Goal: Information Seeking & Learning: Learn about a topic

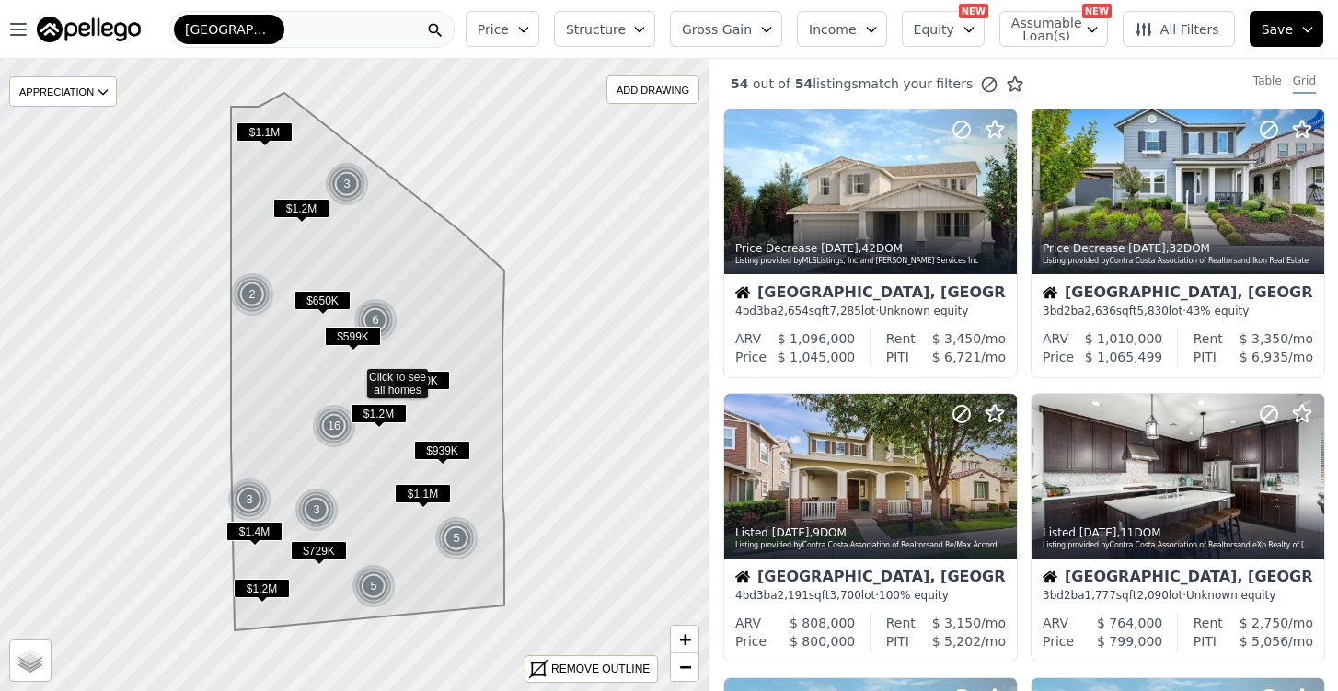
click at [965, 34] on button "Equity" at bounding box center [943, 29] width 83 height 36
click at [1062, 29] on span "Assumable Loan(s)" at bounding box center [1041, 30] width 59 height 26
click at [1029, 64] on input "Has Assumable Loan(s)" at bounding box center [1021, 64] width 15 height 15
checkbox input "true"
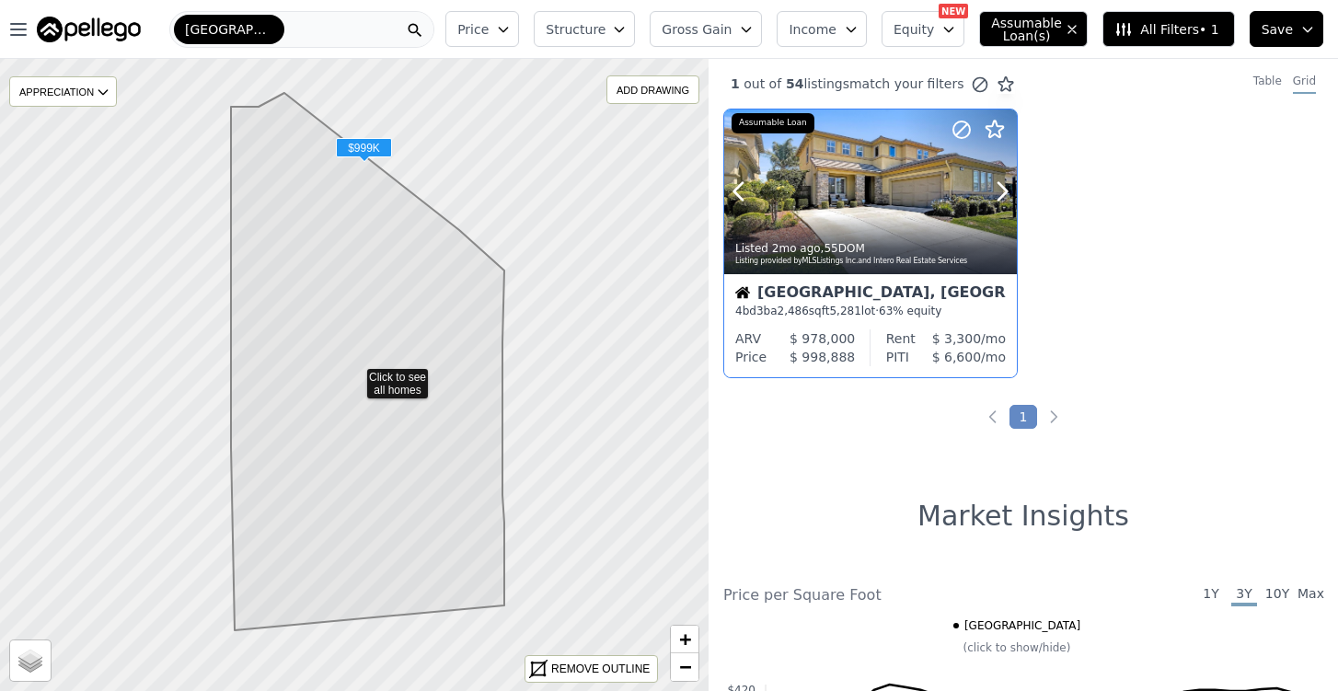
click at [876, 260] on div "Listing provided by MLSListings Inc. and Intero Real Estate Services" at bounding box center [871, 261] width 272 height 11
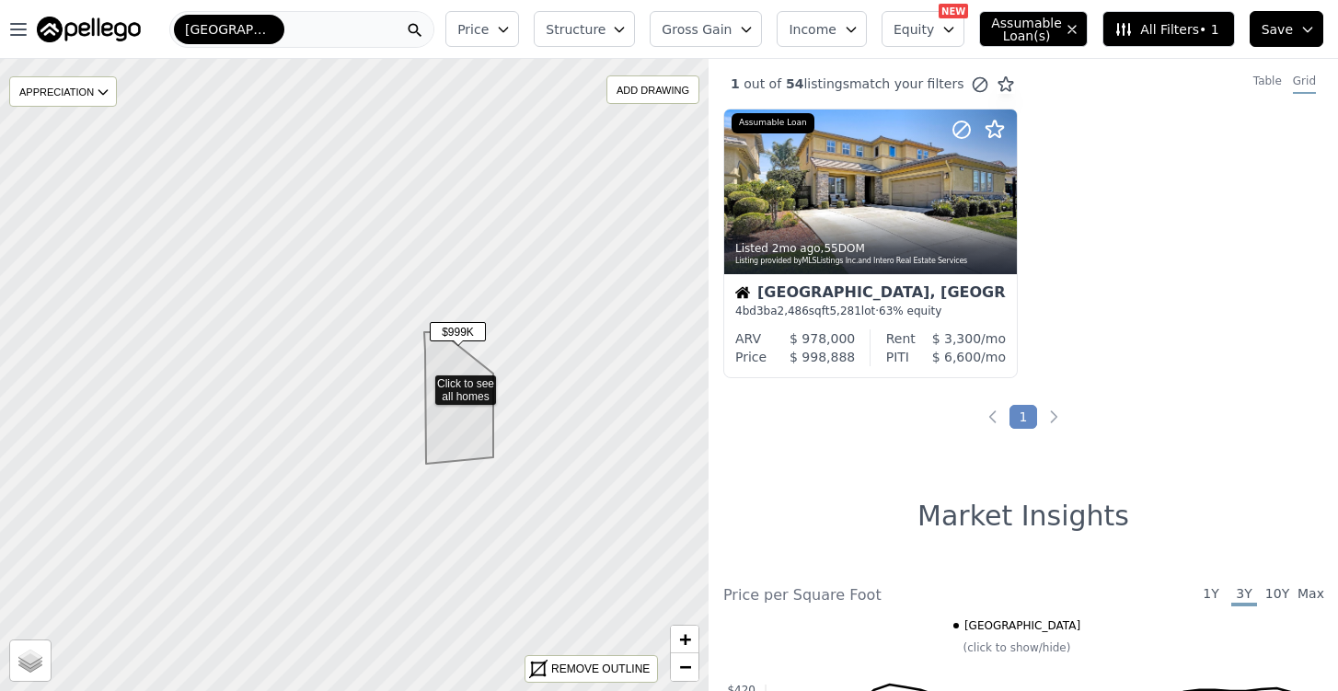
click at [423, 381] on icon at bounding box center [354, 375] width 856 height 764
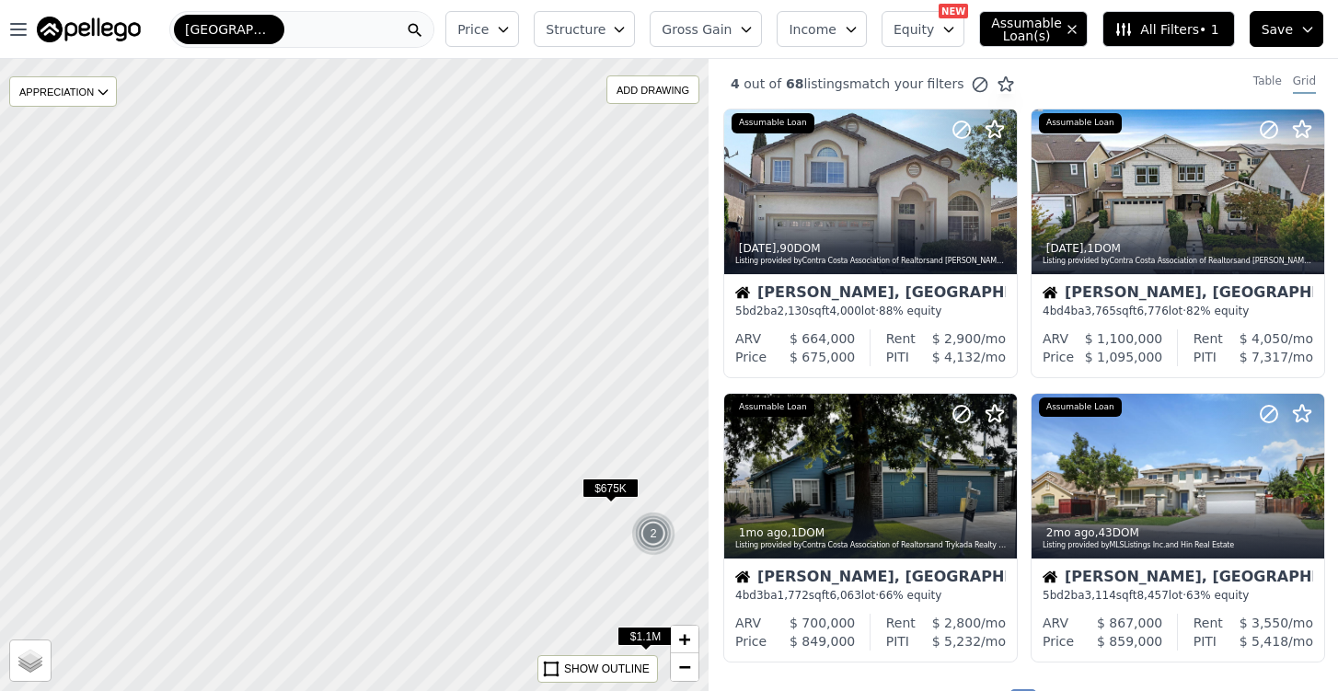
drag, startPoint x: 585, startPoint y: 432, endPoint x: 403, endPoint y: 290, distance: 230.2
click at [403, 293] on div at bounding box center [338, 368] width 851 height 758
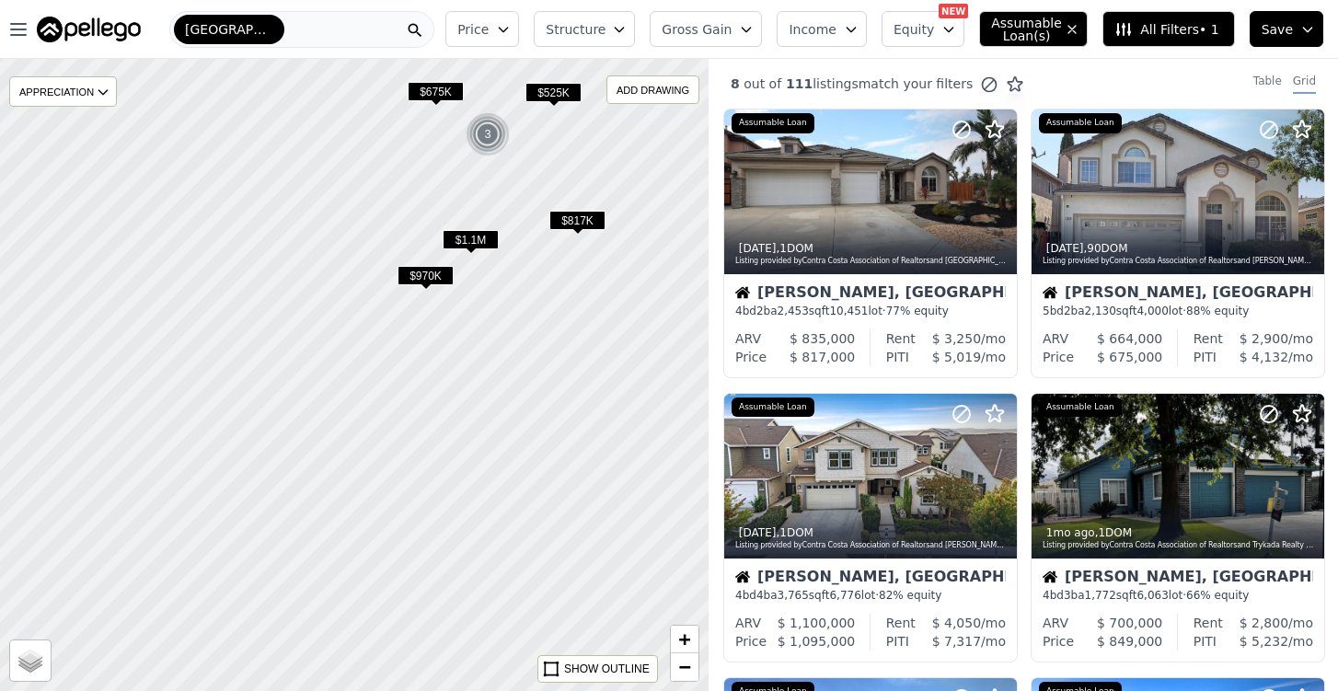
drag, startPoint x: 489, startPoint y: 459, endPoint x: 455, endPoint y: 197, distance: 264.5
click at [455, 197] on div at bounding box center [353, 374] width 851 height 758
click at [426, 278] on span "$970K" at bounding box center [426, 274] width 56 height 19
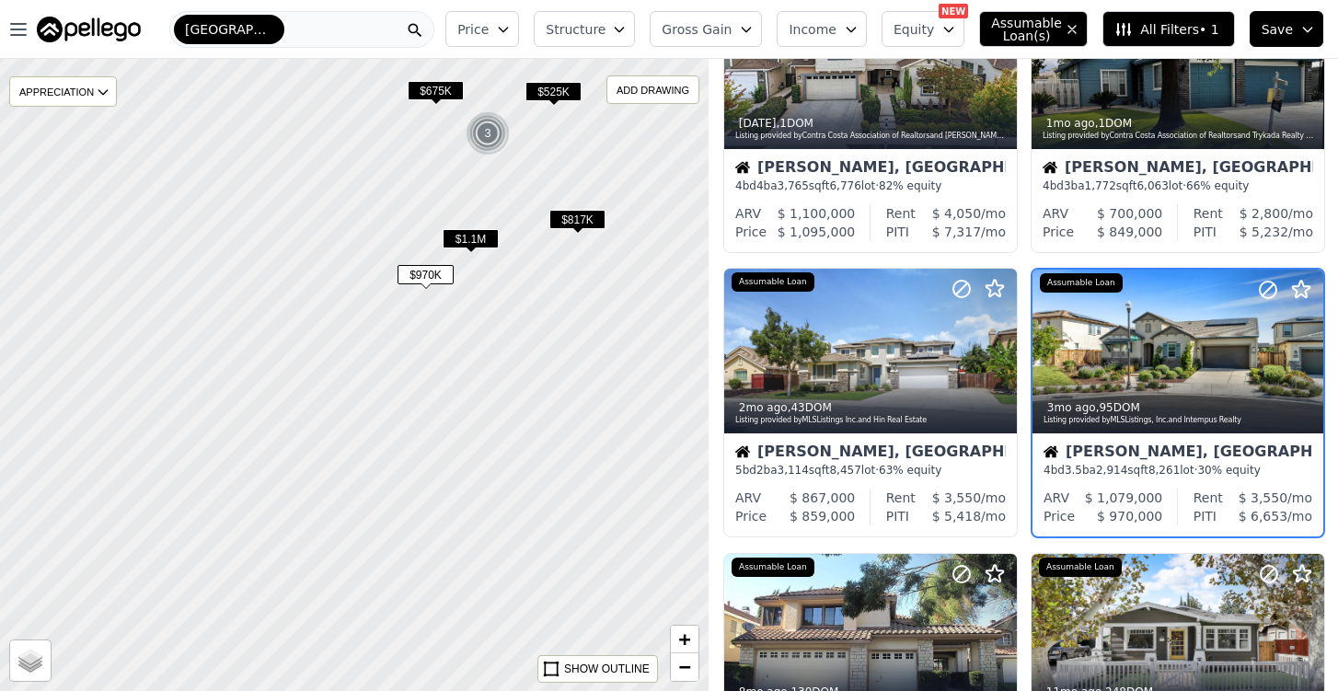
scroll to position [411, 0]
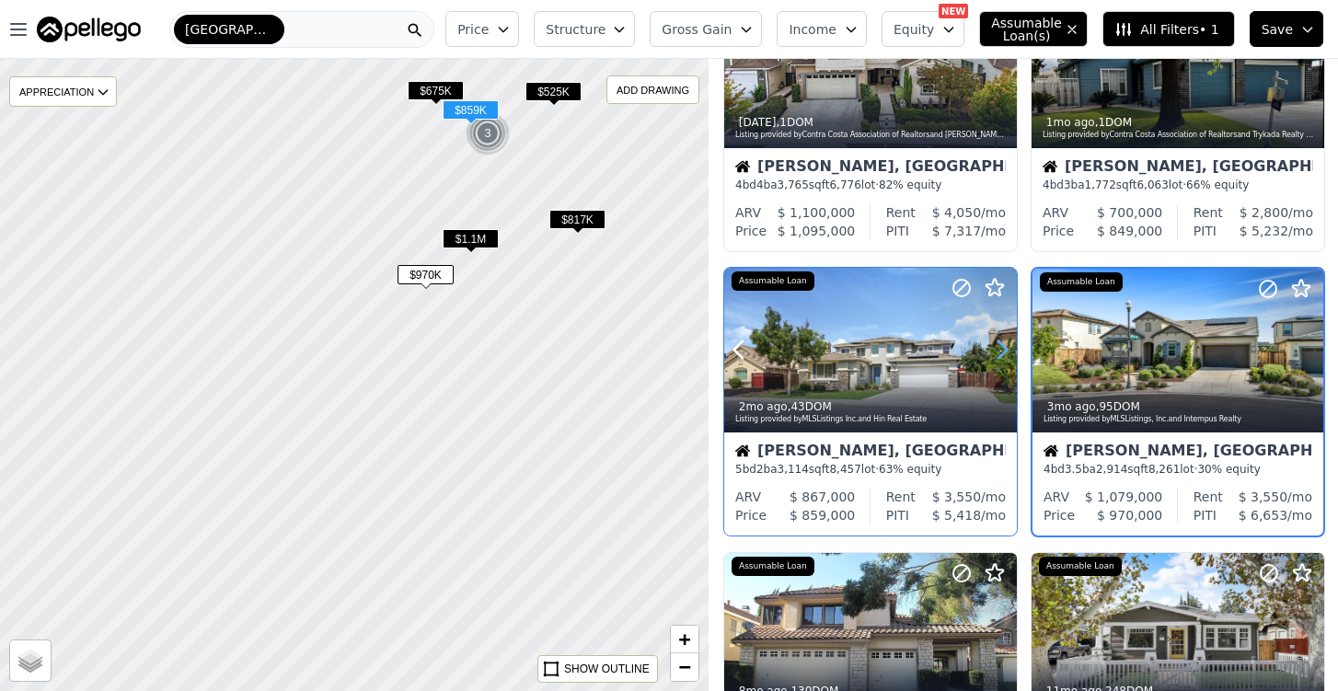
click at [998, 351] on icon at bounding box center [1002, 349] width 29 height 29
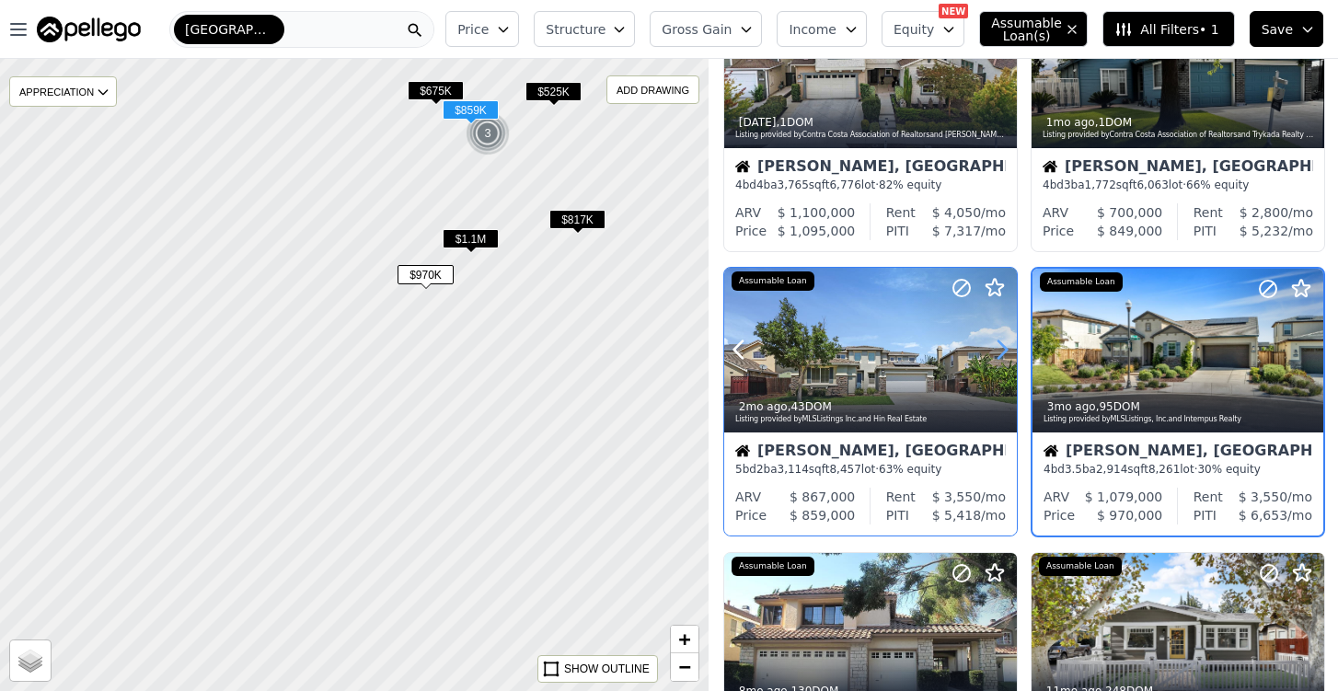
click at [998, 351] on icon at bounding box center [1002, 349] width 29 height 29
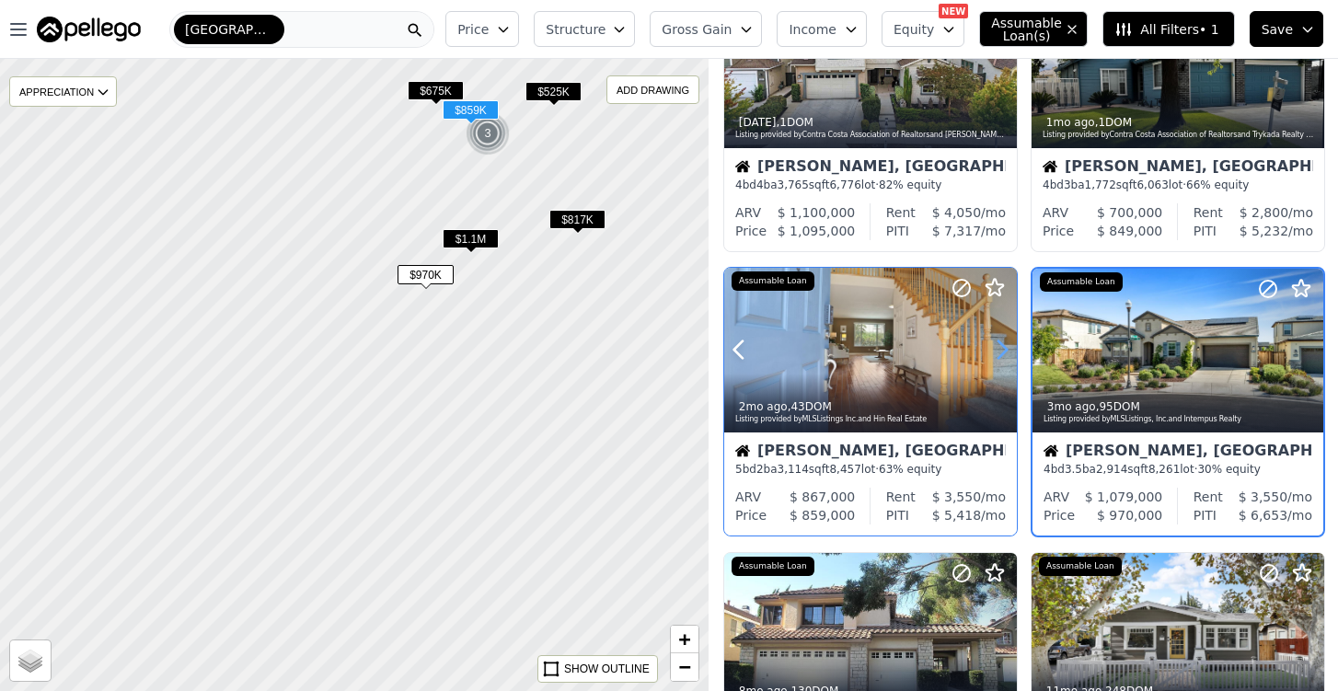
click at [998, 351] on icon at bounding box center [1002, 349] width 29 height 29
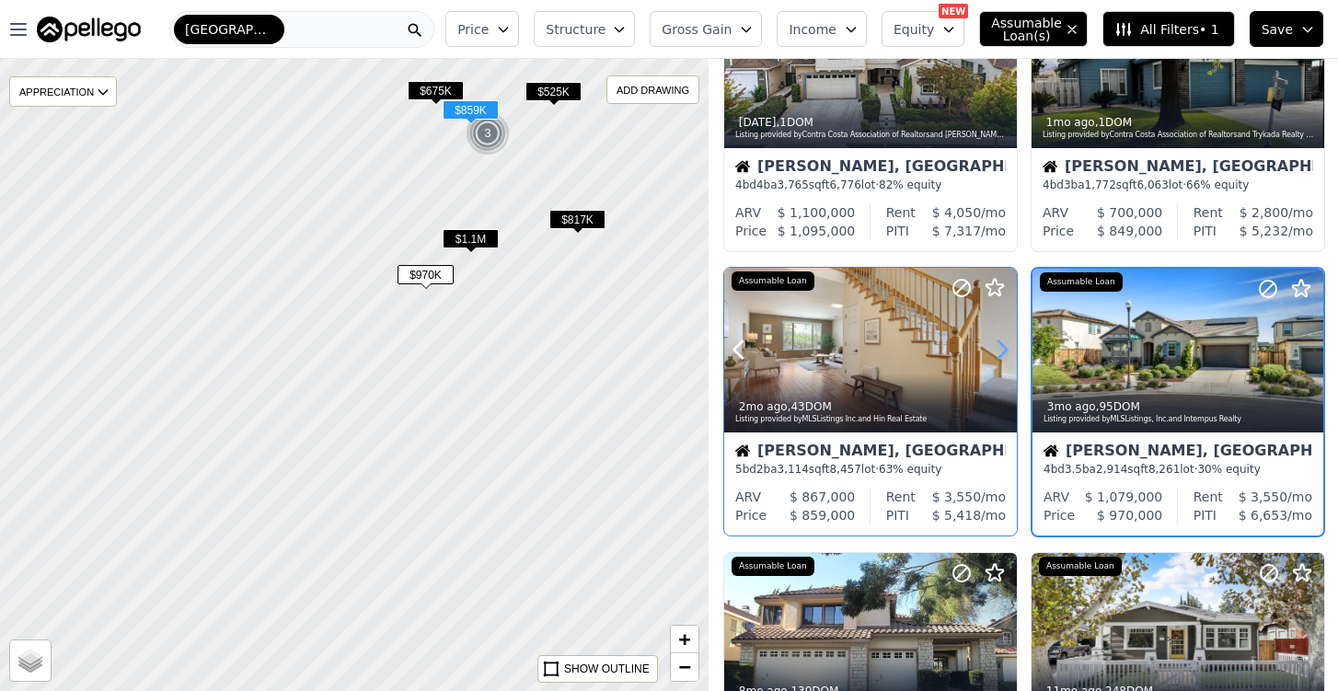
click at [998, 351] on icon at bounding box center [1002, 349] width 29 height 29
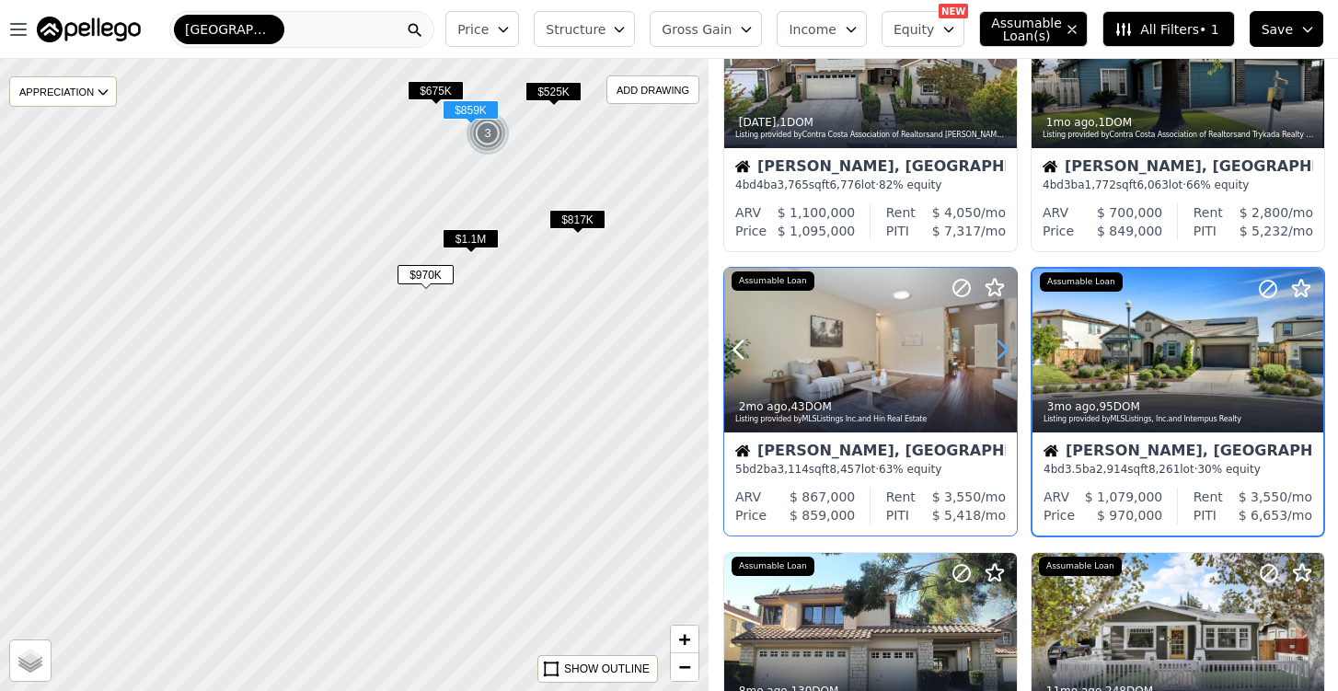
click at [998, 351] on icon at bounding box center [1002, 349] width 29 height 29
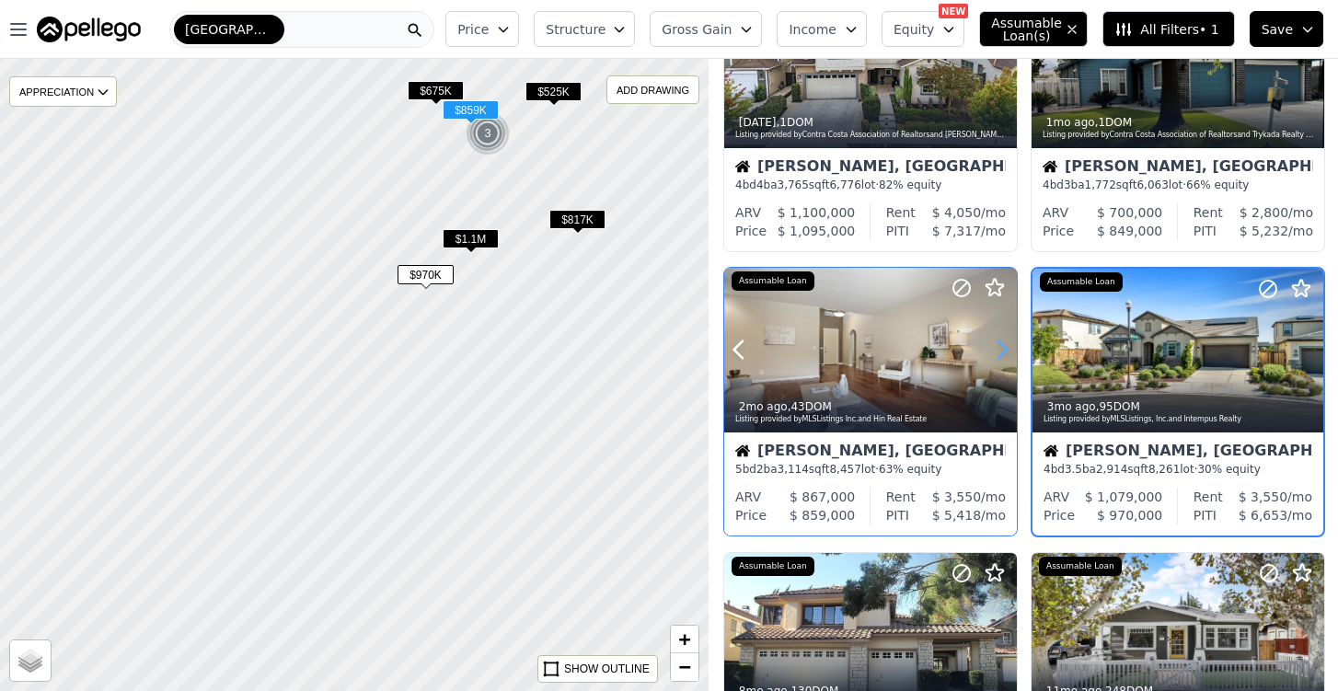
click at [998, 351] on icon at bounding box center [1002, 349] width 29 height 29
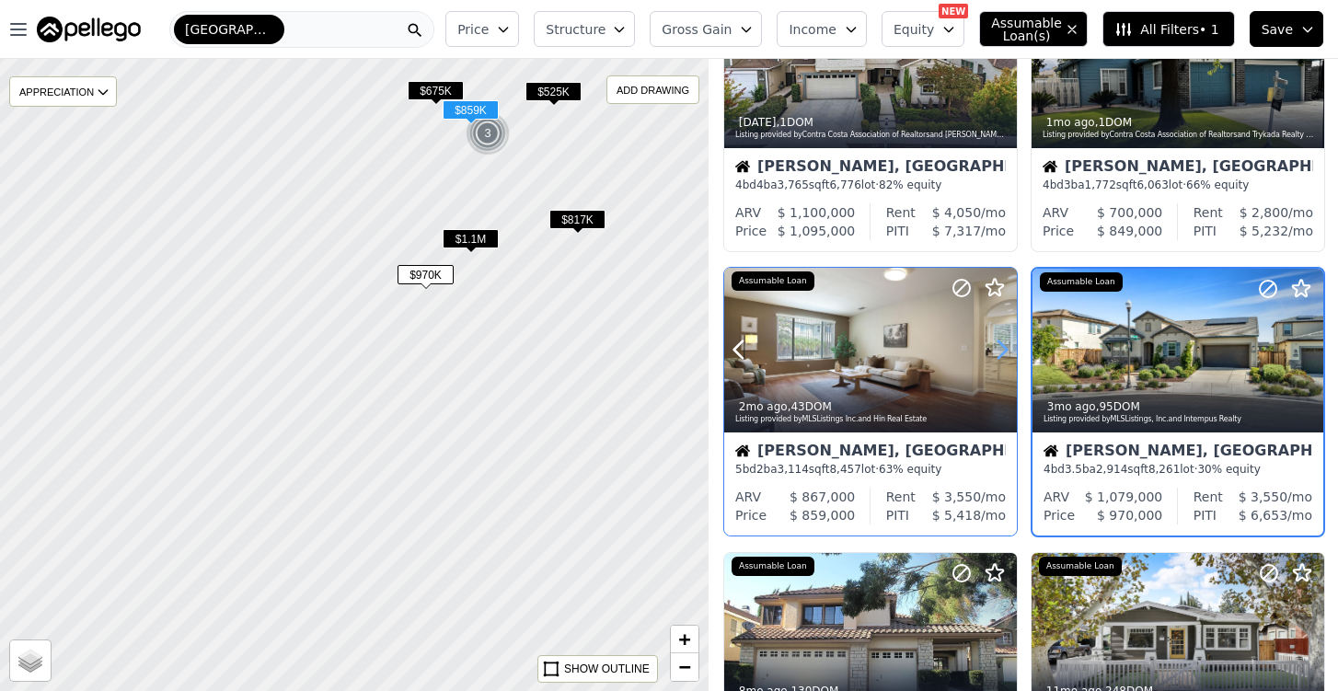
click at [998, 351] on icon at bounding box center [1002, 349] width 29 height 29
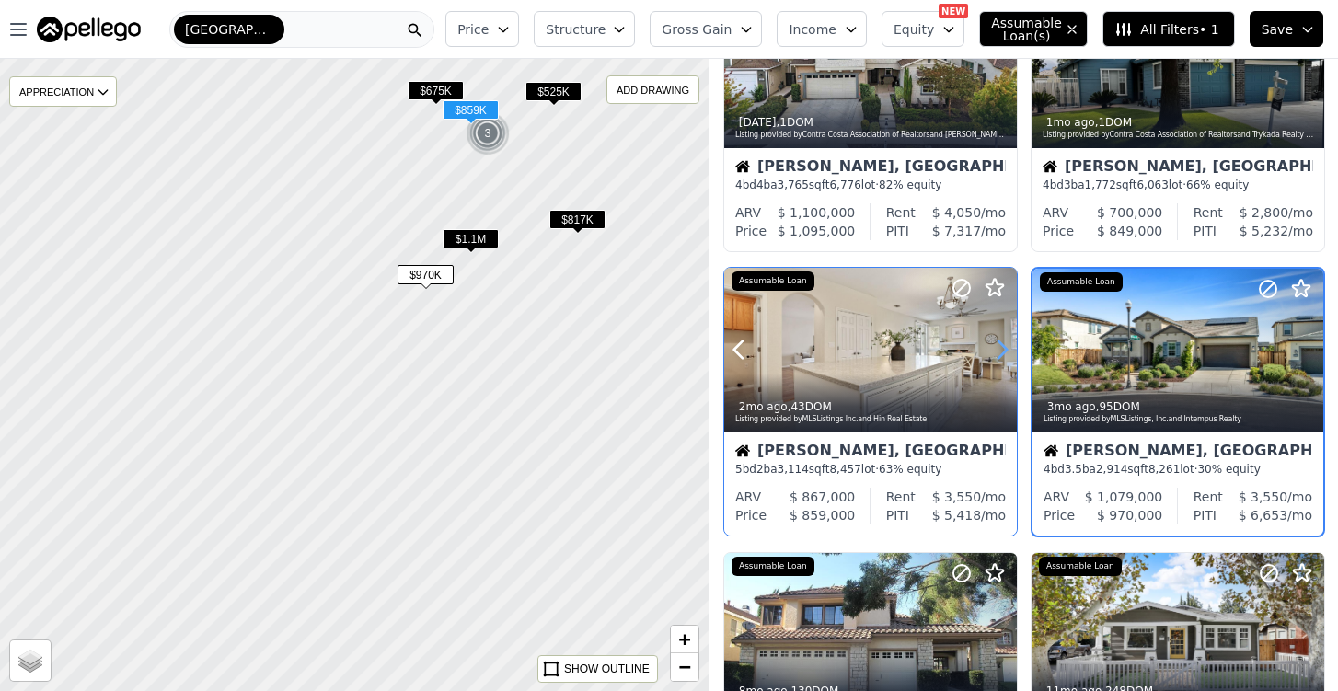
click at [998, 351] on icon at bounding box center [1002, 349] width 29 height 29
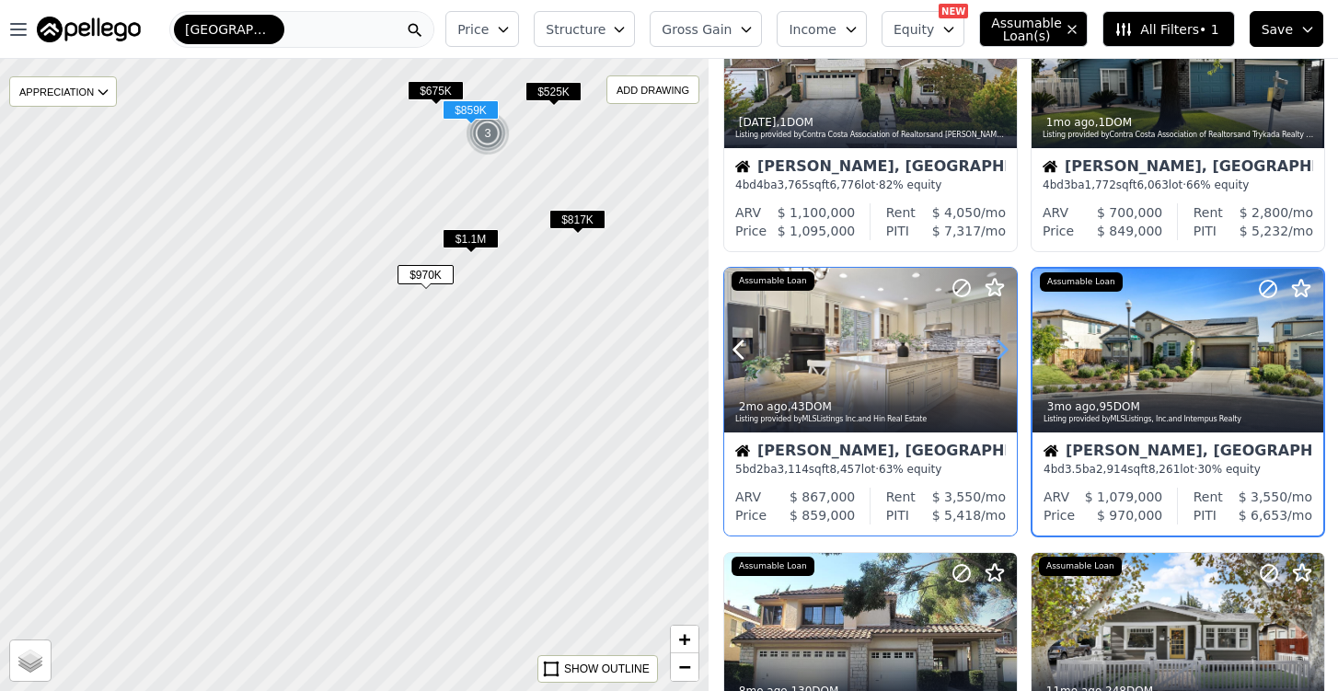
click at [998, 351] on icon at bounding box center [1002, 349] width 29 height 29
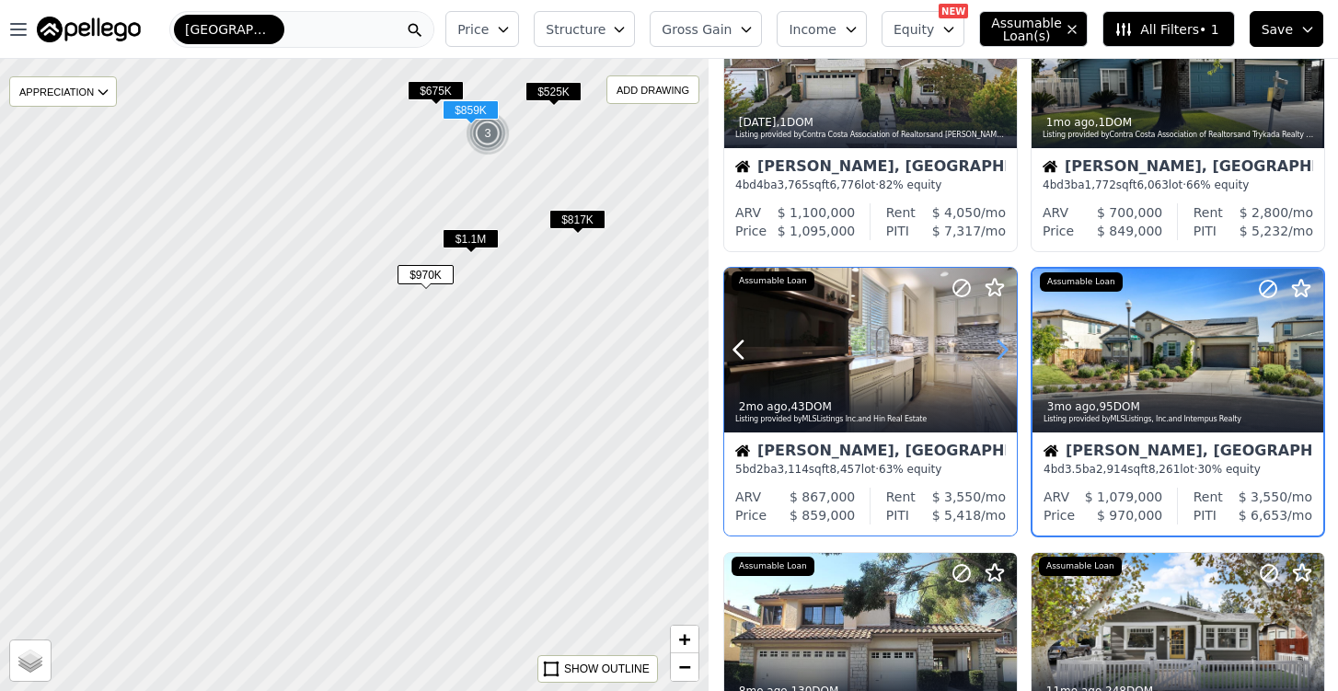
click at [998, 351] on icon at bounding box center [1002, 349] width 29 height 29
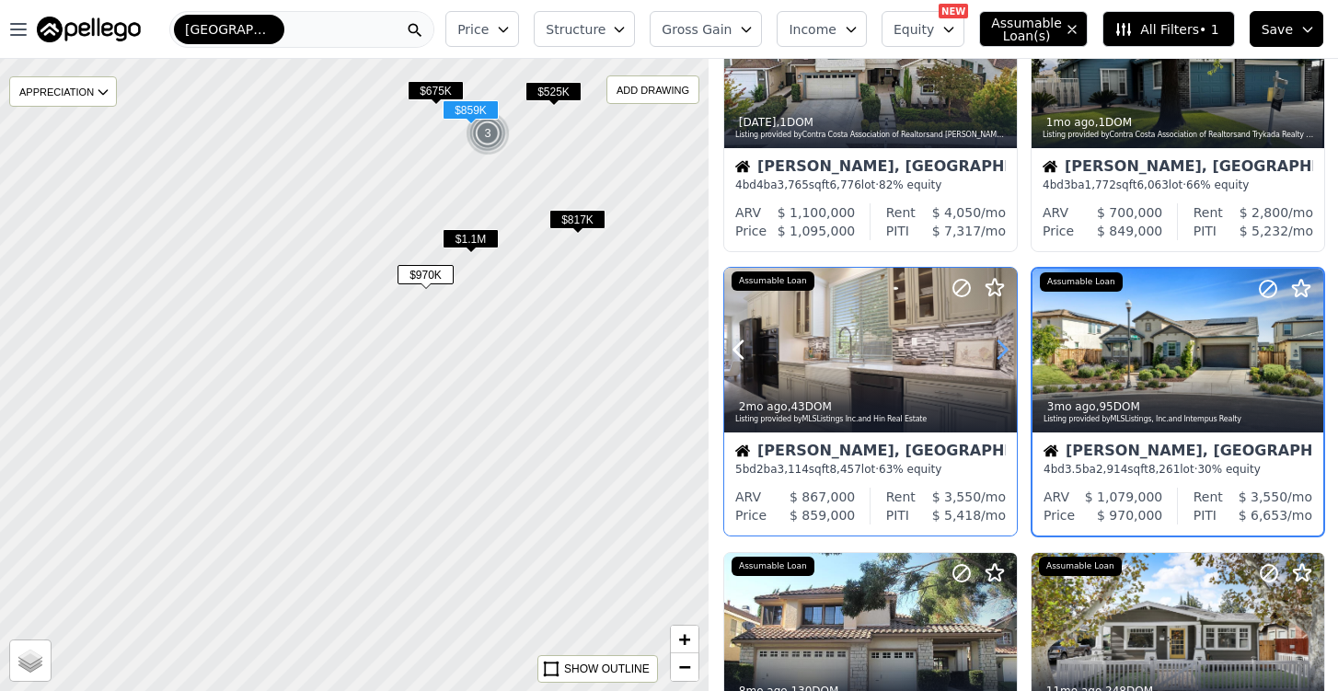
click at [998, 351] on icon at bounding box center [1002, 349] width 29 height 29
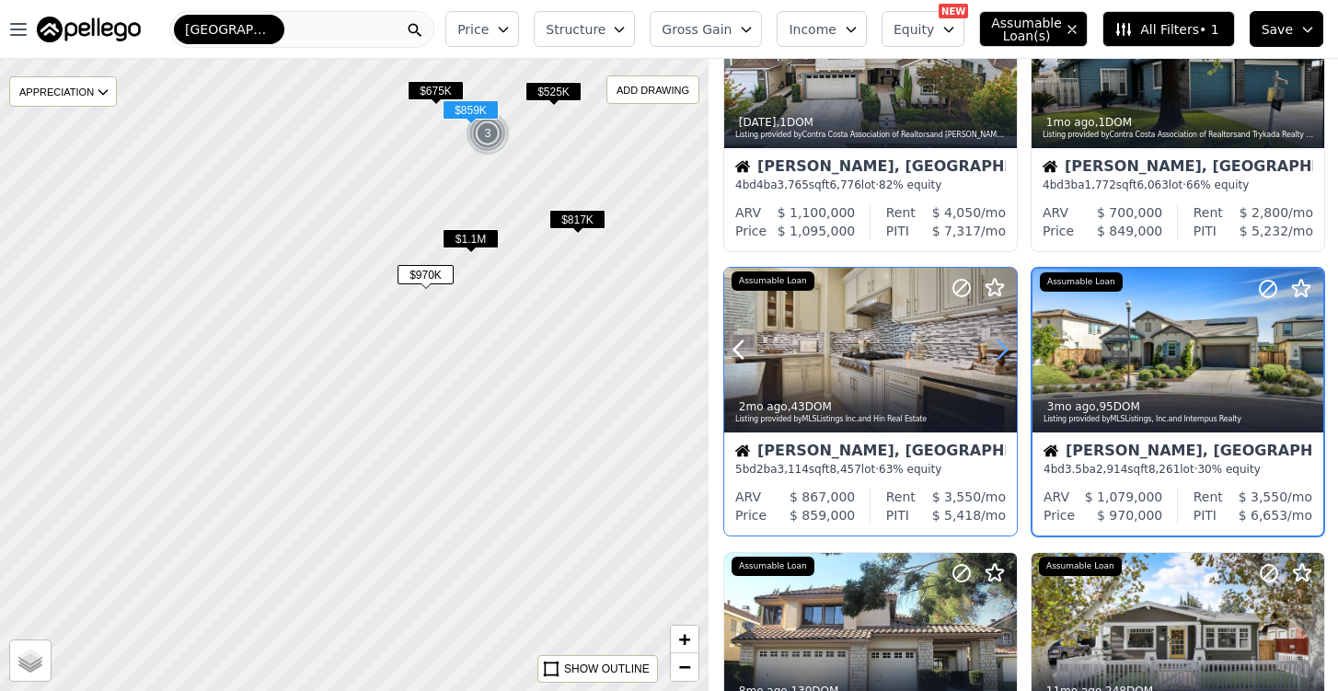
click at [998, 351] on icon at bounding box center [1002, 349] width 29 height 29
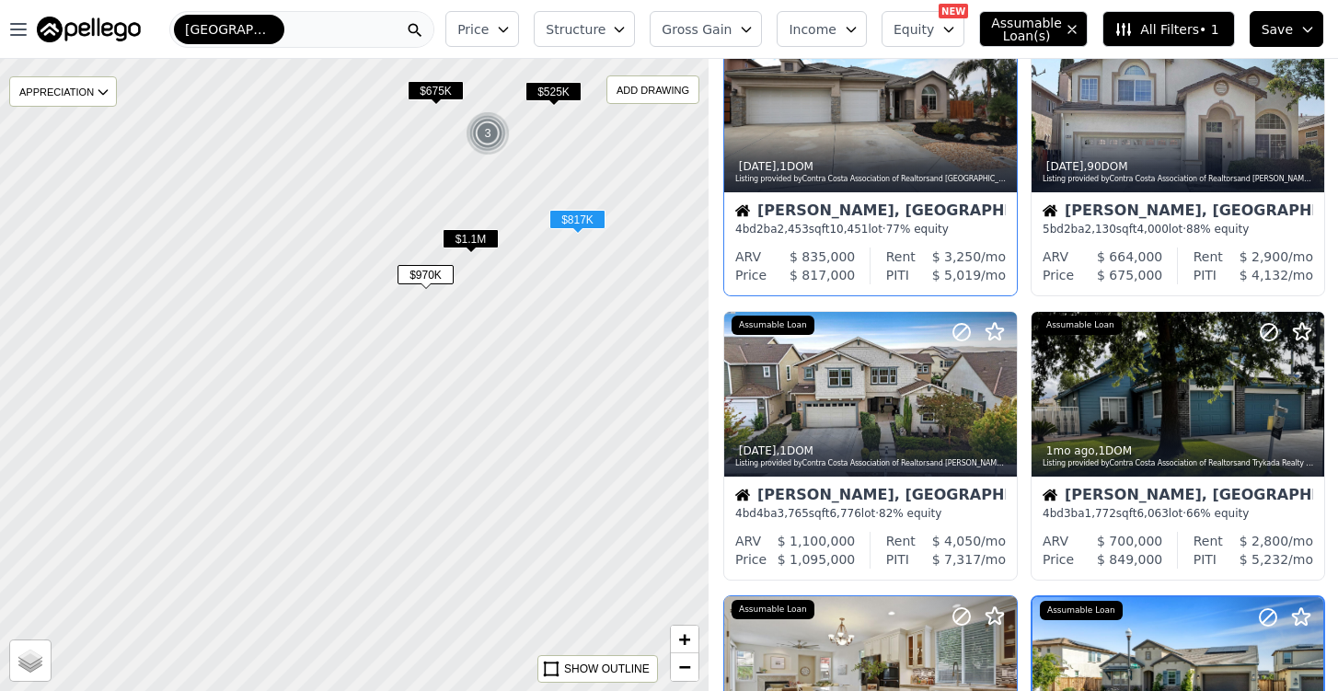
scroll to position [85, 0]
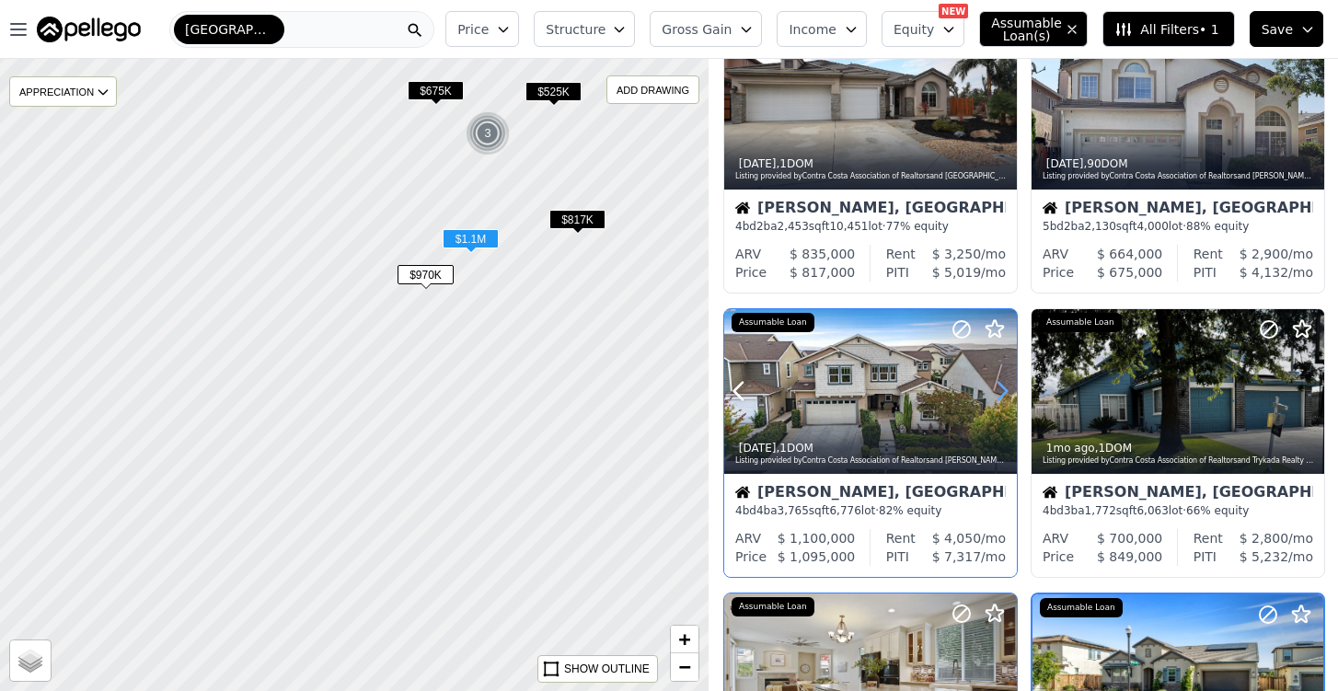
click at [999, 392] on icon at bounding box center [1002, 390] width 29 height 29
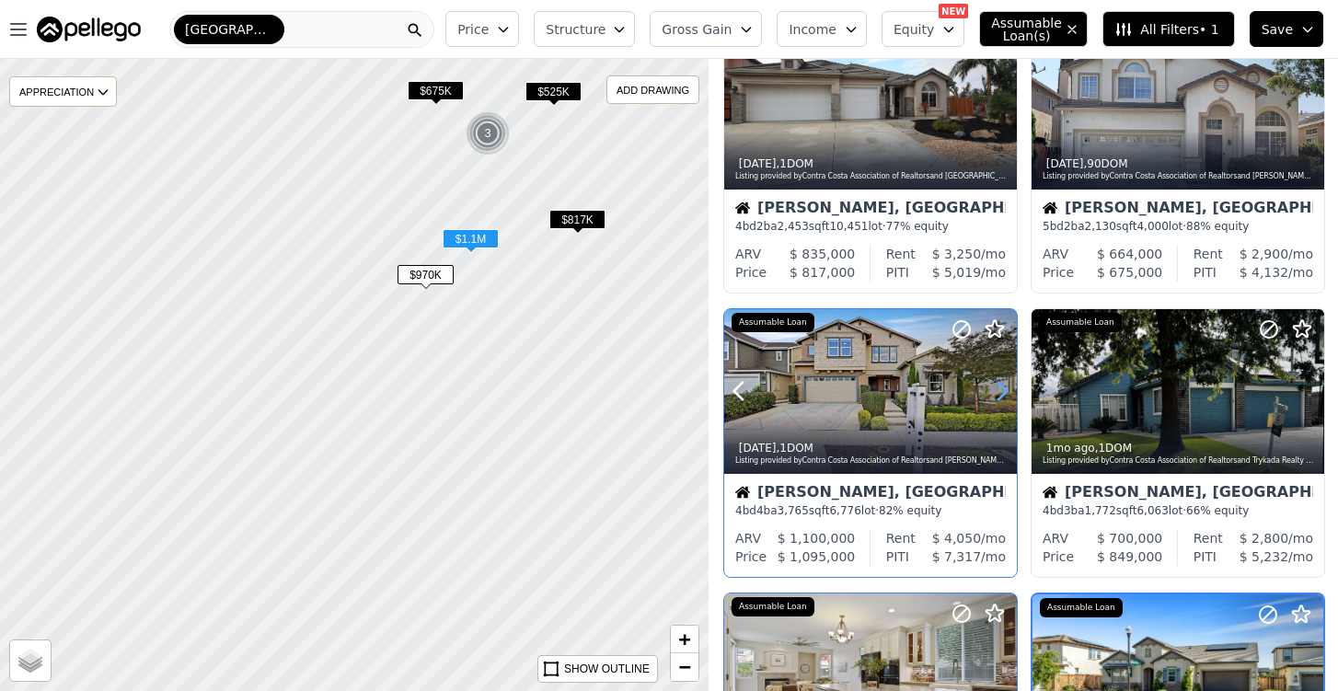
click at [999, 392] on icon at bounding box center [1002, 390] width 29 height 29
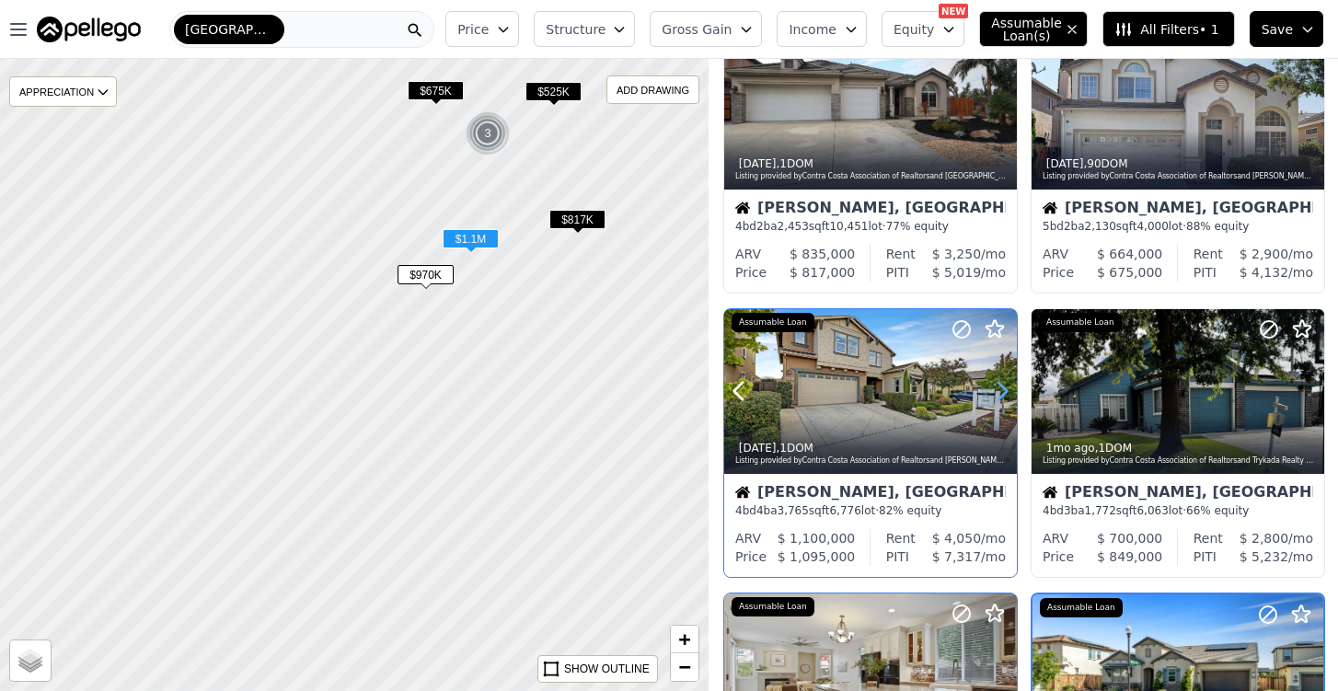
click at [999, 392] on icon at bounding box center [1002, 390] width 29 height 29
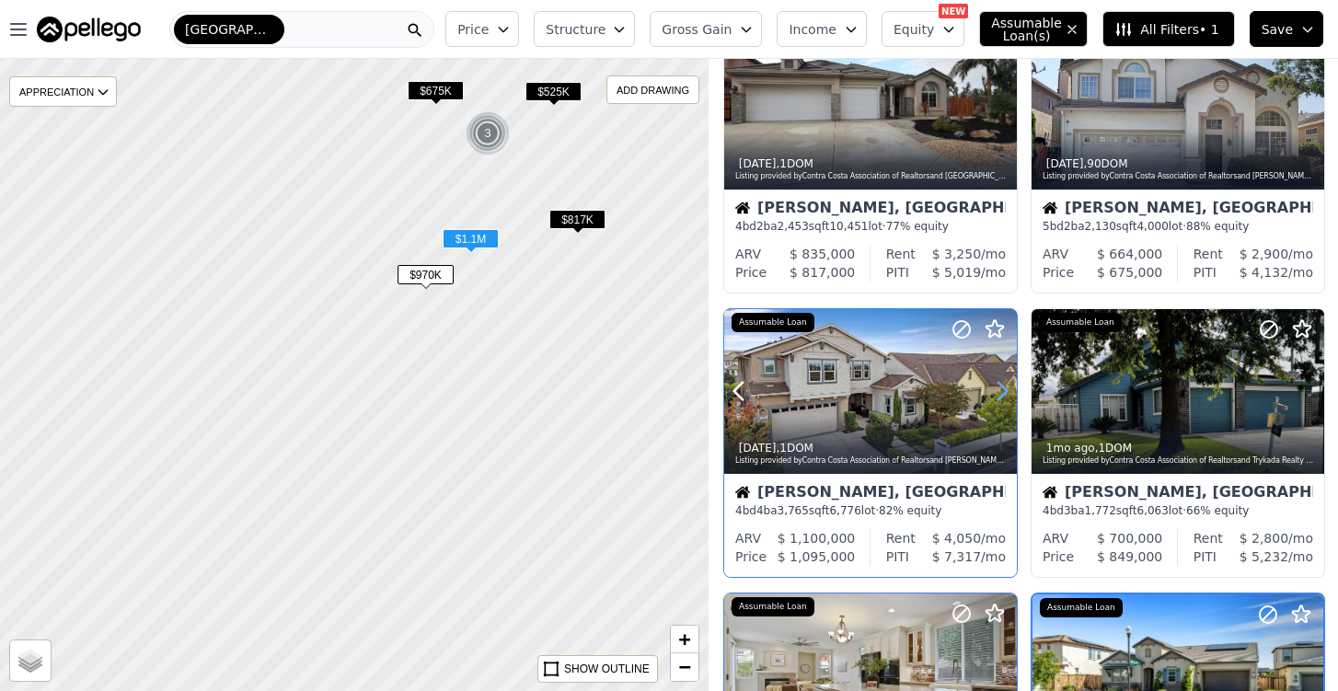
click at [999, 392] on icon at bounding box center [1002, 390] width 29 height 29
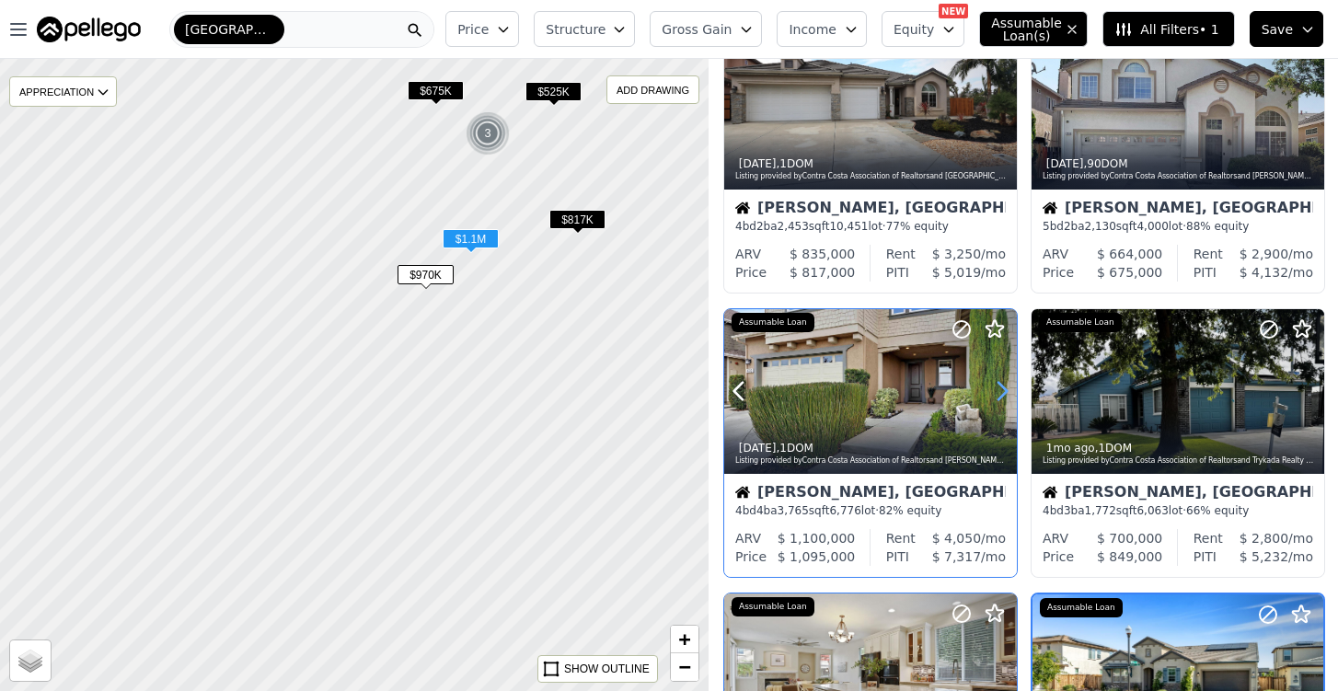
click at [999, 392] on icon at bounding box center [1002, 390] width 29 height 29
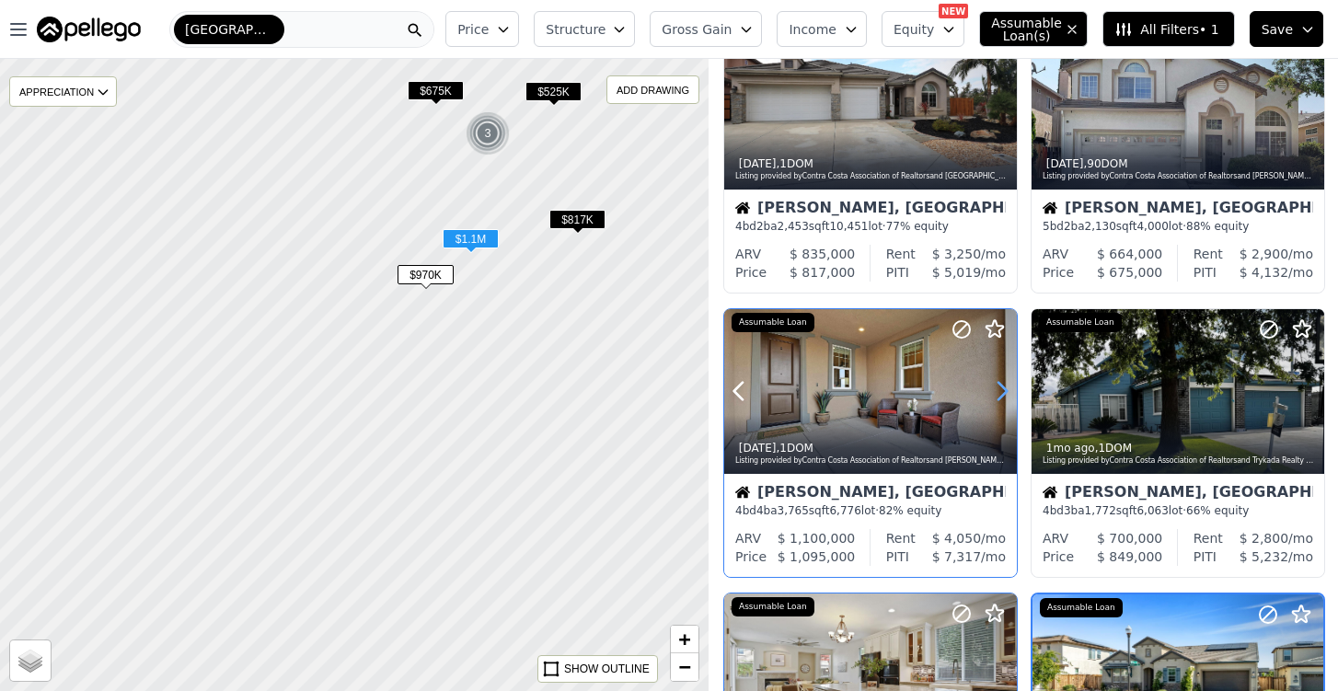
click at [999, 392] on icon at bounding box center [1002, 390] width 29 height 29
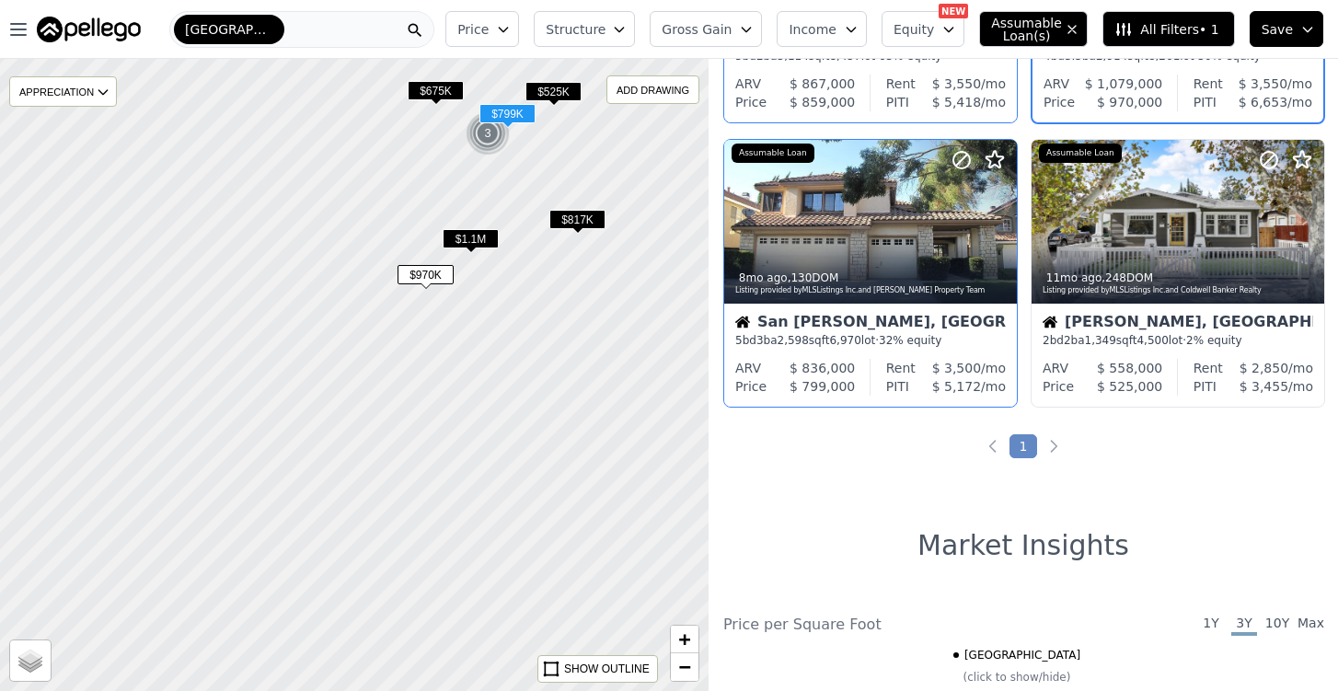
scroll to position [833, 0]
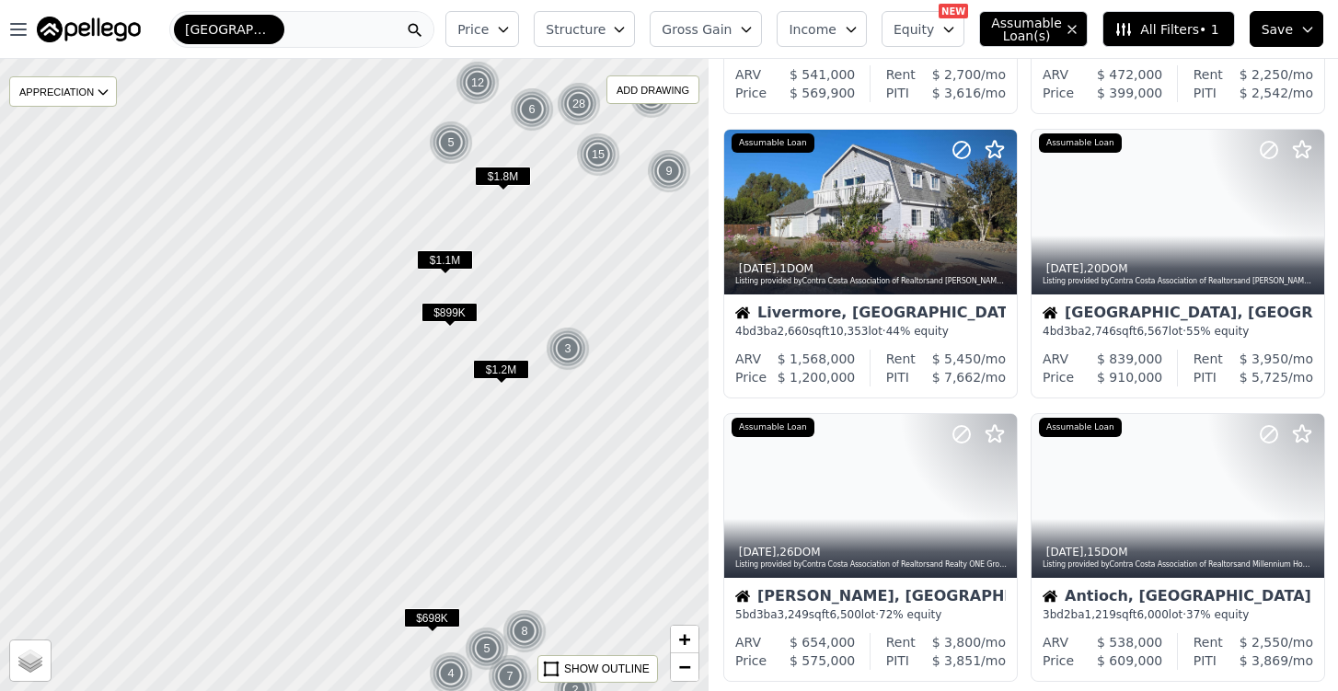
drag, startPoint x: 193, startPoint y: 363, endPoint x: 622, endPoint y: 370, distance: 429.0
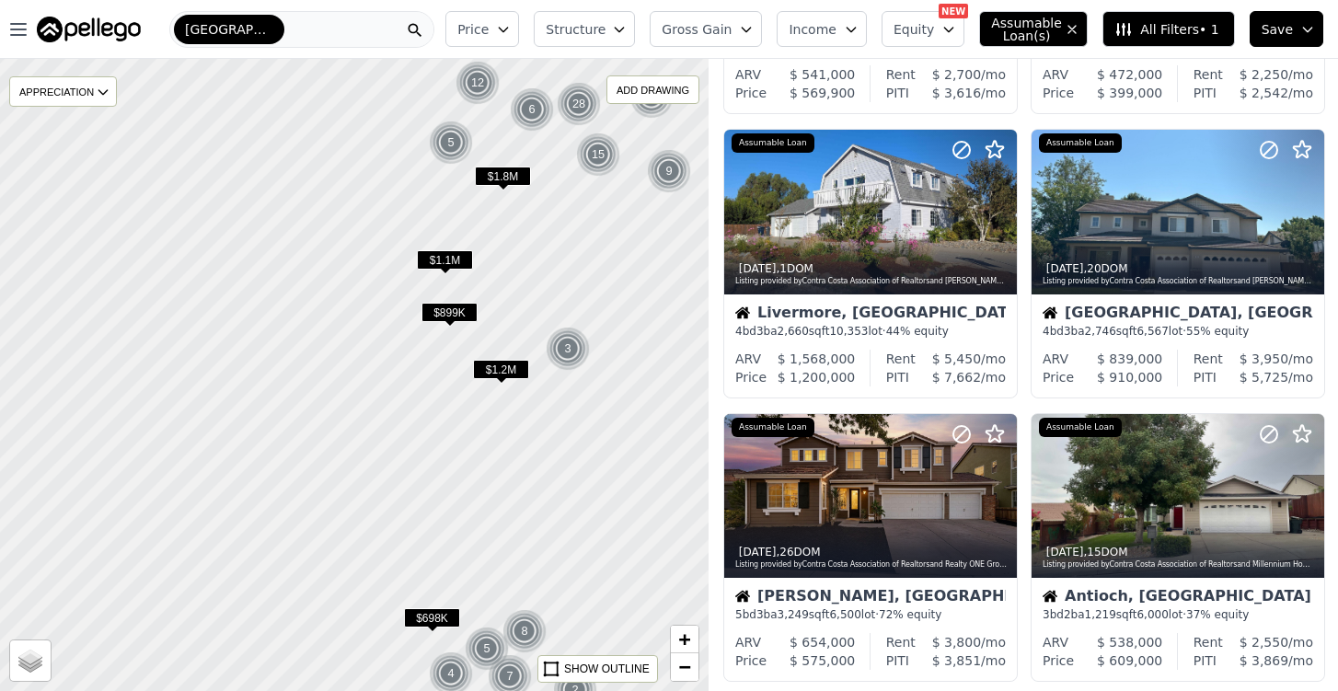
click at [622, 370] on div at bounding box center [354, 374] width 851 height 758
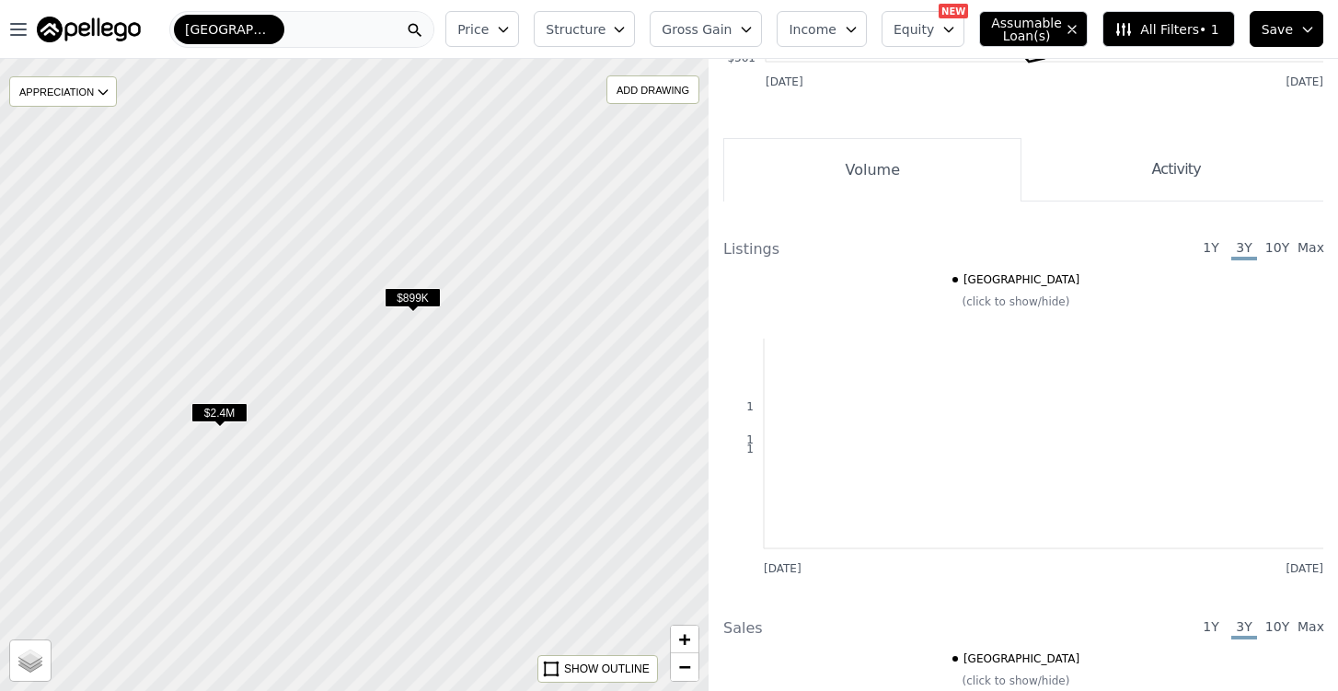
click at [420, 301] on span "$899K" at bounding box center [413, 297] width 56 height 19
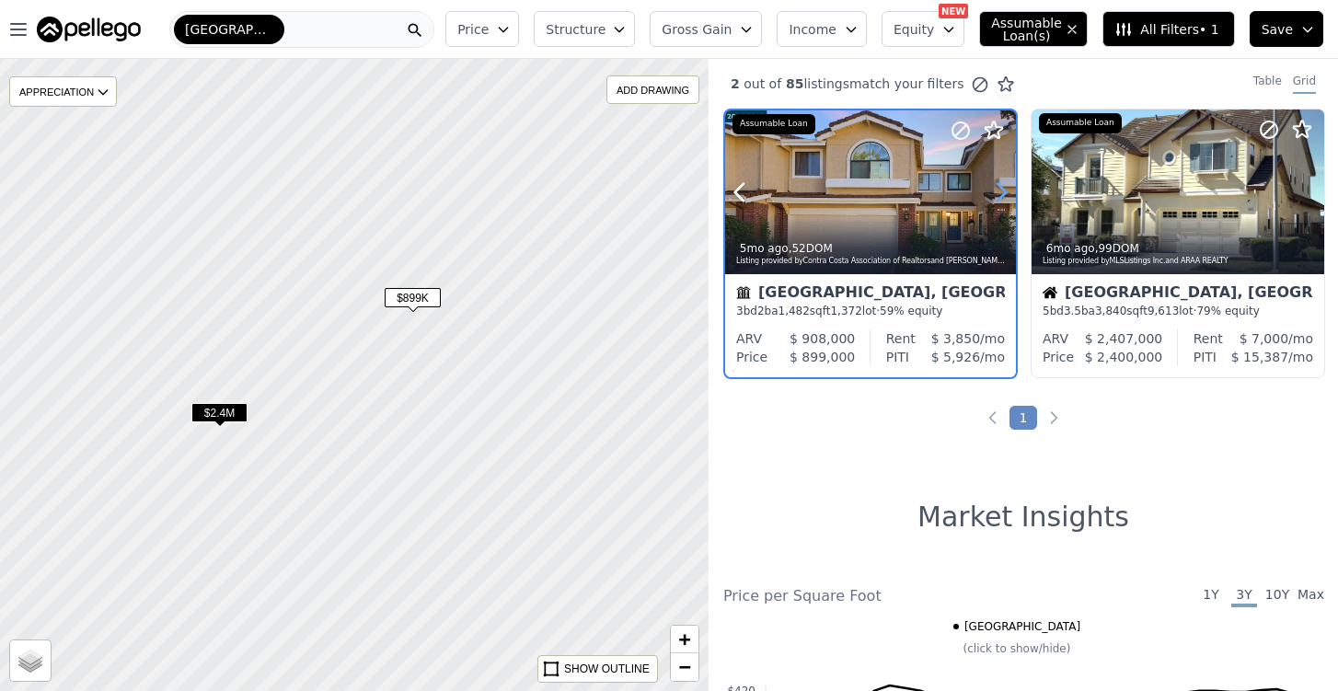
click at [1001, 195] on icon at bounding box center [1001, 192] width 29 height 29
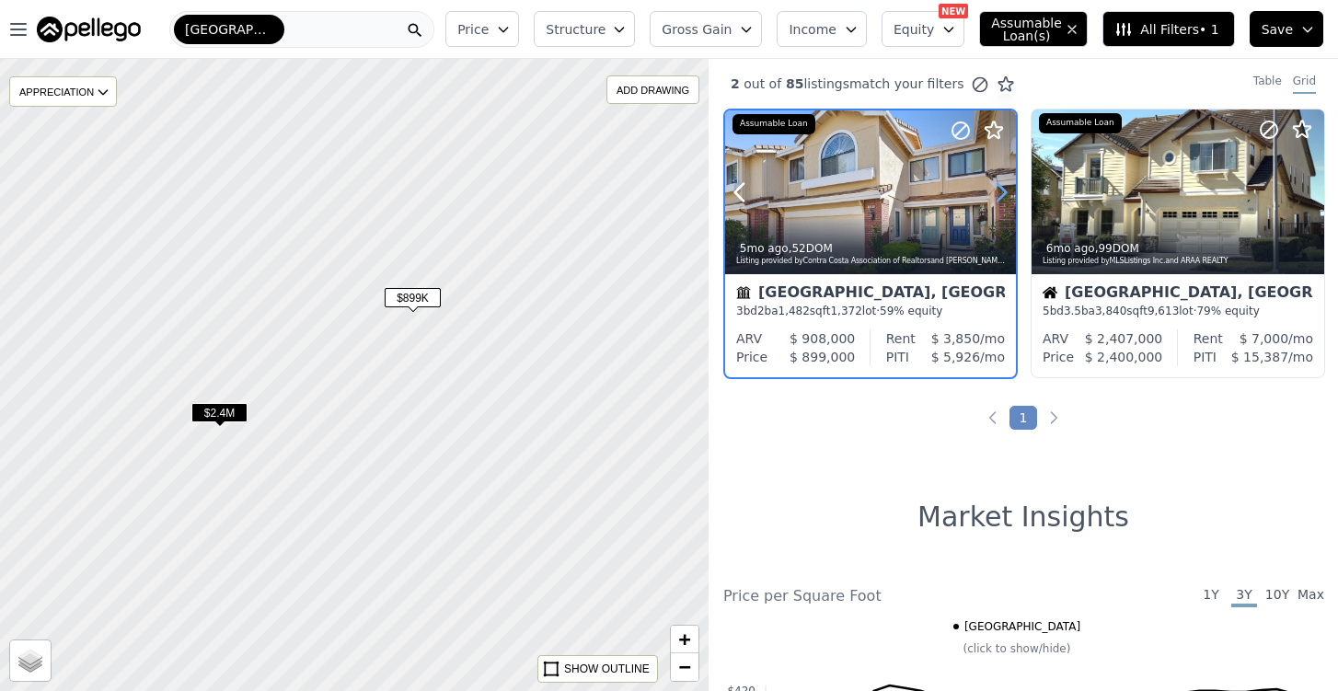
click at [1001, 195] on icon at bounding box center [1001, 192] width 29 height 29
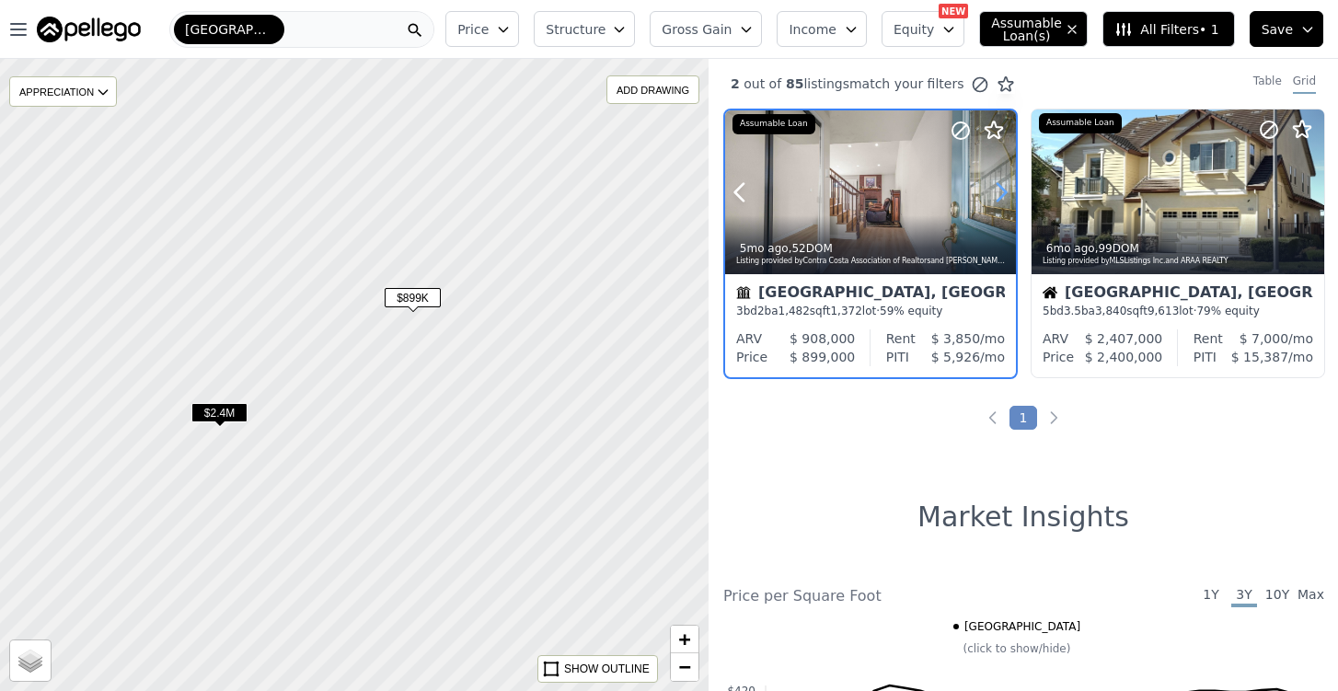
click at [1001, 195] on icon at bounding box center [1001, 192] width 29 height 29
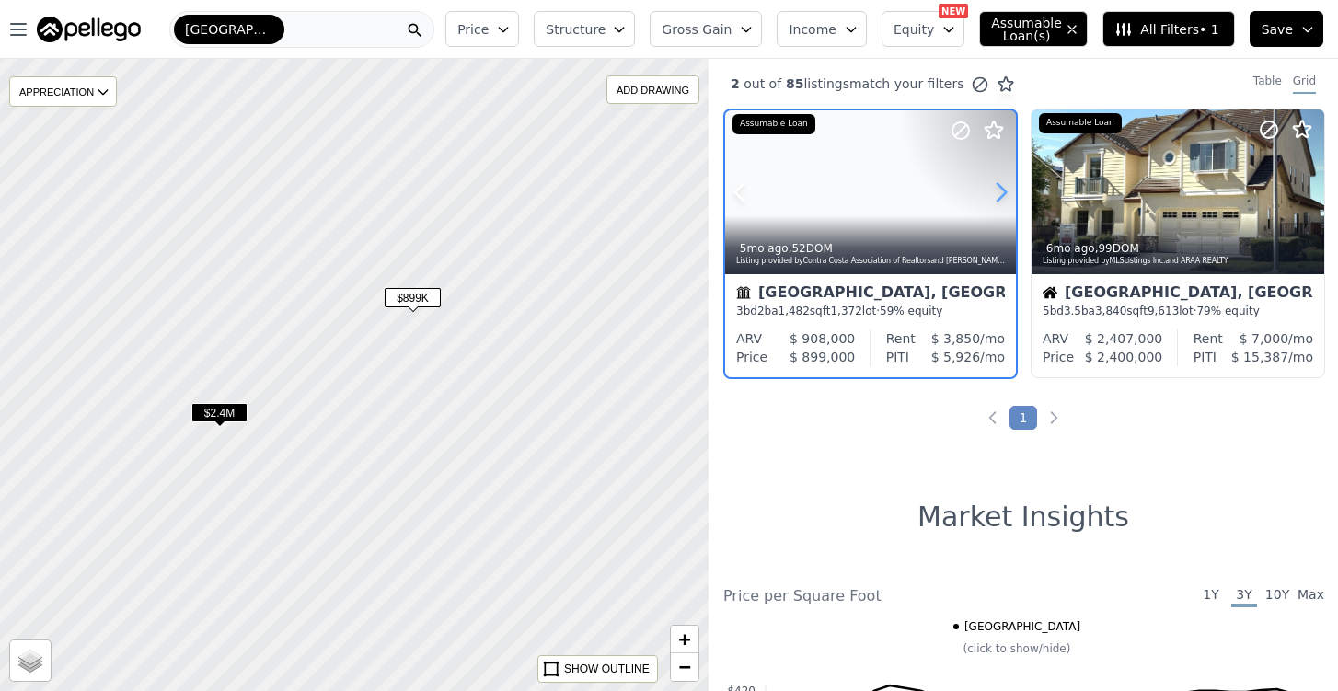
click at [1001, 195] on icon at bounding box center [1001, 192] width 29 height 29
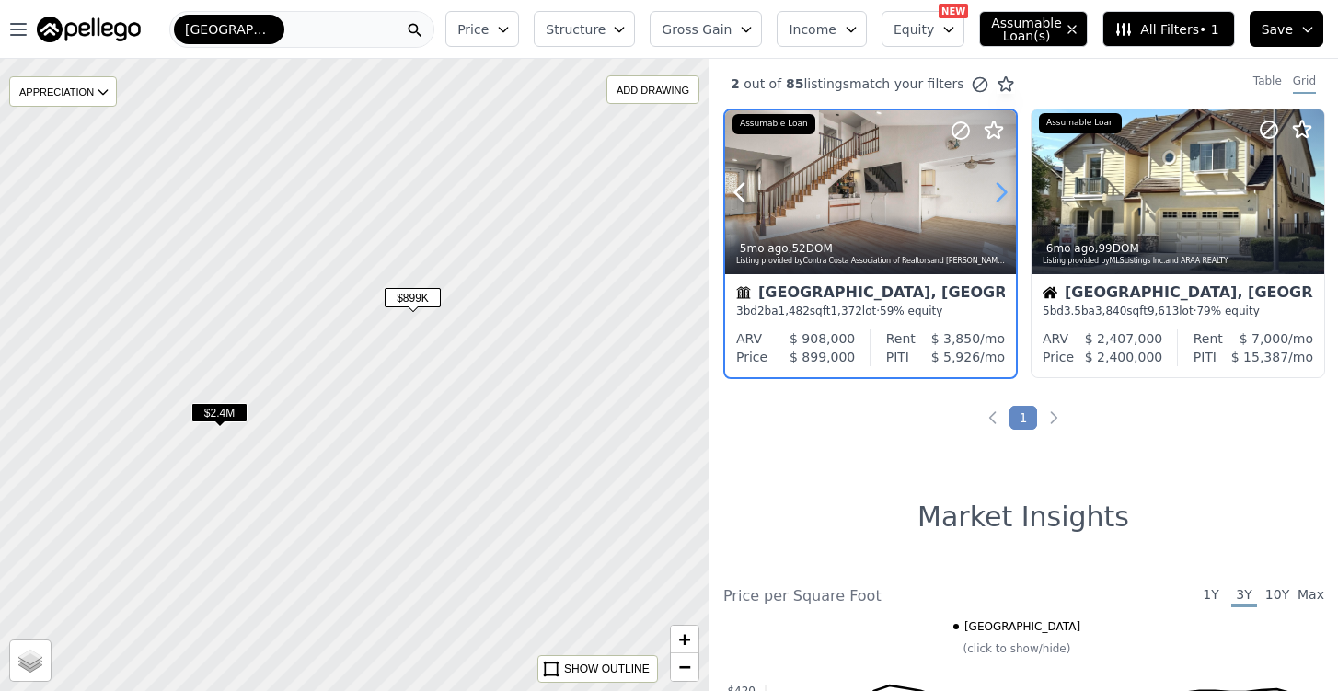
click at [1001, 195] on icon at bounding box center [1001, 192] width 29 height 29
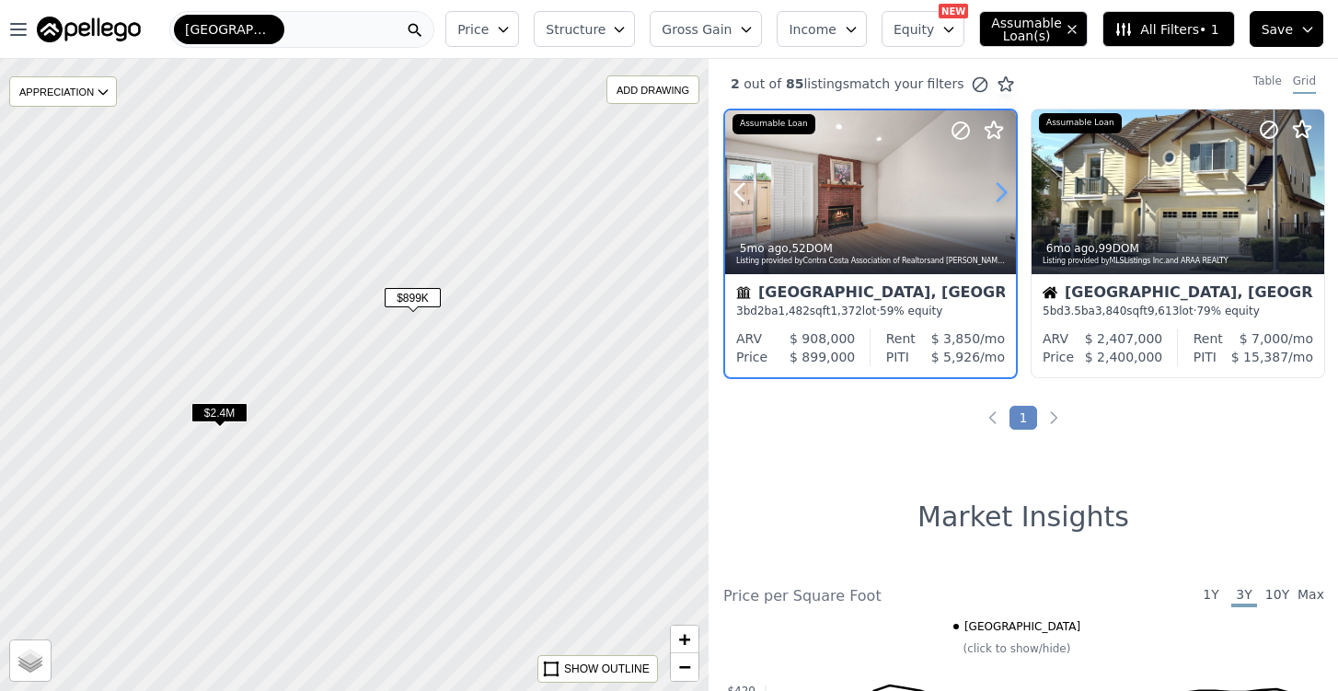
click at [1001, 195] on icon at bounding box center [1001, 192] width 29 height 29
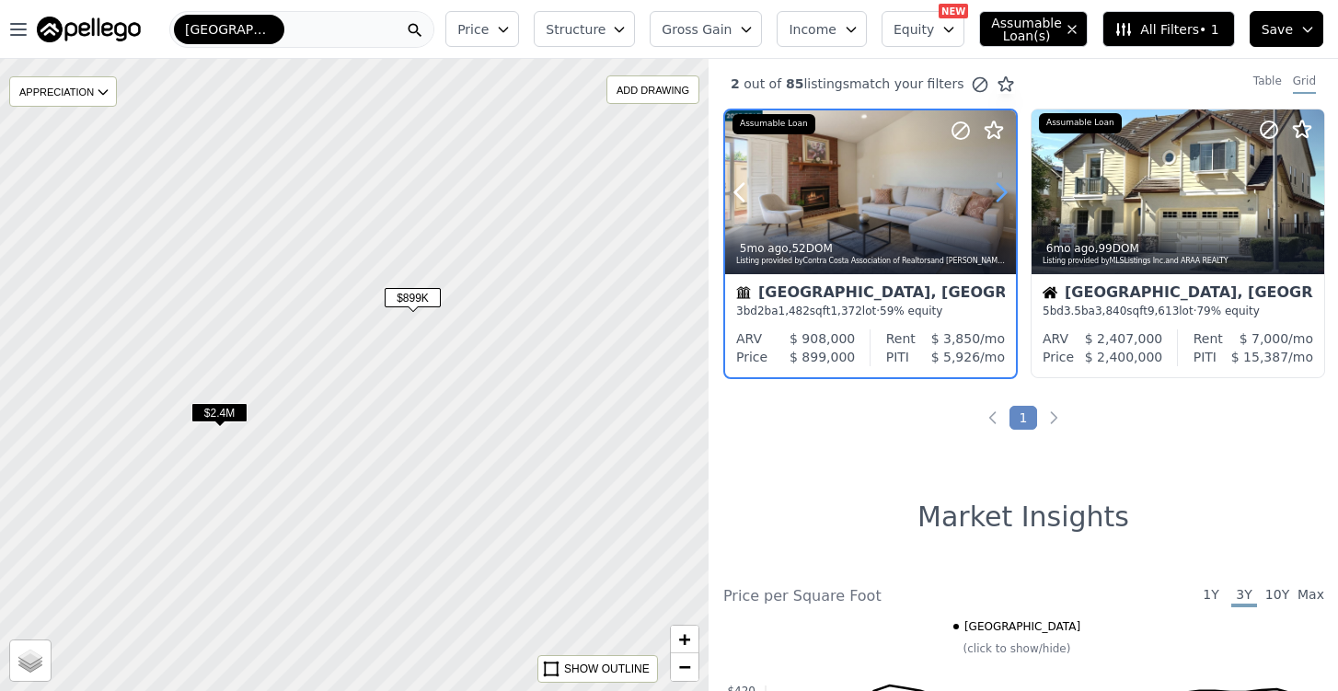
click at [1001, 195] on icon at bounding box center [1001, 192] width 29 height 29
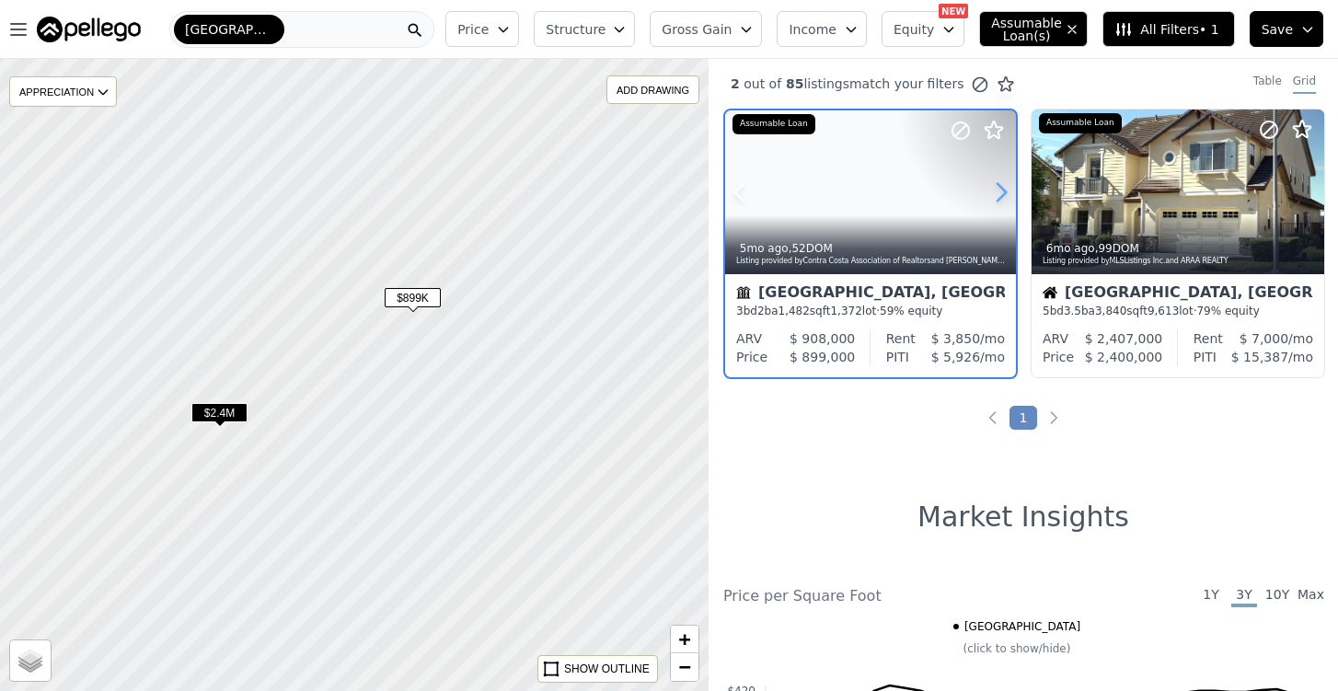
click at [1001, 195] on icon at bounding box center [1001, 192] width 29 height 29
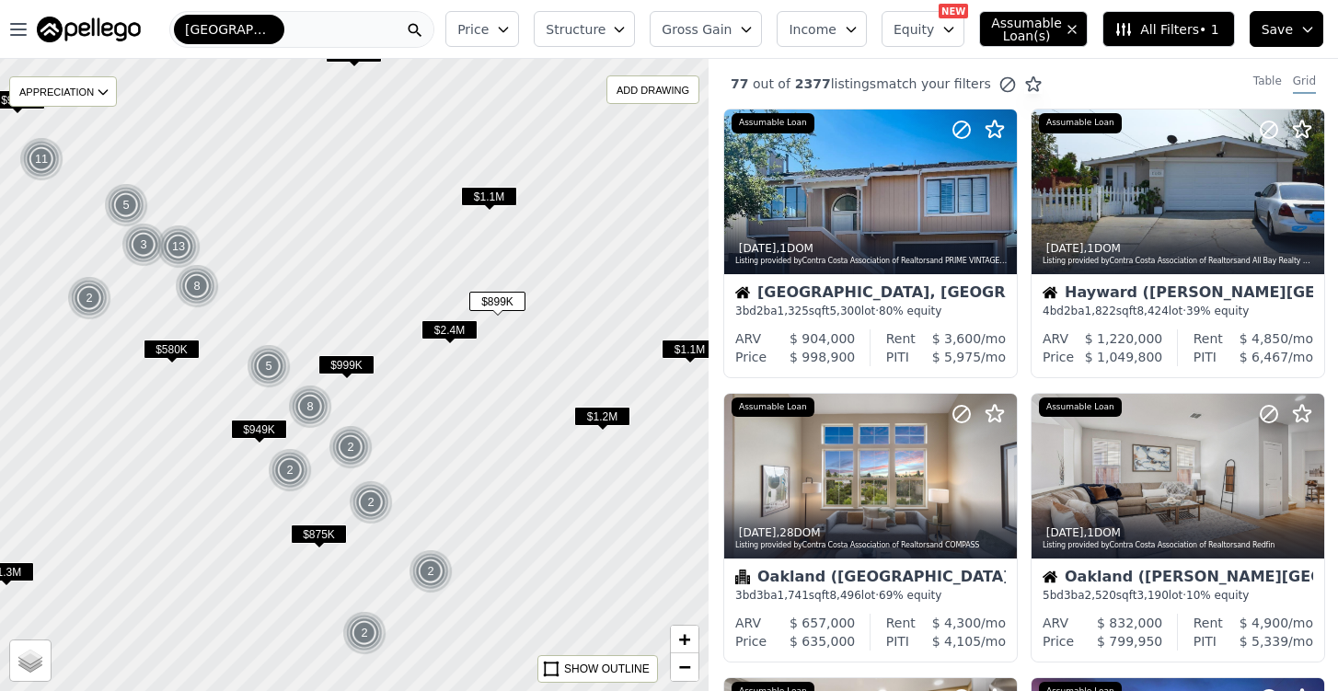
click at [491, 201] on span "$1.1M" at bounding box center [489, 196] width 56 height 19
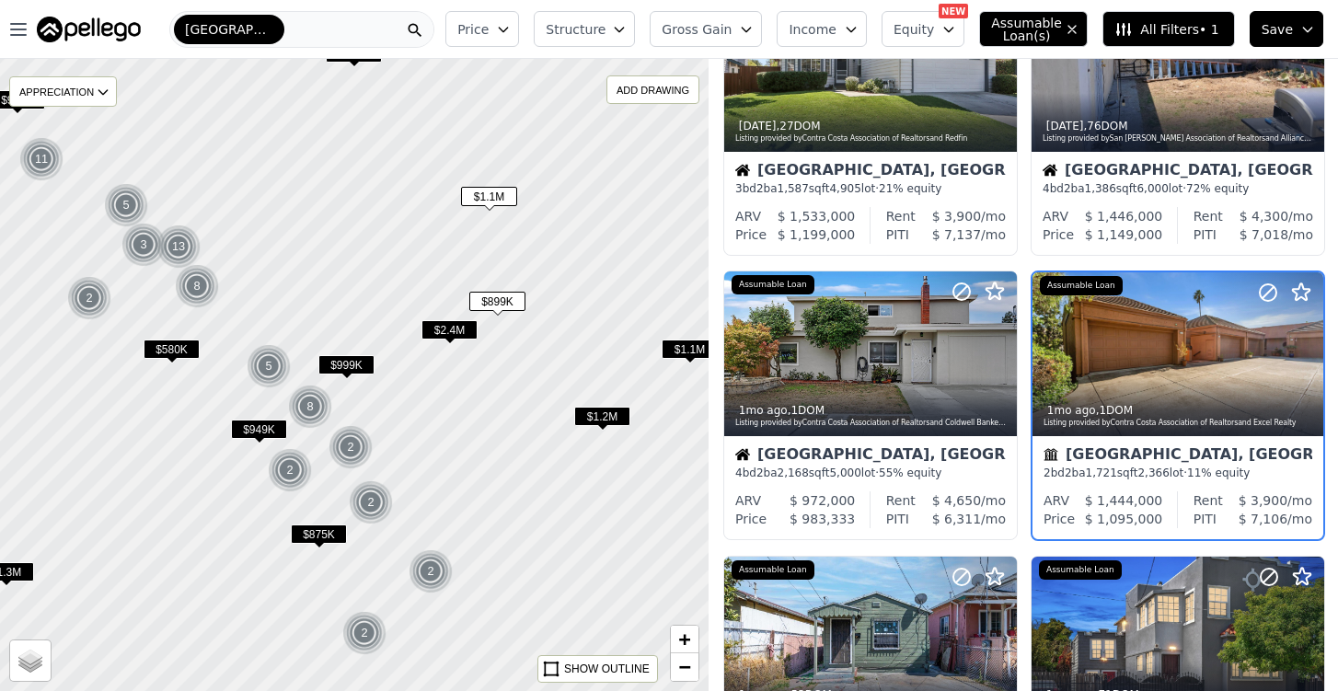
scroll to position [411, 0]
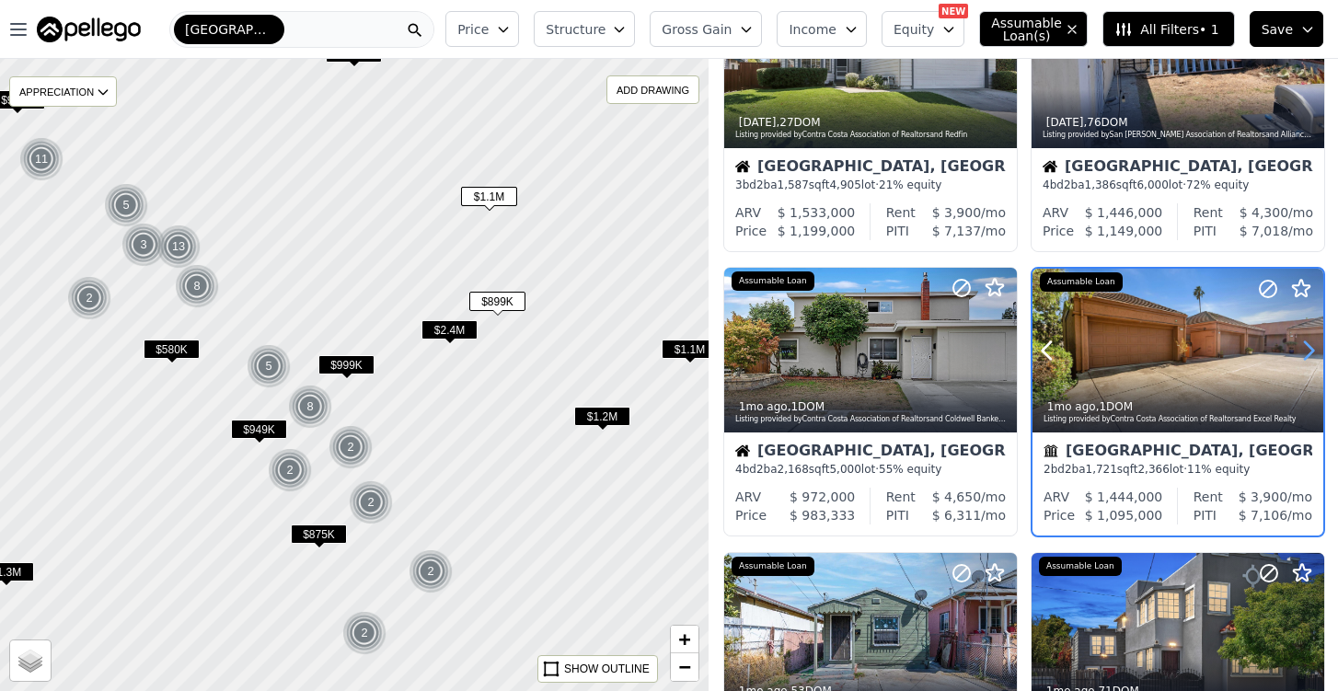
click at [1306, 353] on icon at bounding box center [1308, 350] width 29 height 29
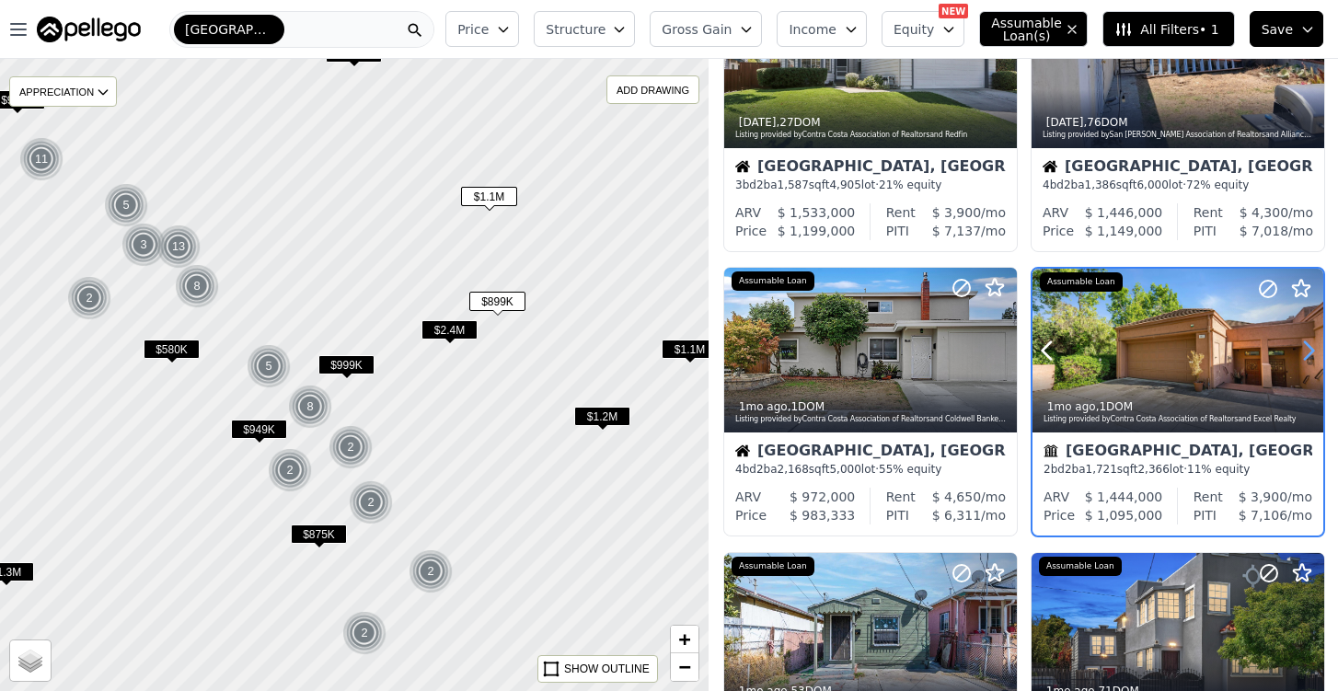
click at [1306, 353] on icon at bounding box center [1308, 350] width 29 height 29
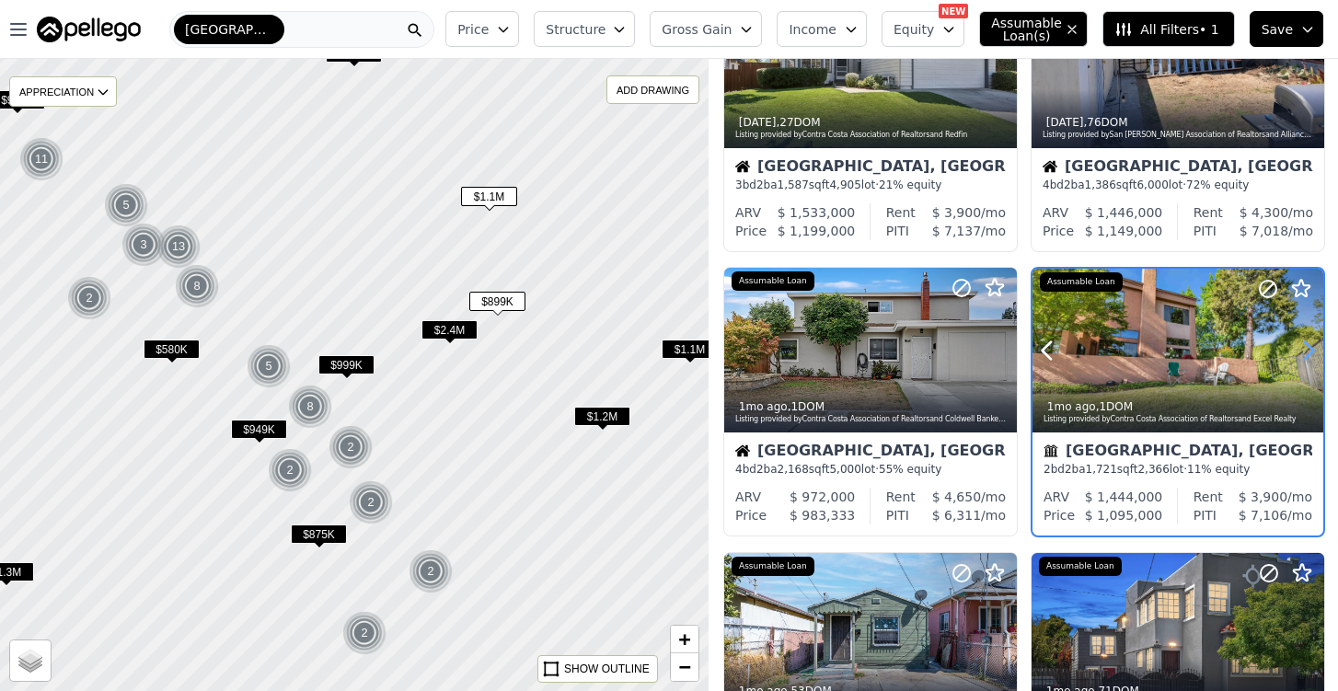
click at [1306, 353] on icon at bounding box center [1308, 350] width 29 height 29
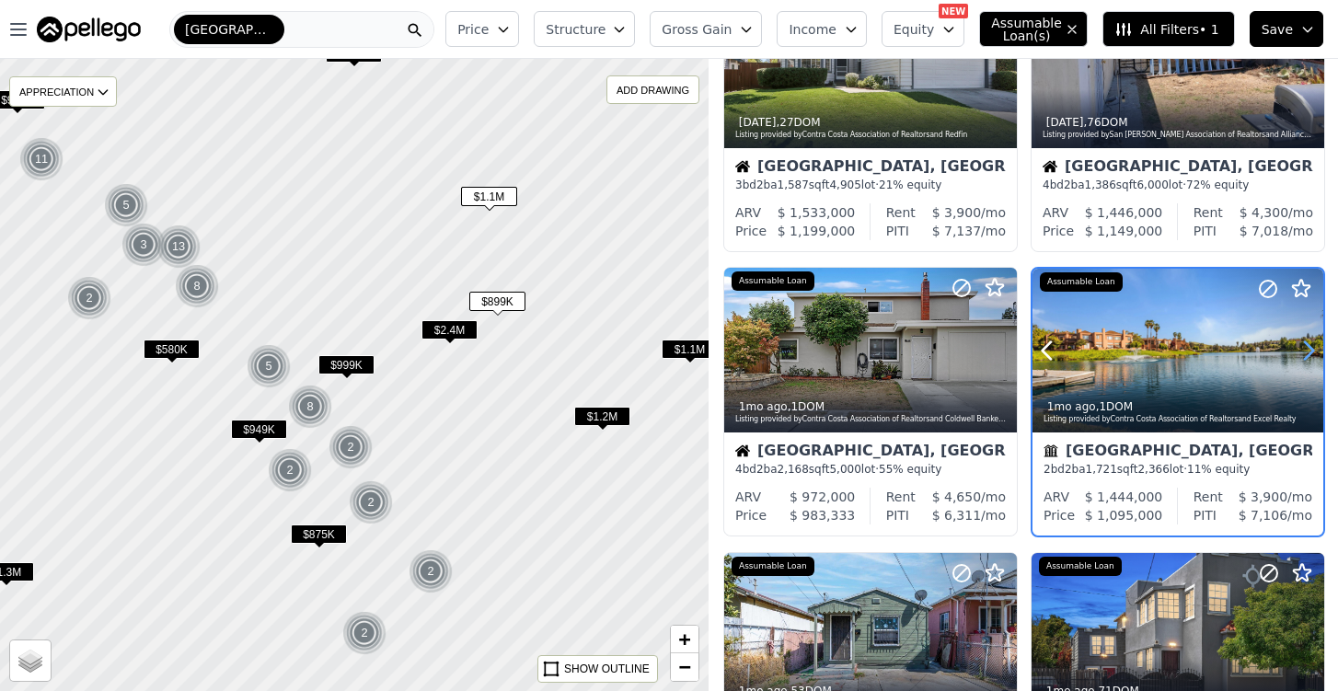
click at [1306, 353] on icon at bounding box center [1308, 350] width 29 height 29
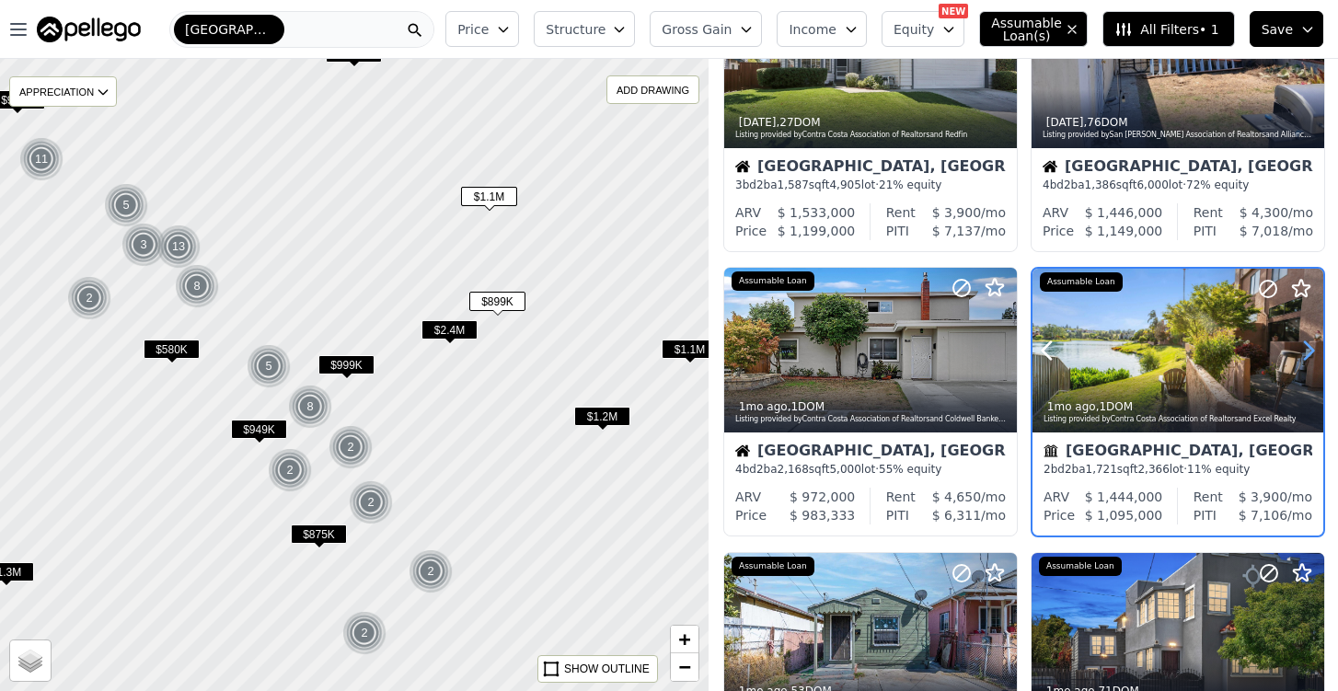
click at [1306, 353] on icon at bounding box center [1308, 350] width 29 height 29
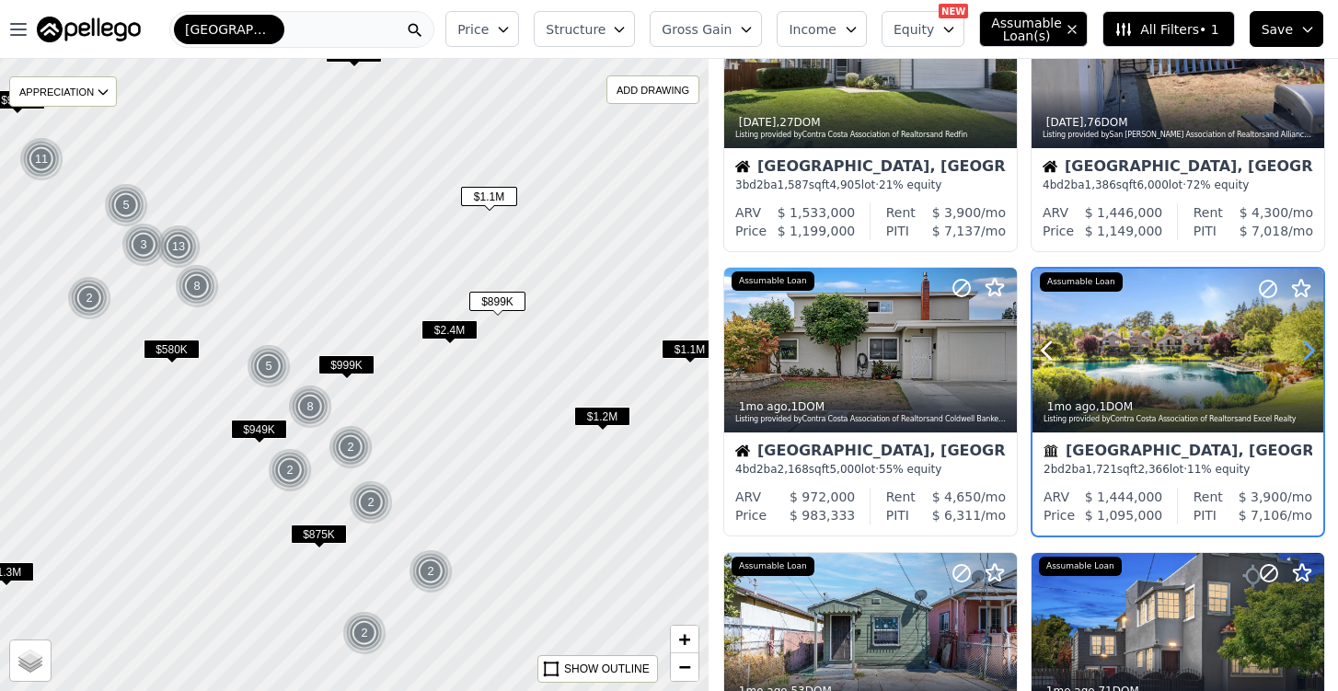
click at [1306, 353] on icon at bounding box center [1308, 350] width 29 height 29
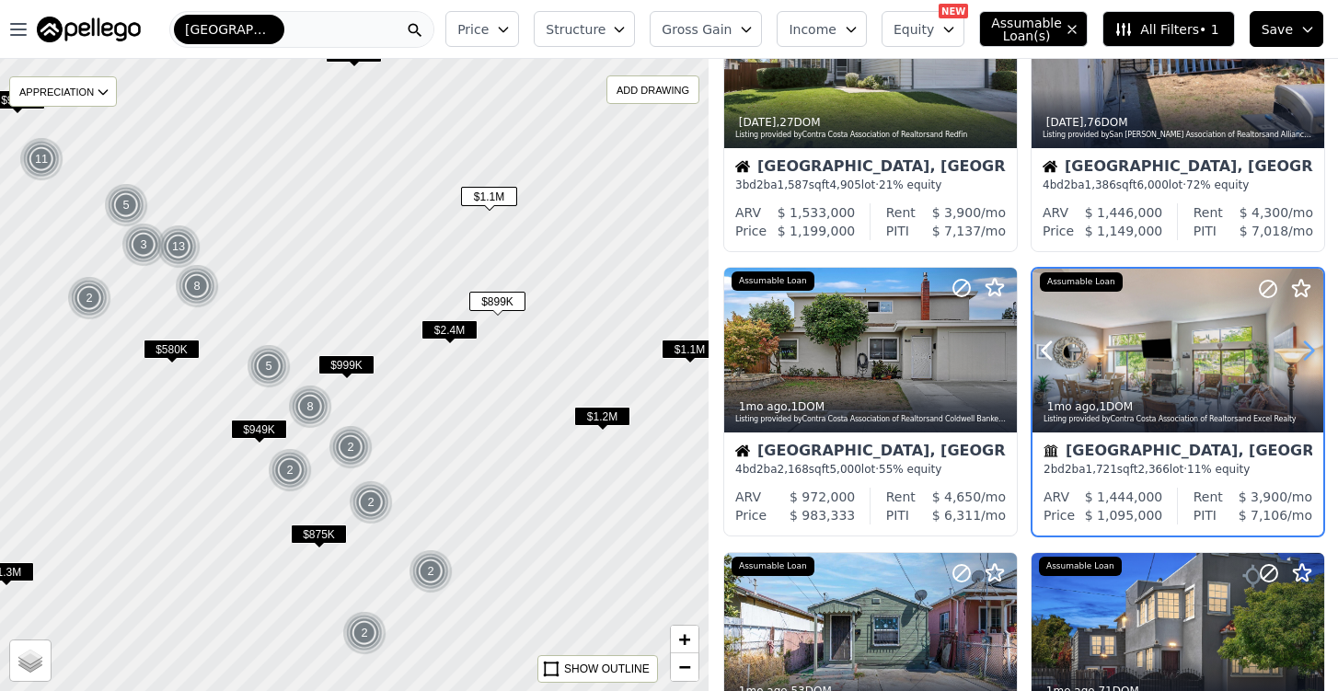
click at [1306, 353] on icon at bounding box center [1308, 350] width 29 height 29
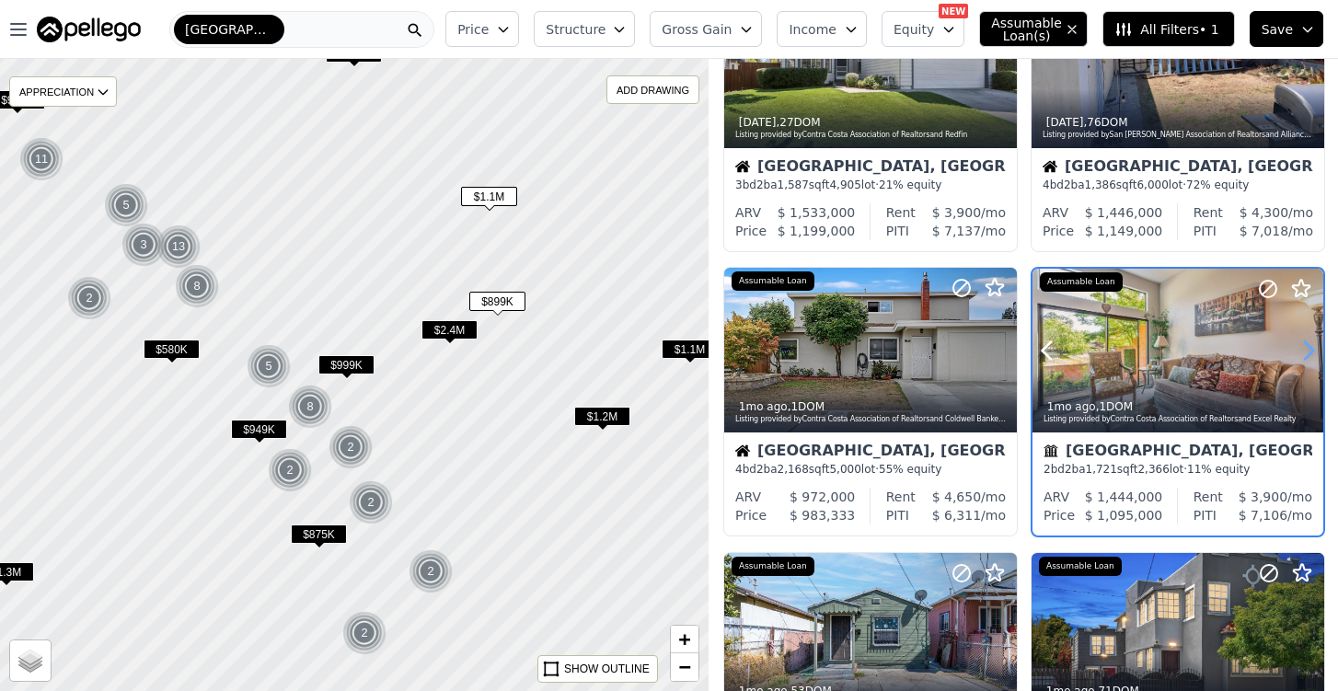
click at [1306, 353] on icon at bounding box center [1308, 350] width 29 height 29
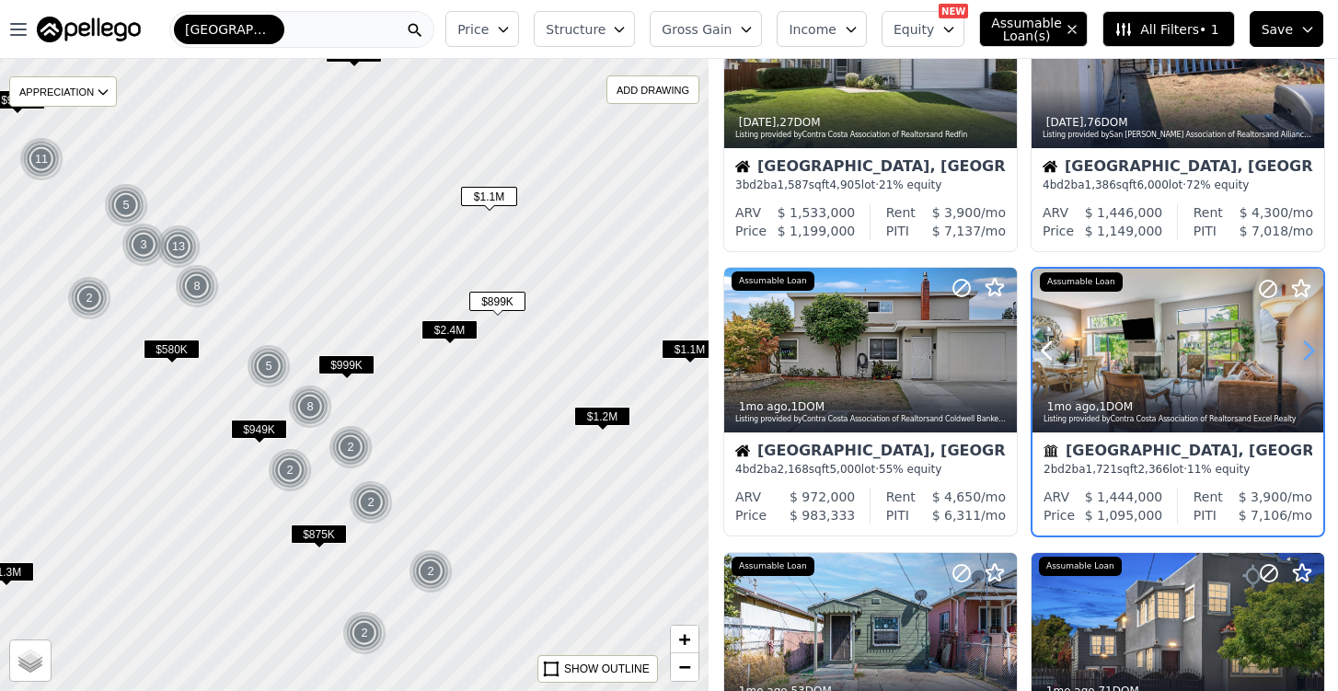
click at [1306, 353] on icon at bounding box center [1308, 350] width 29 height 29
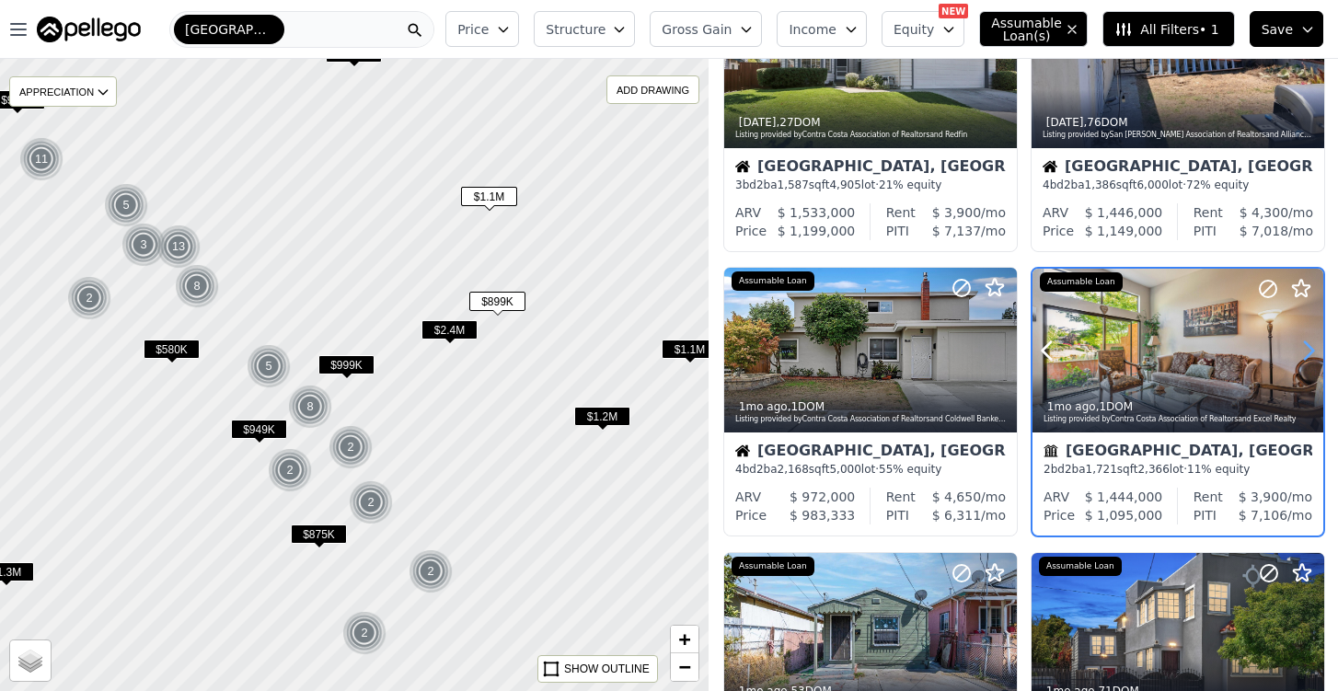
click at [1306, 353] on icon at bounding box center [1308, 350] width 29 height 29
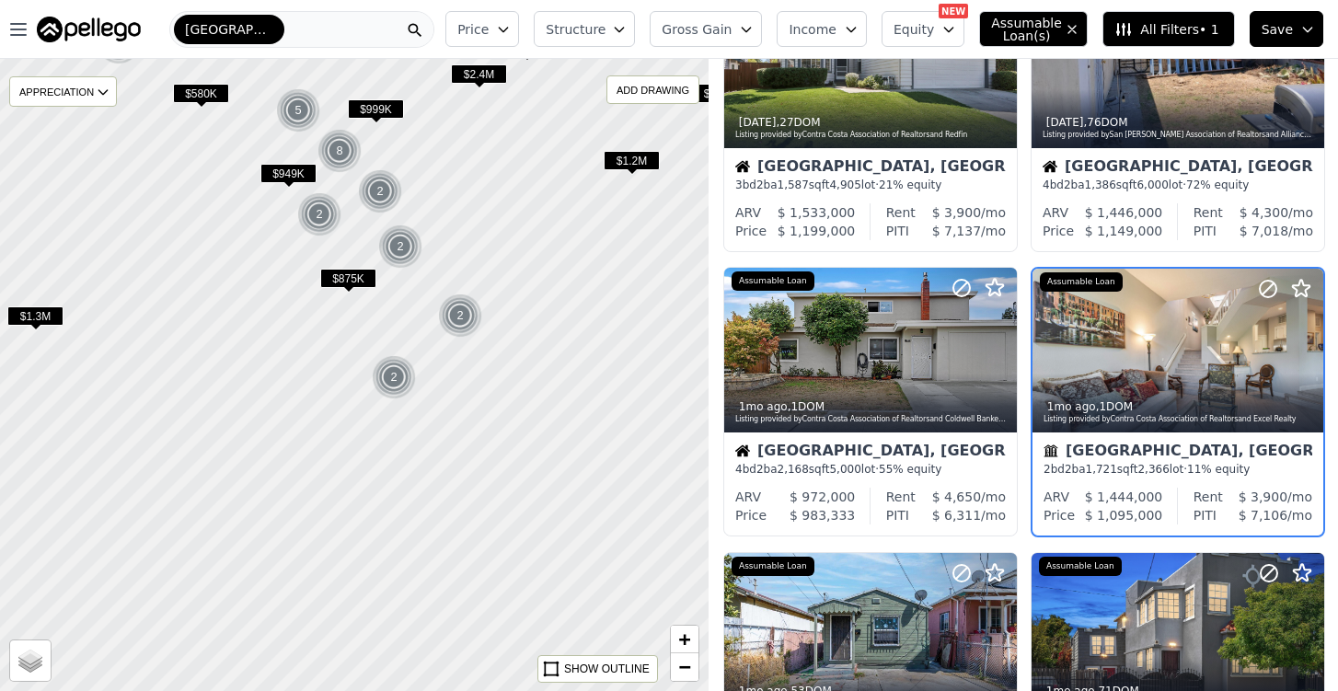
drag, startPoint x: 542, startPoint y: 631, endPoint x: 576, endPoint y: 353, distance: 280.1
click at [573, 355] on div at bounding box center [354, 362] width 851 height 758
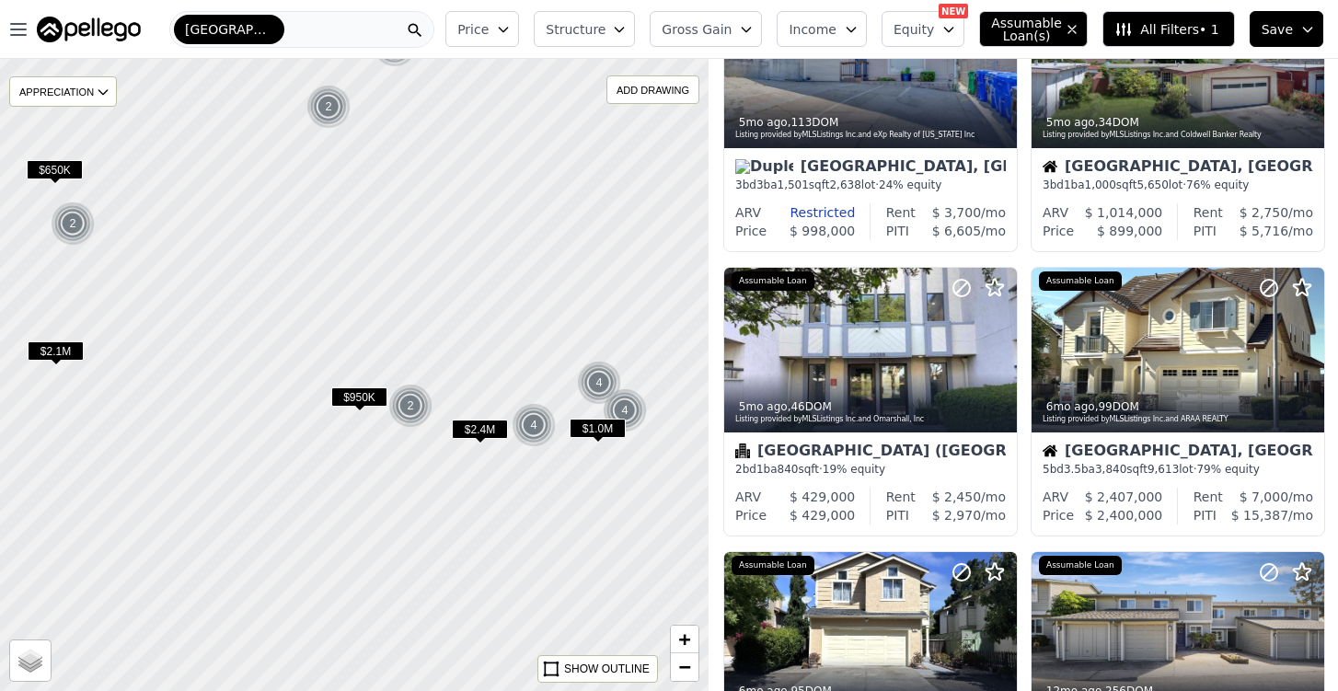
drag, startPoint x: 431, startPoint y: 573, endPoint x: 345, endPoint y: 287, distance: 297.9
click at [345, 287] on div at bounding box center [345, 346] width 851 height 758
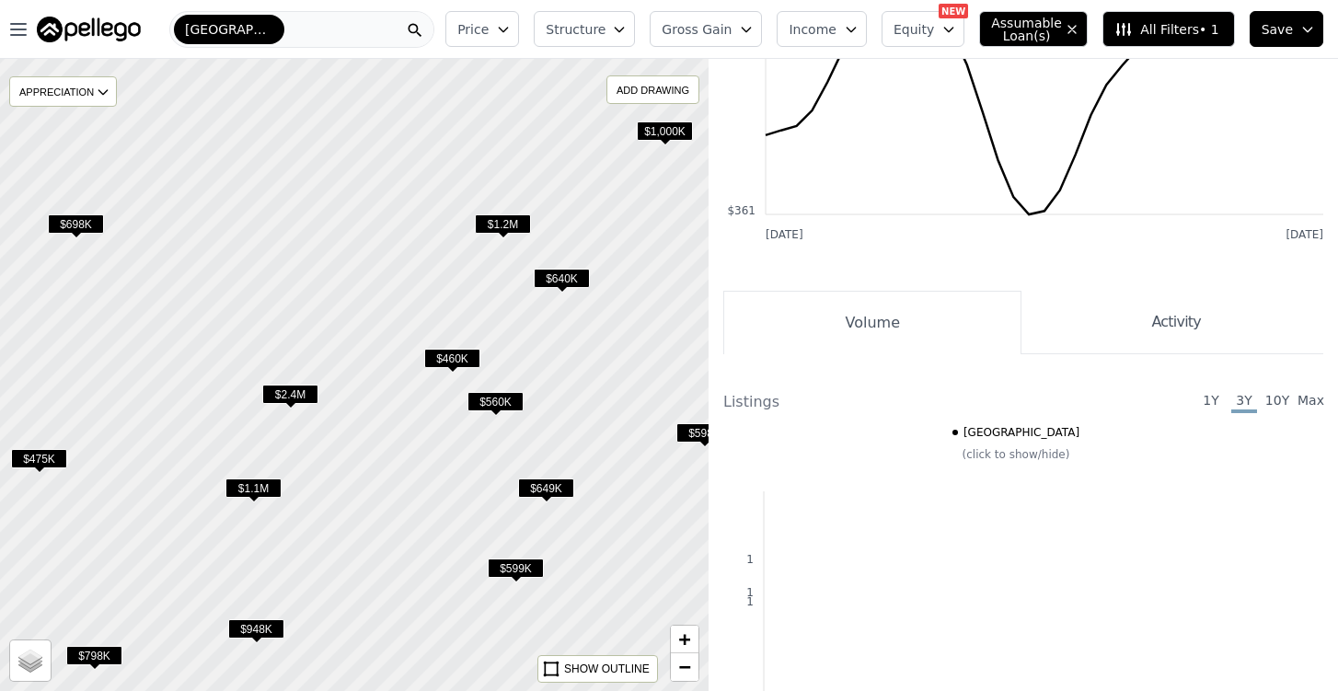
click at [526, 573] on span "$599K" at bounding box center [516, 568] width 56 height 19
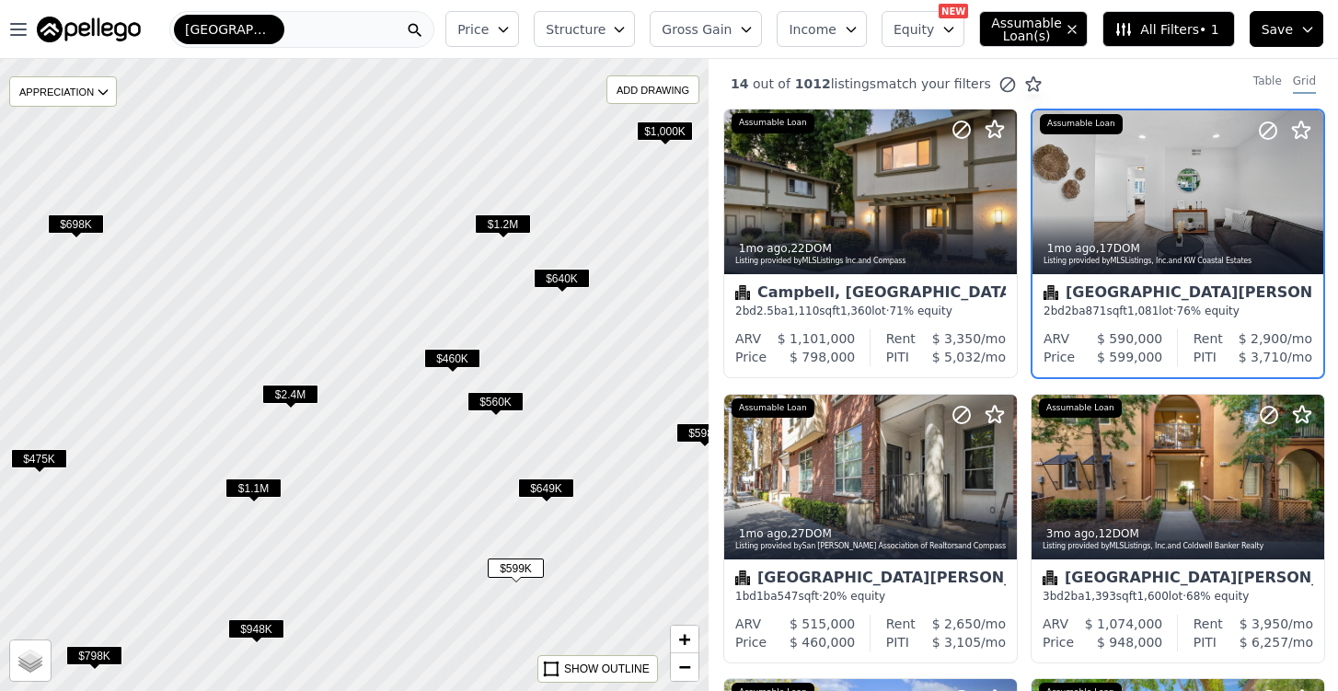
click at [265, 496] on span "$1.1M" at bounding box center [254, 488] width 56 height 19
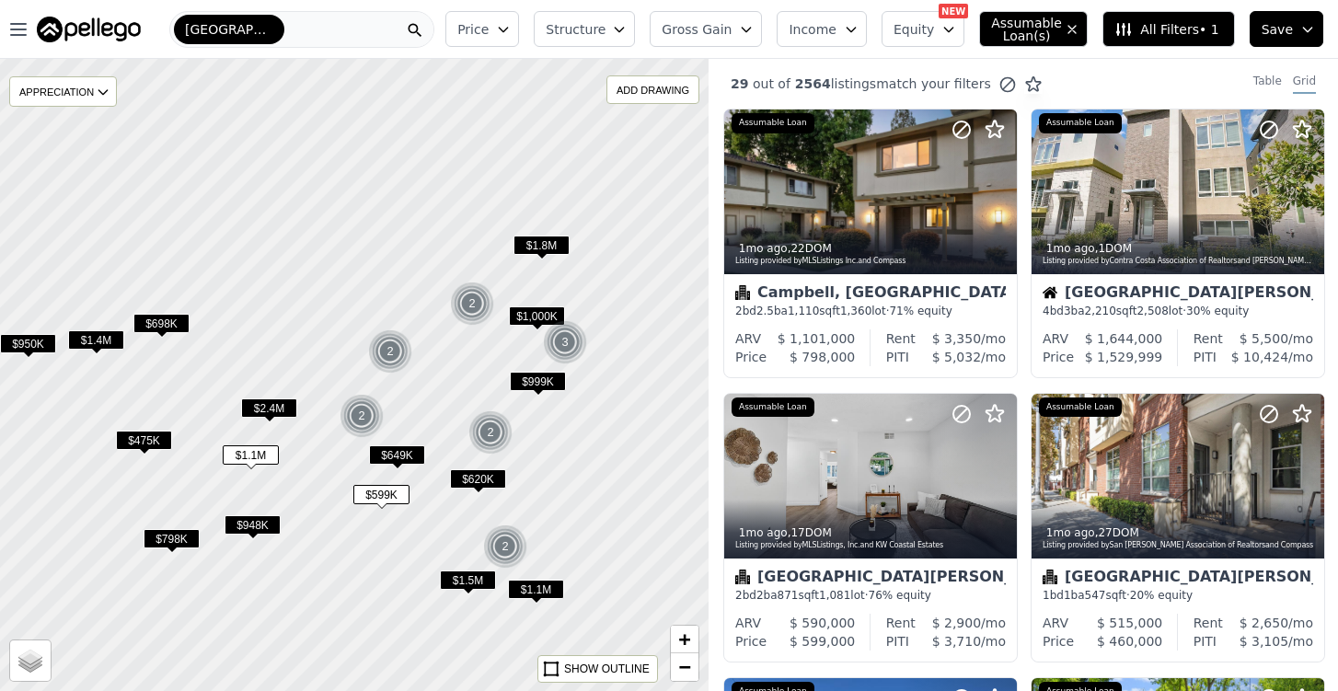
drag, startPoint x: 587, startPoint y: 588, endPoint x: 380, endPoint y: 428, distance: 261.8
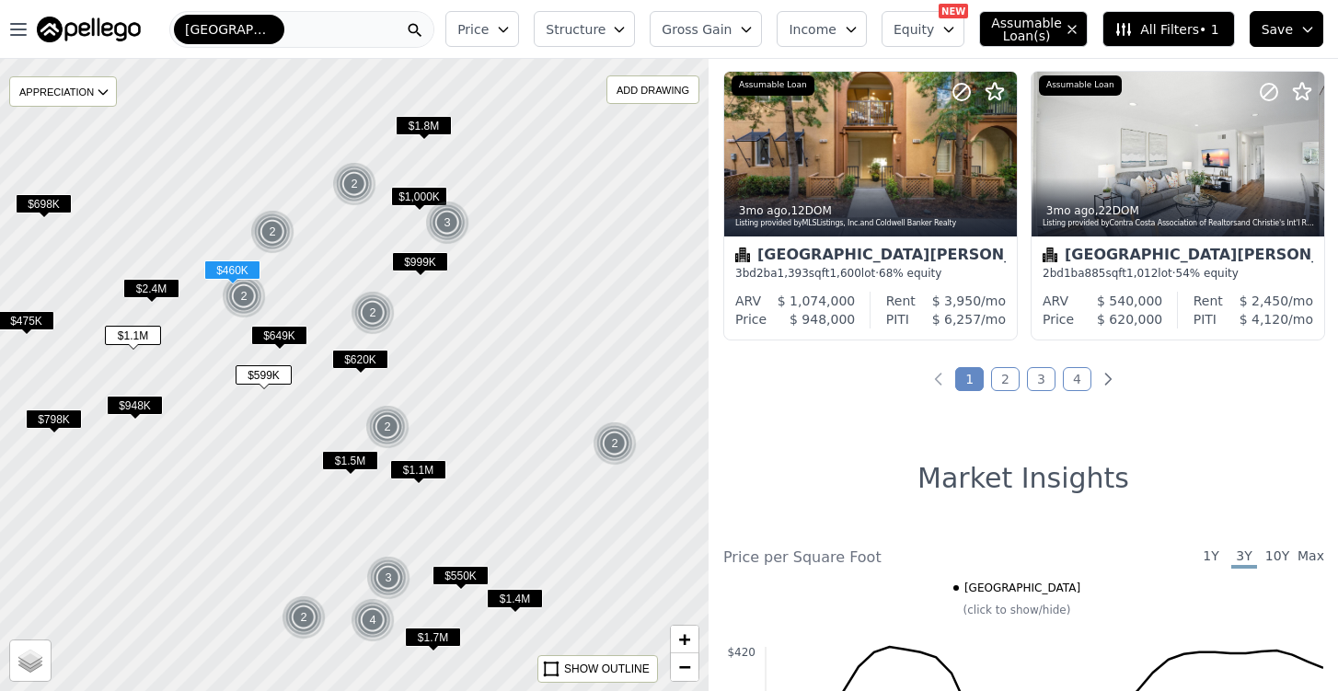
scroll to position [1464, 0]
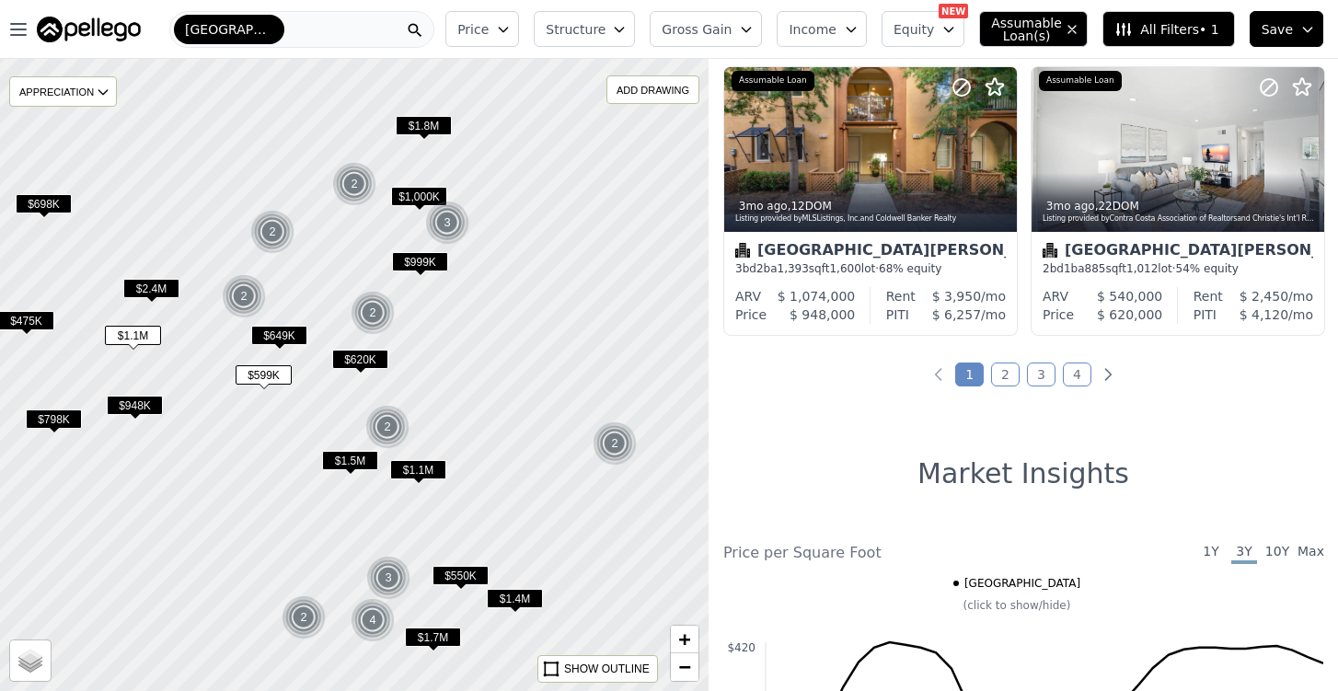
click at [1007, 383] on link "2" at bounding box center [1005, 375] width 29 height 24
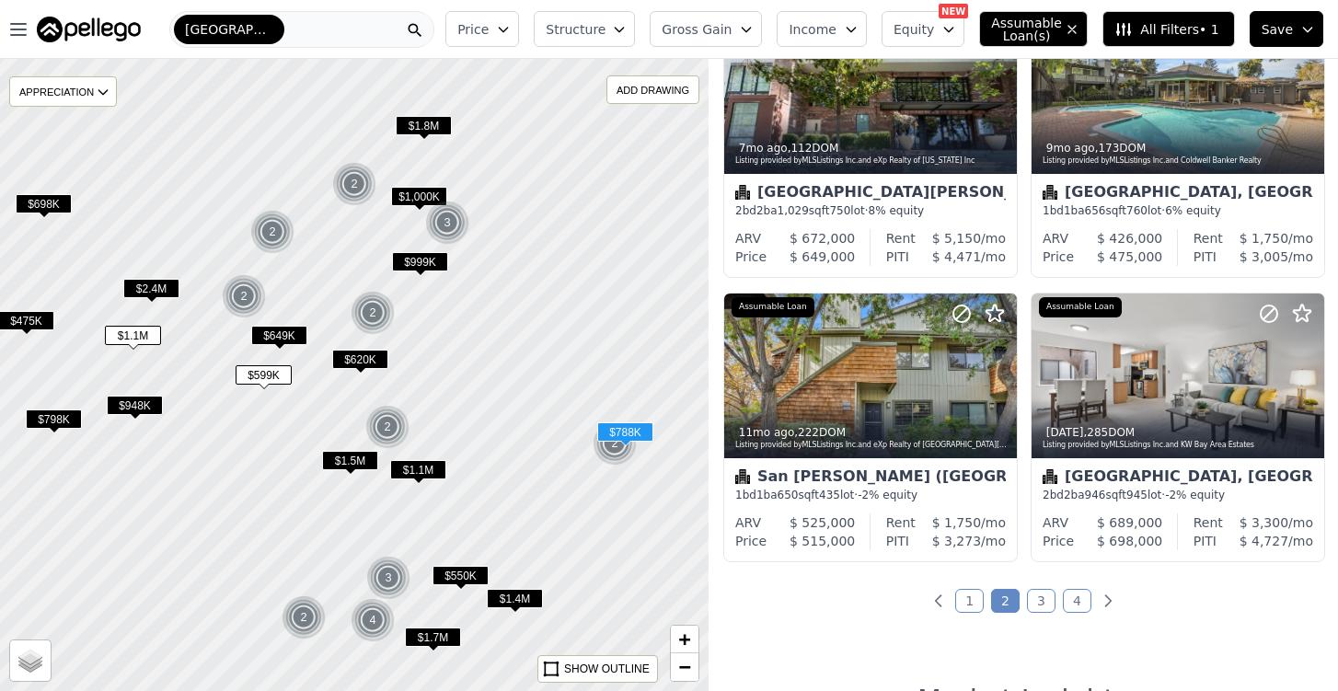
scroll to position [1238, 0]
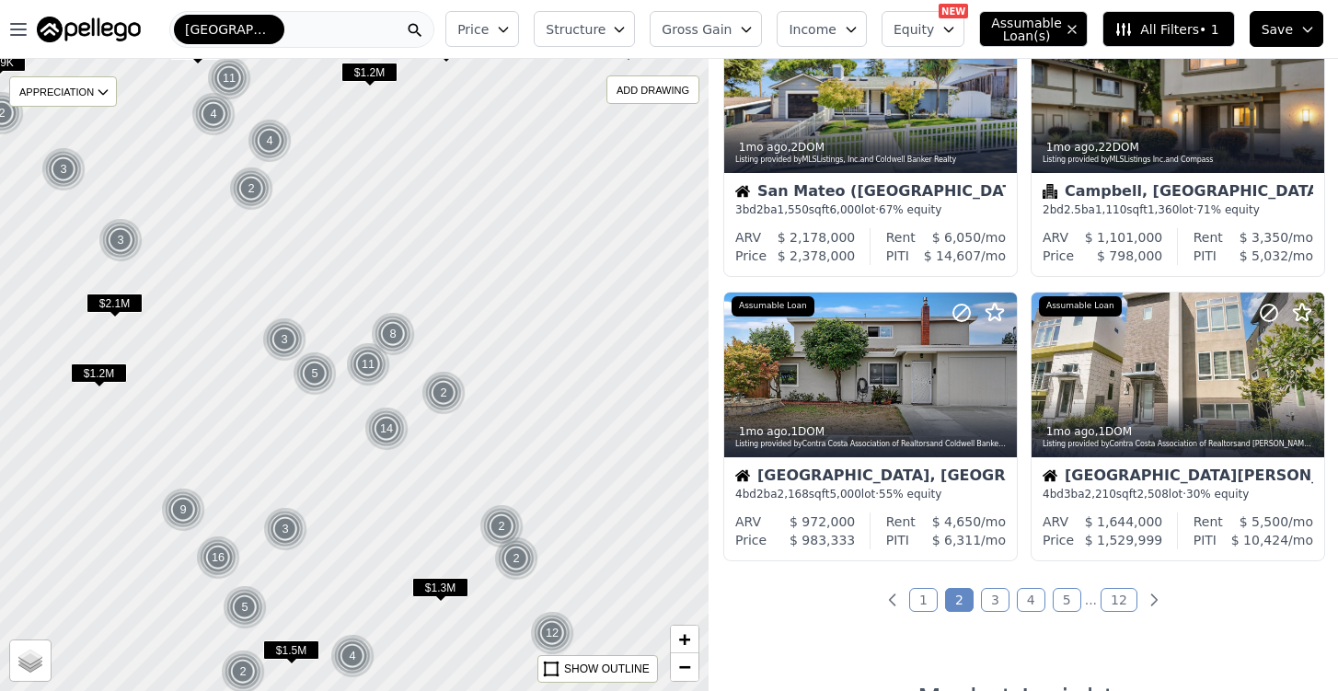
click at [589, 30] on span "Structure" at bounding box center [575, 29] width 59 height 18
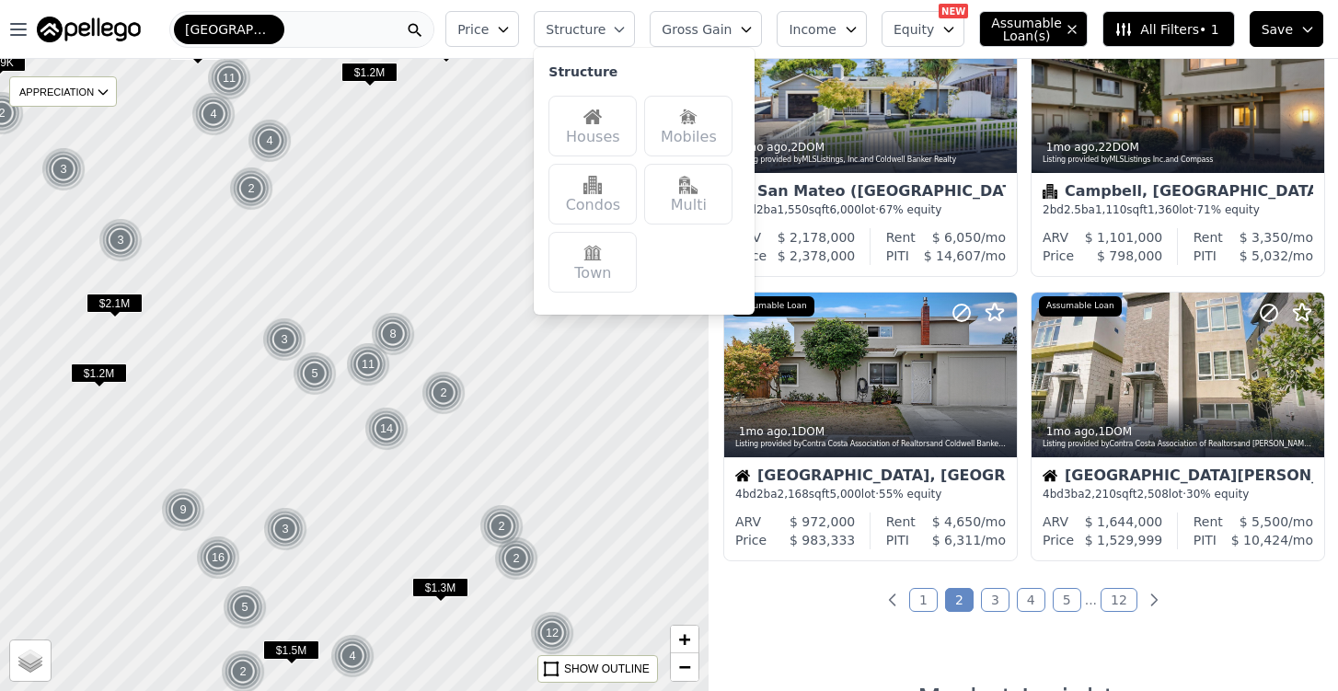
click at [706, 197] on div "Multi" at bounding box center [688, 194] width 88 height 61
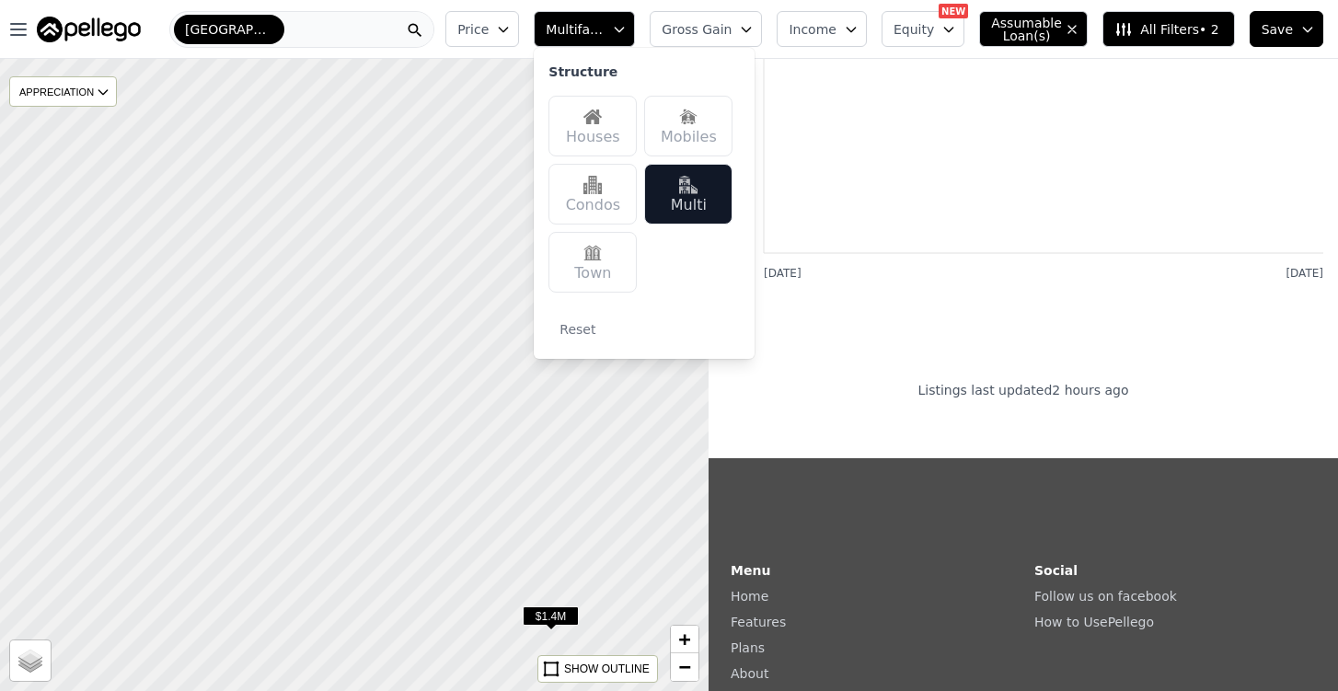
click at [717, 191] on div "Multi" at bounding box center [688, 194] width 88 height 61
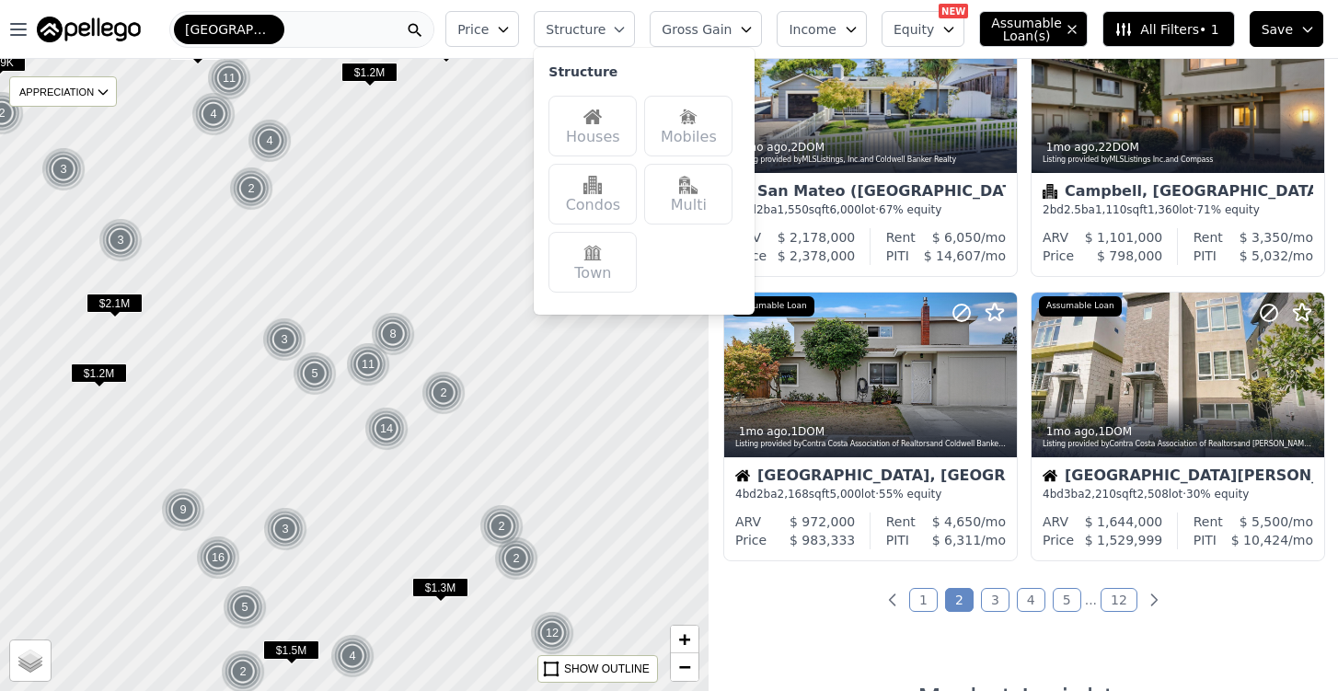
click at [620, 266] on div "Town" at bounding box center [593, 262] width 88 height 61
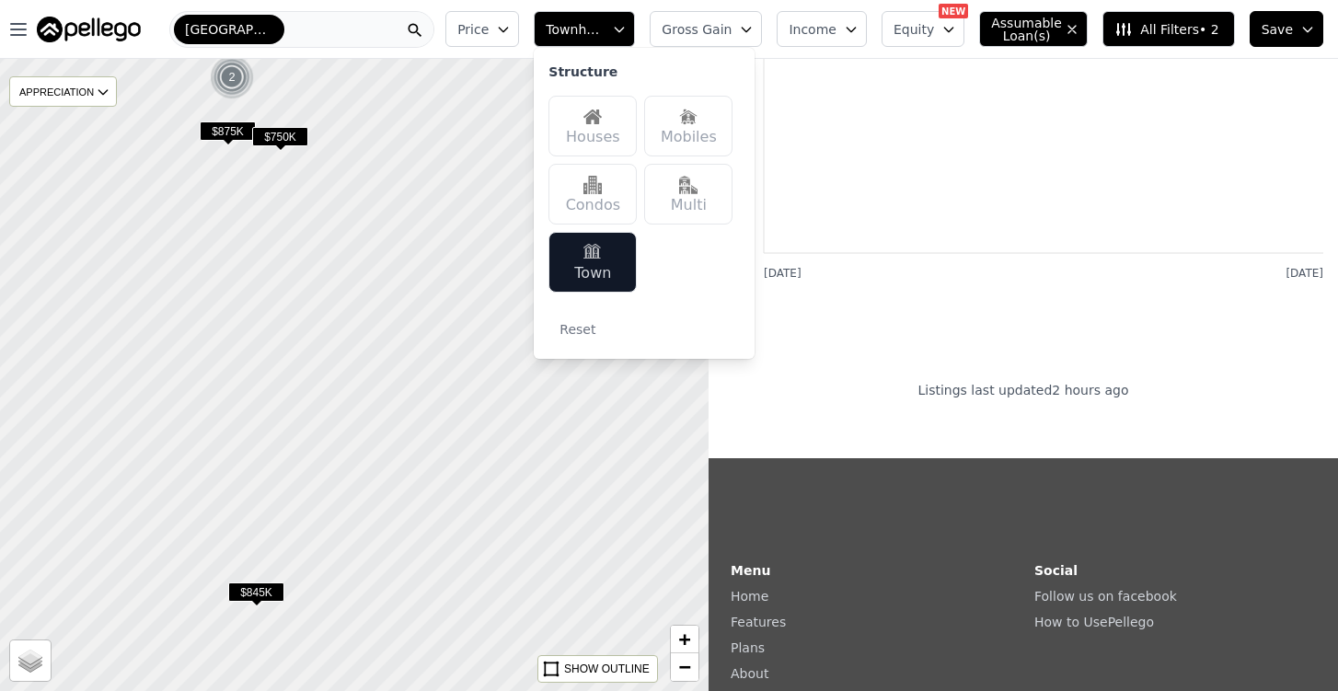
click at [456, 272] on div at bounding box center [354, 374] width 851 height 758
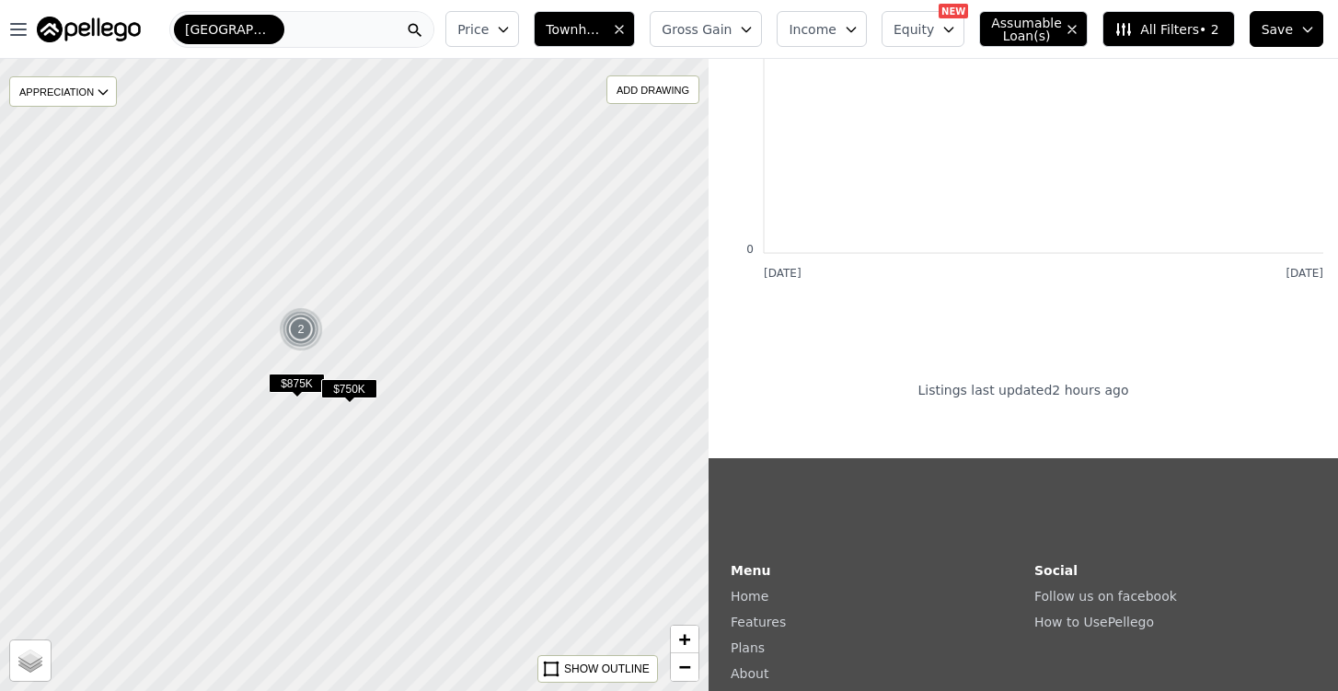
drag, startPoint x: 425, startPoint y: 204, endPoint x: 494, endPoint y: 457, distance: 261.5
click at [494, 457] on div at bounding box center [354, 374] width 851 height 758
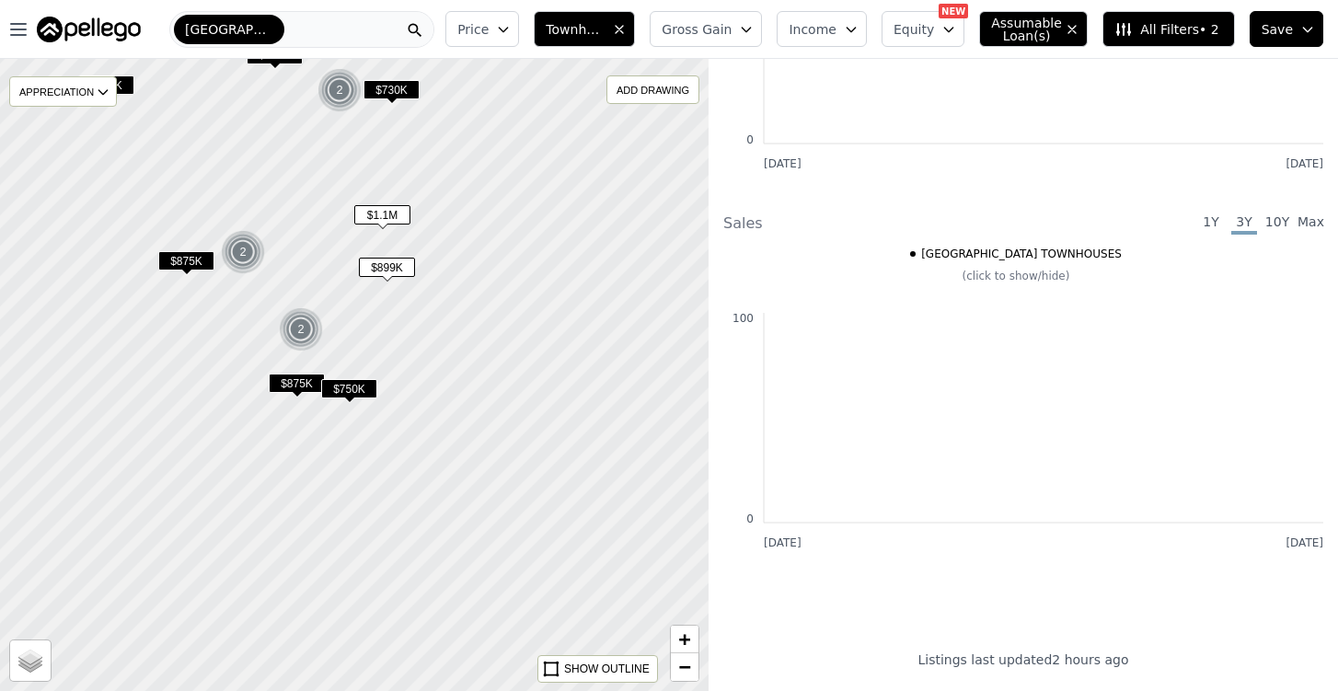
click at [349, 388] on span "$750K" at bounding box center [349, 388] width 56 height 19
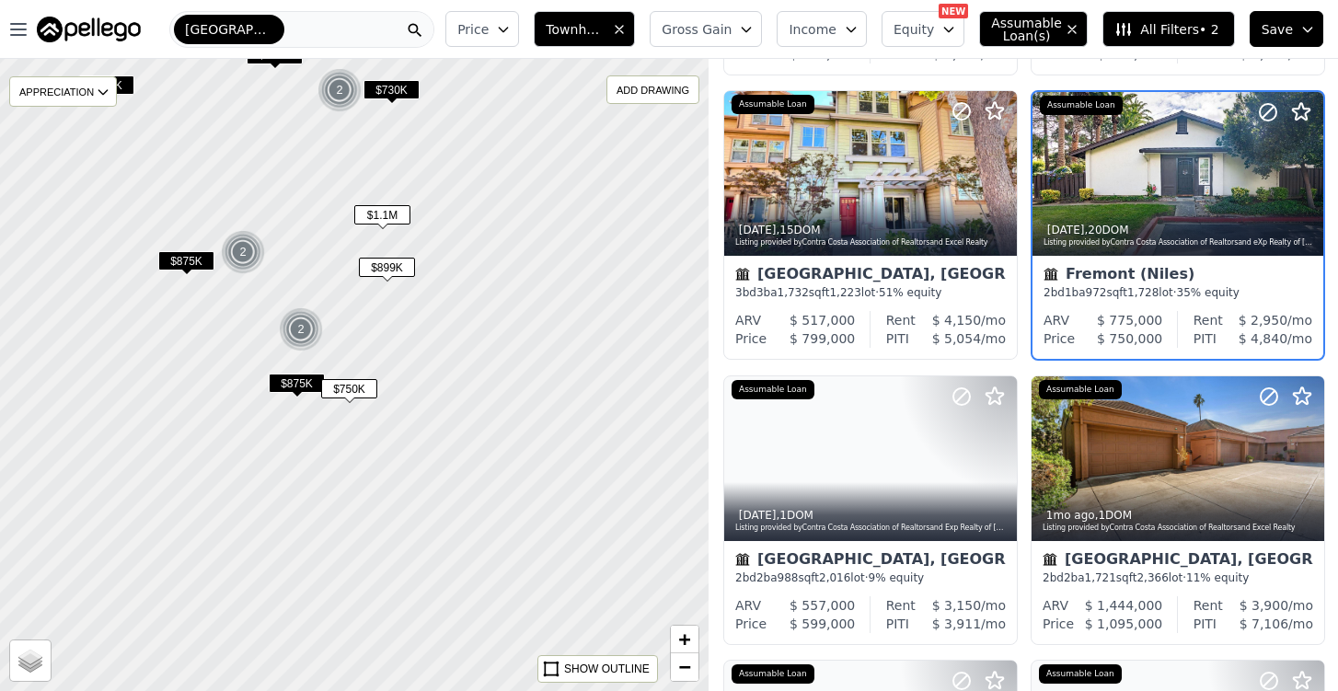
scroll to position [125, 0]
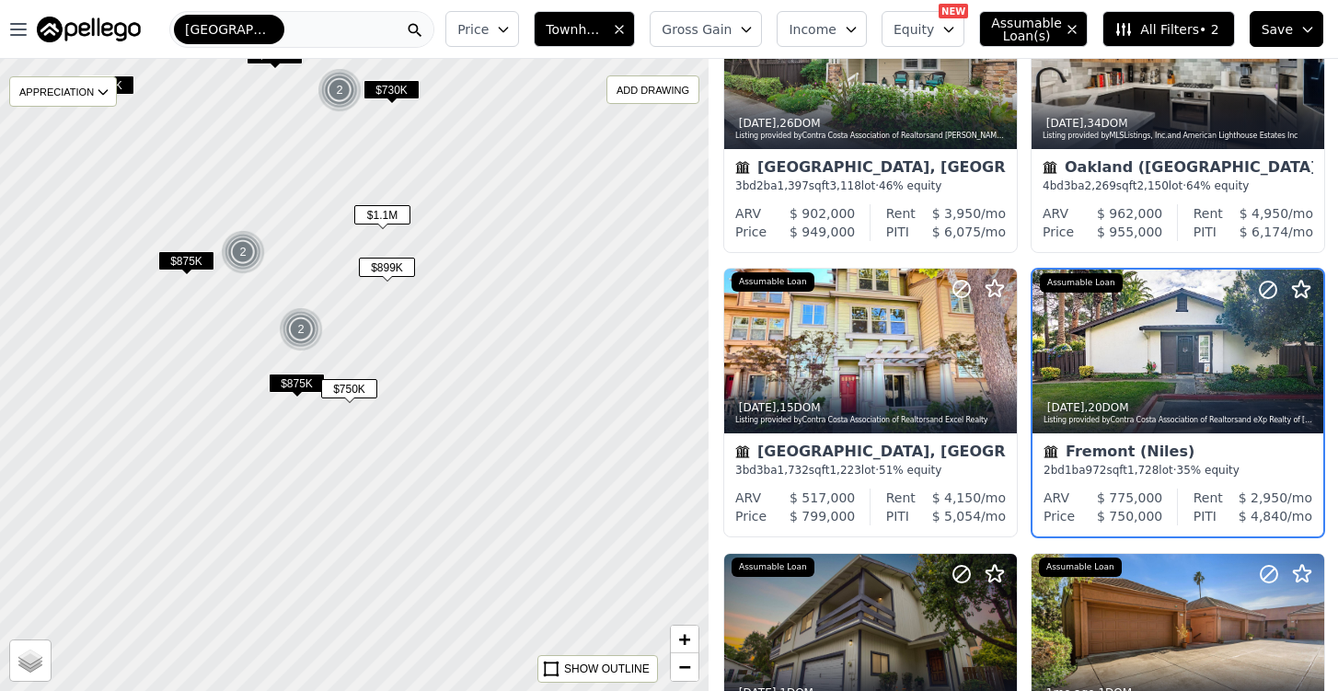
click at [298, 383] on span "$875K" at bounding box center [297, 383] width 56 height 19
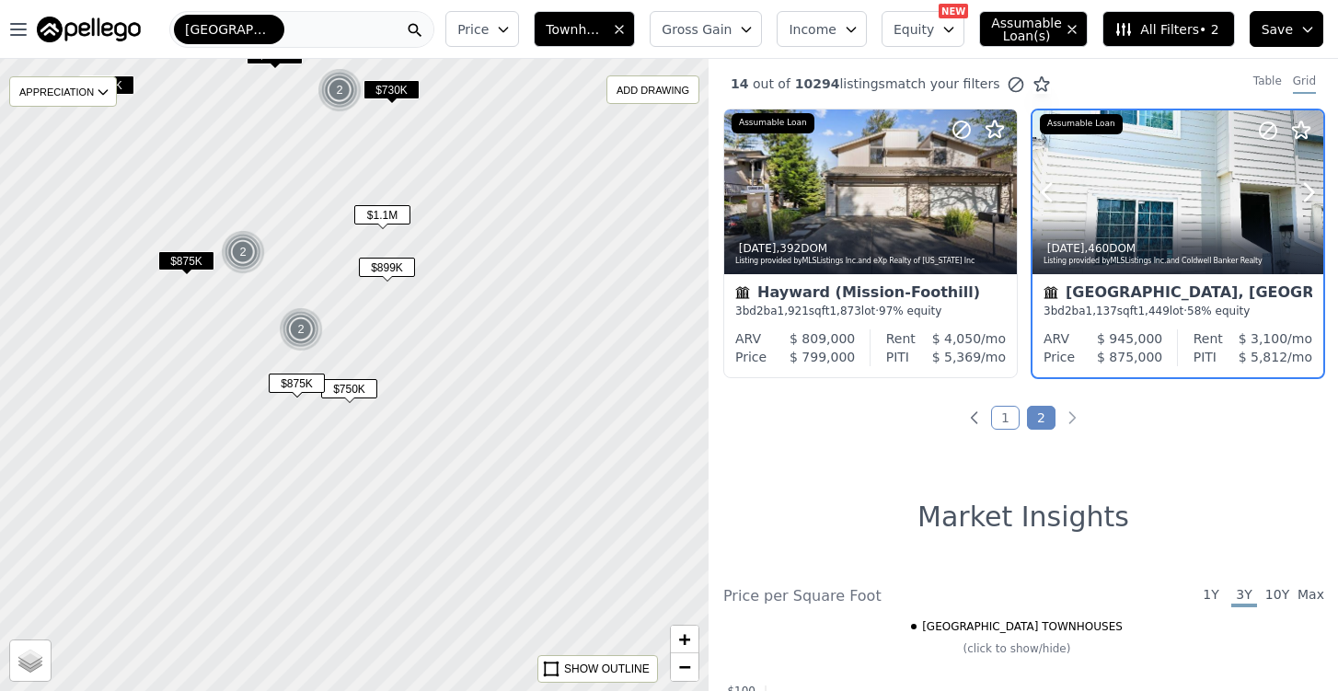
scroll to position [0, 0]
click at [1310, 196] on icon at bounding box center [1309, 192] width 8 height 17
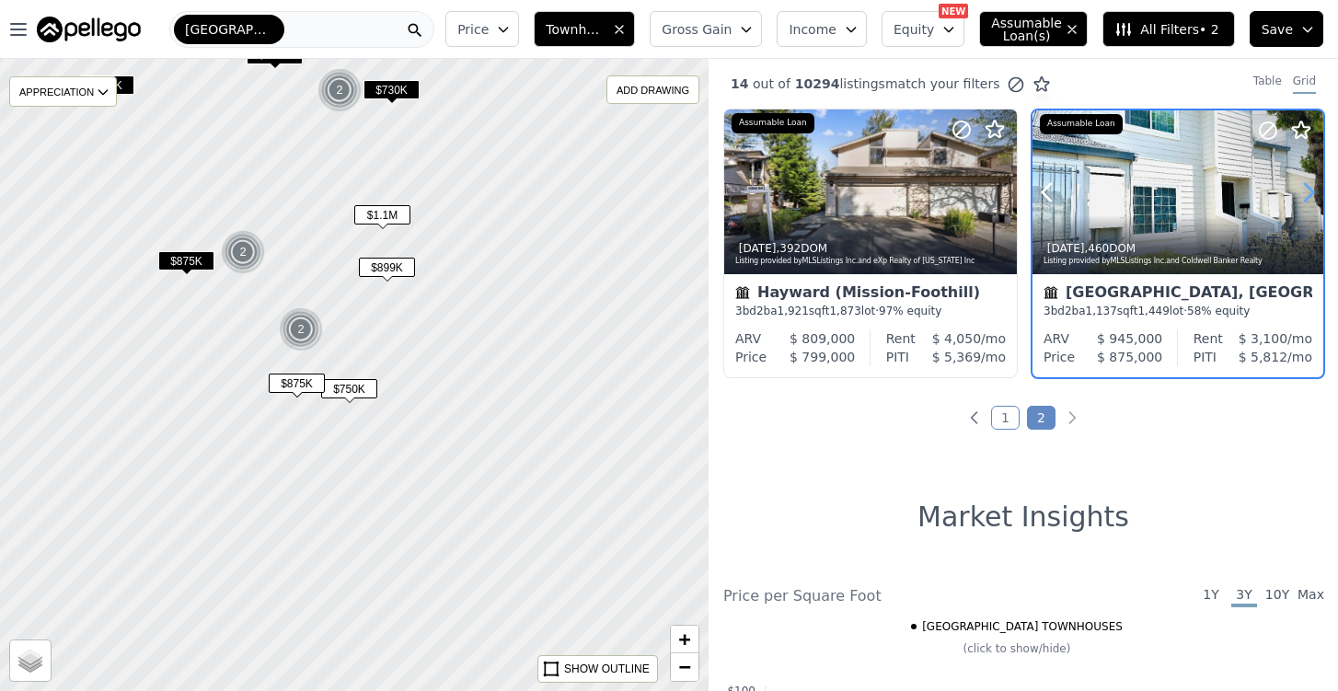
click at [1310, 196] on icon at bounding box center [1309, 192] width 8 height 17
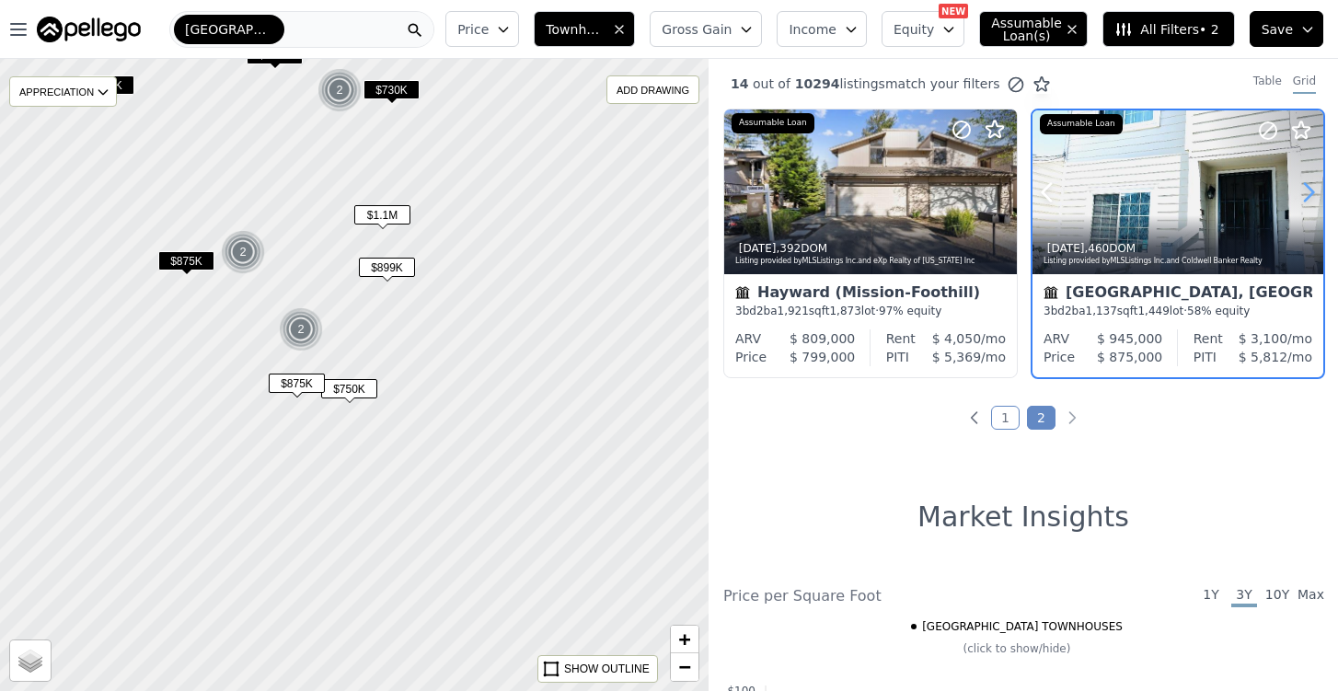
click at [1310, 196] on icon at bounding box center [1309, 192] width 8 height 17
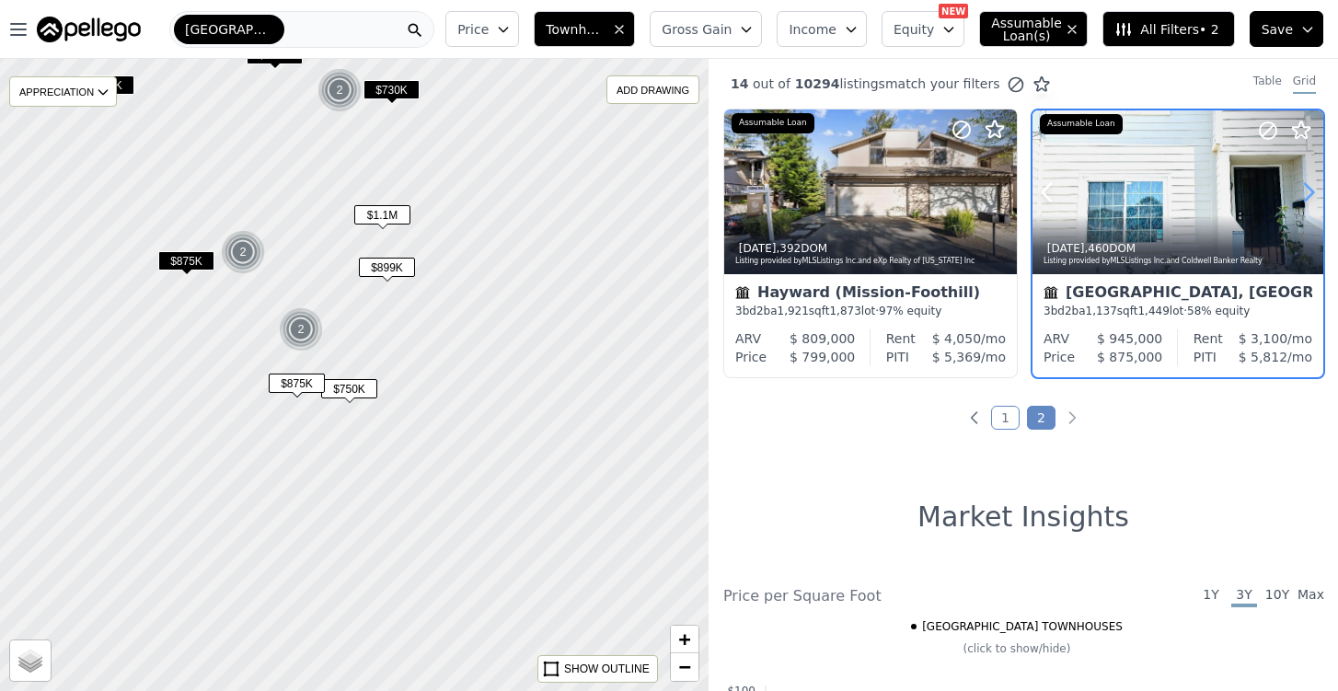
click at [1310, 196] on icon at bounding box center [1309, 192] width 8 height 17
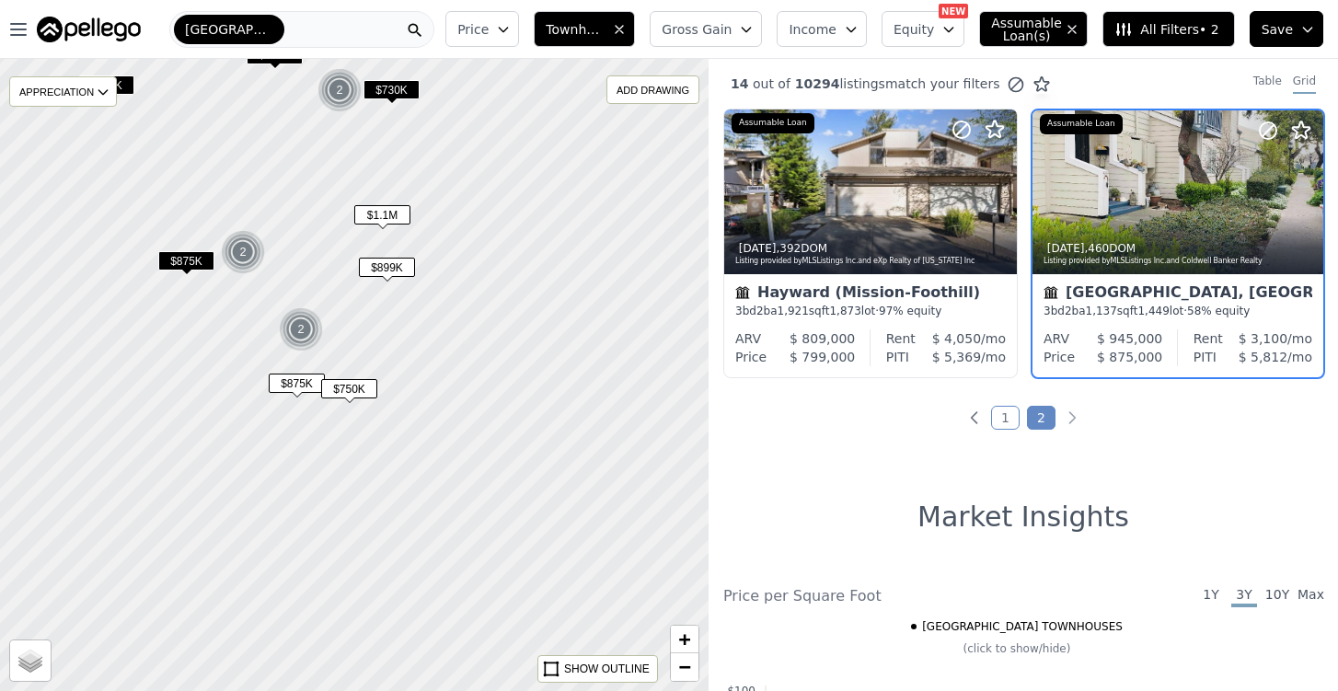
click at [302, 328] on div "2" at bounding box center [301, 329] width 44 height 44
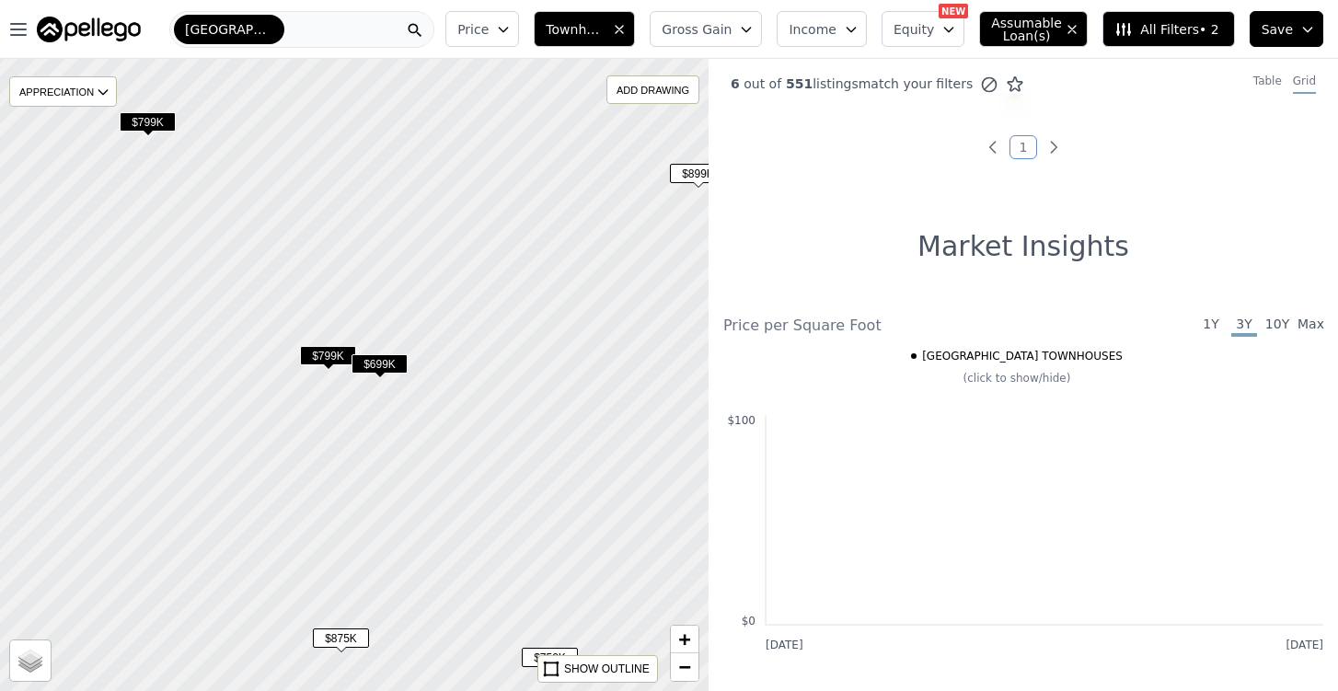
click at [381, 363] on span "$699K" at bounding box center [380, 363] width 56 height 19
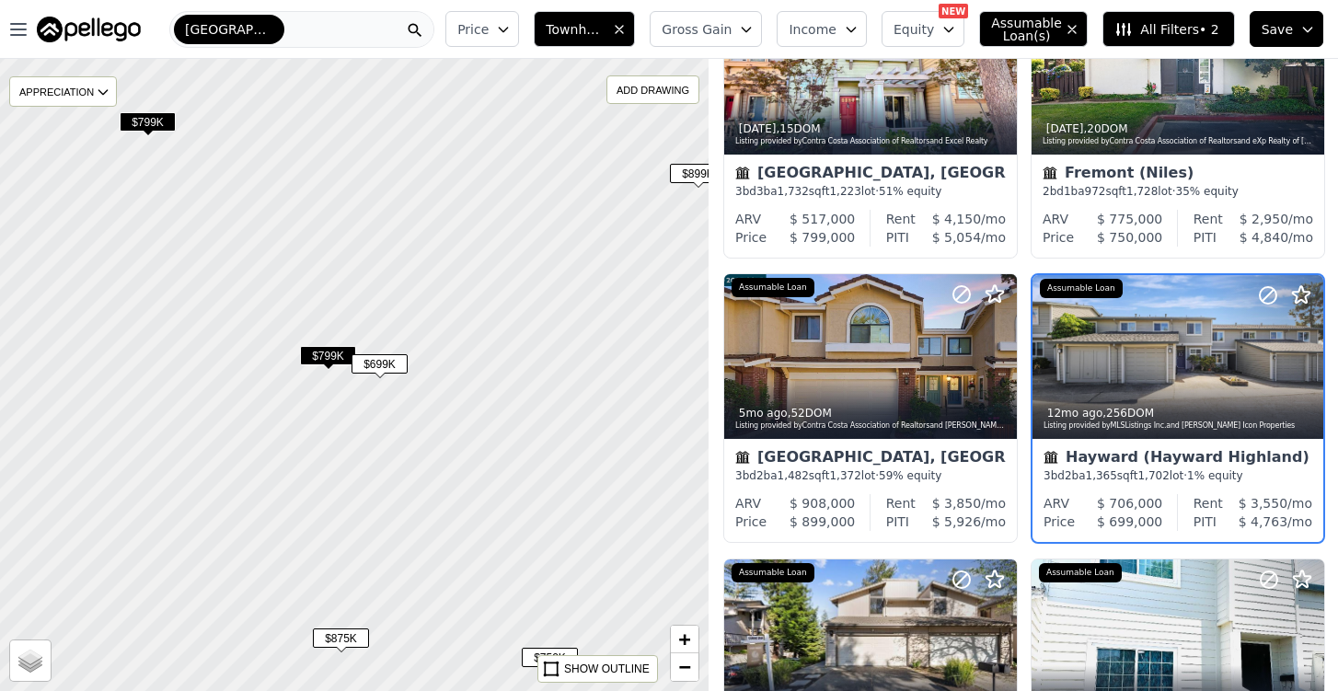
scroll to position [125, 0]
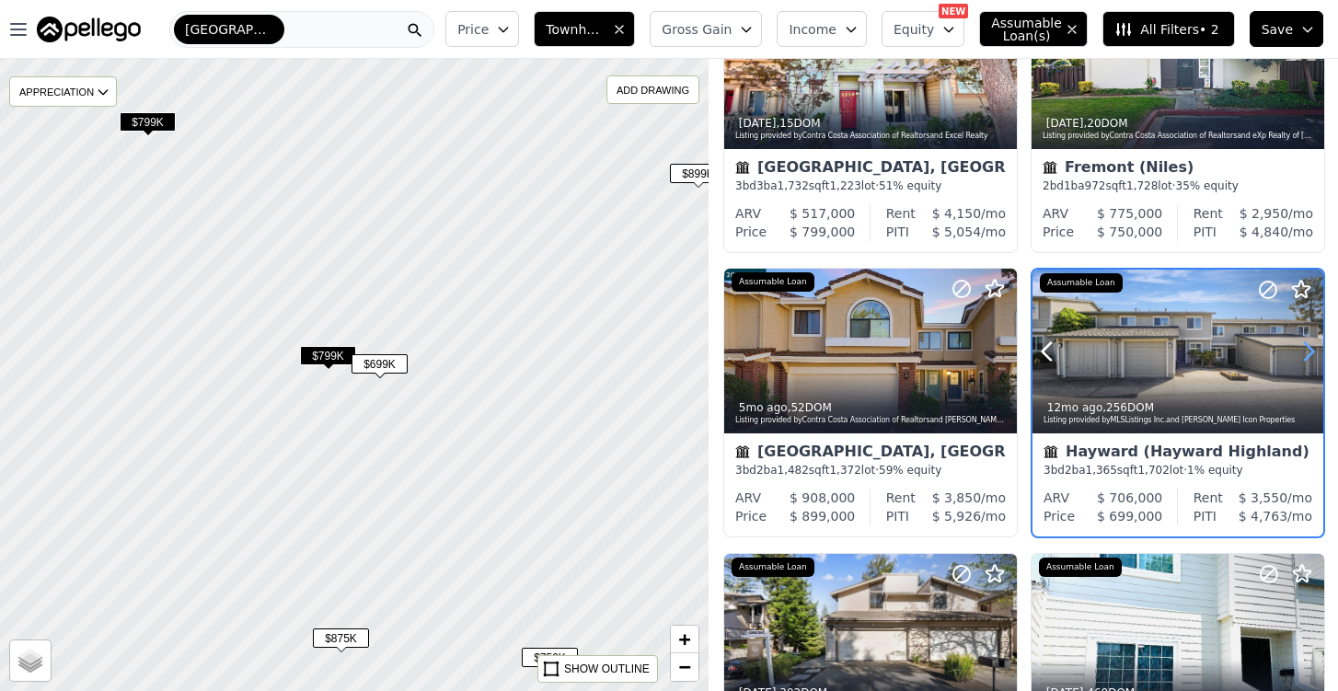
click at [1306, 358] on icon at bounding box center [1308, 351] width 29 height 29
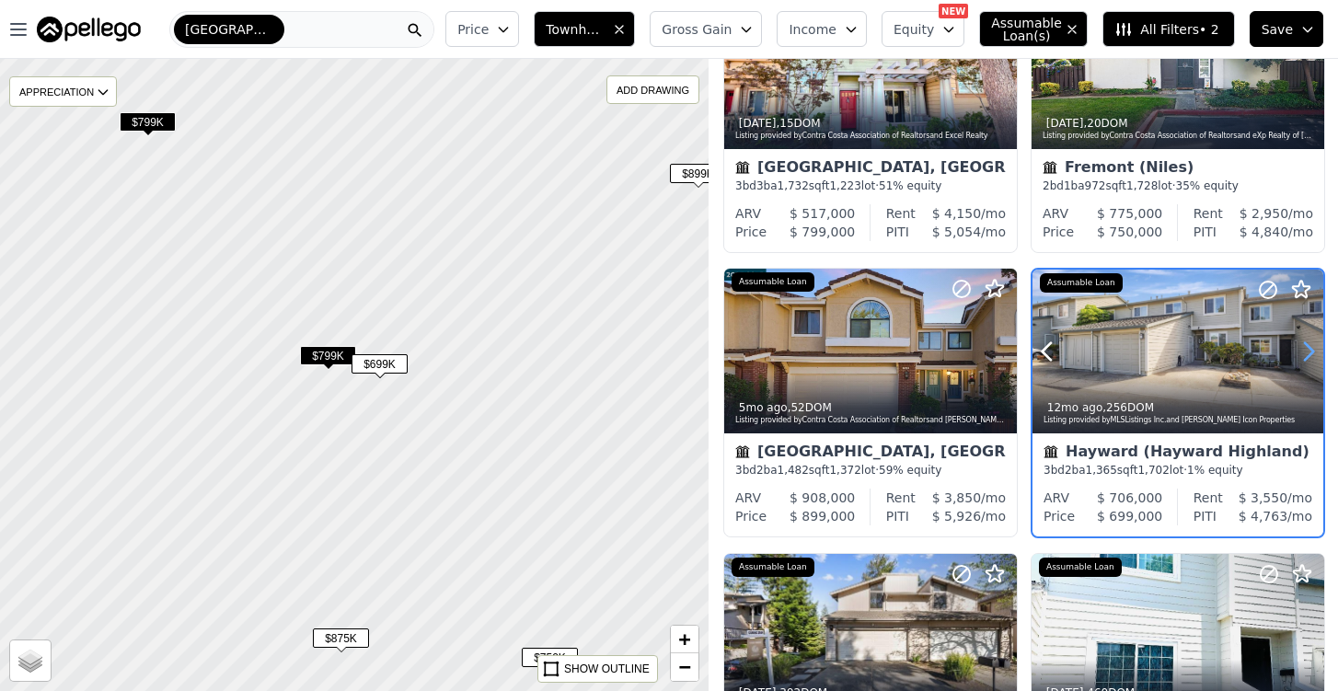
click at [1306, 358] on icon at bounding box center [1308, 351] width 29 height 29
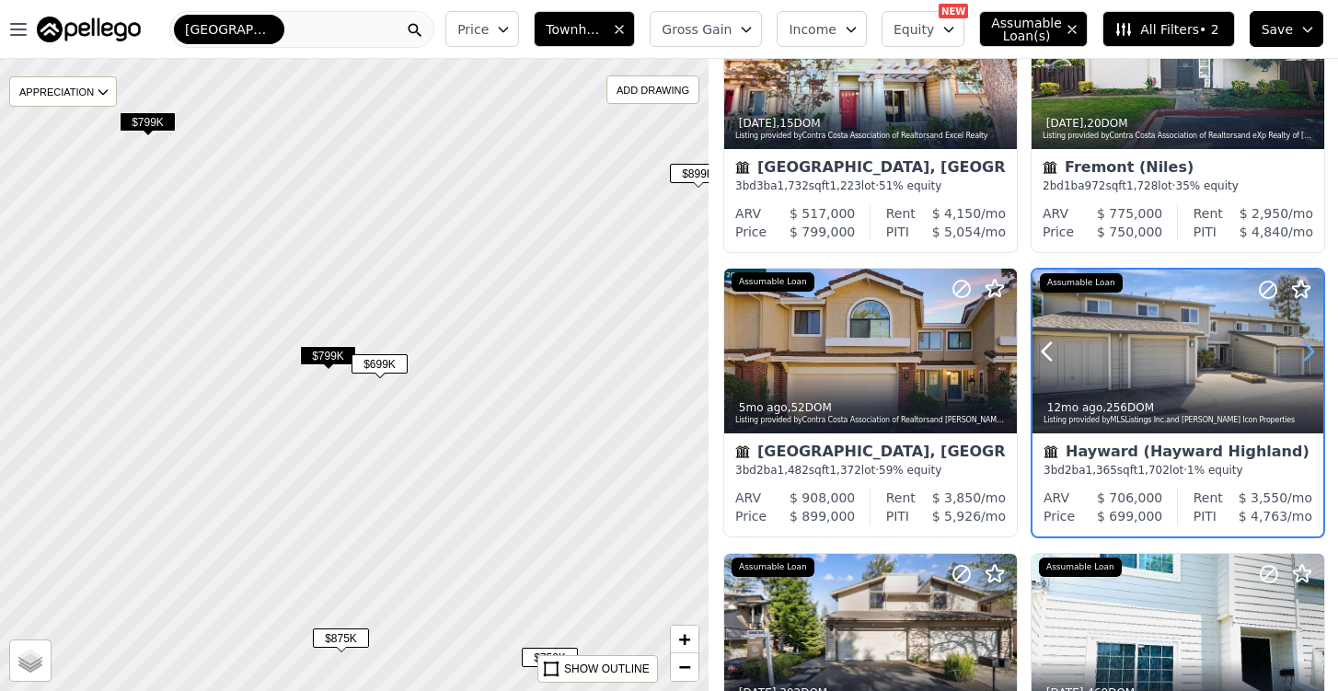
click at [1306, 358] on icon at bounding box center [1308, 351] width 29 height 29
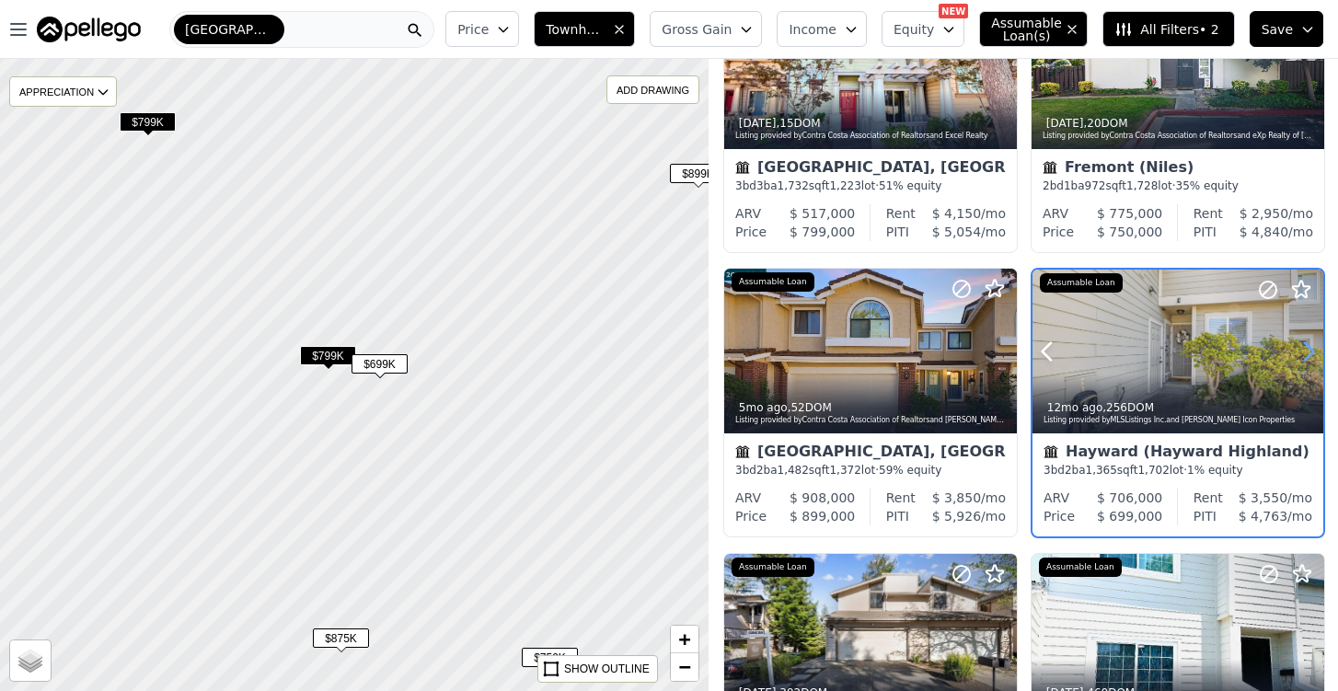
click at [1306, 358] on icon at bounding box center [1308, 351] width 29 height 29
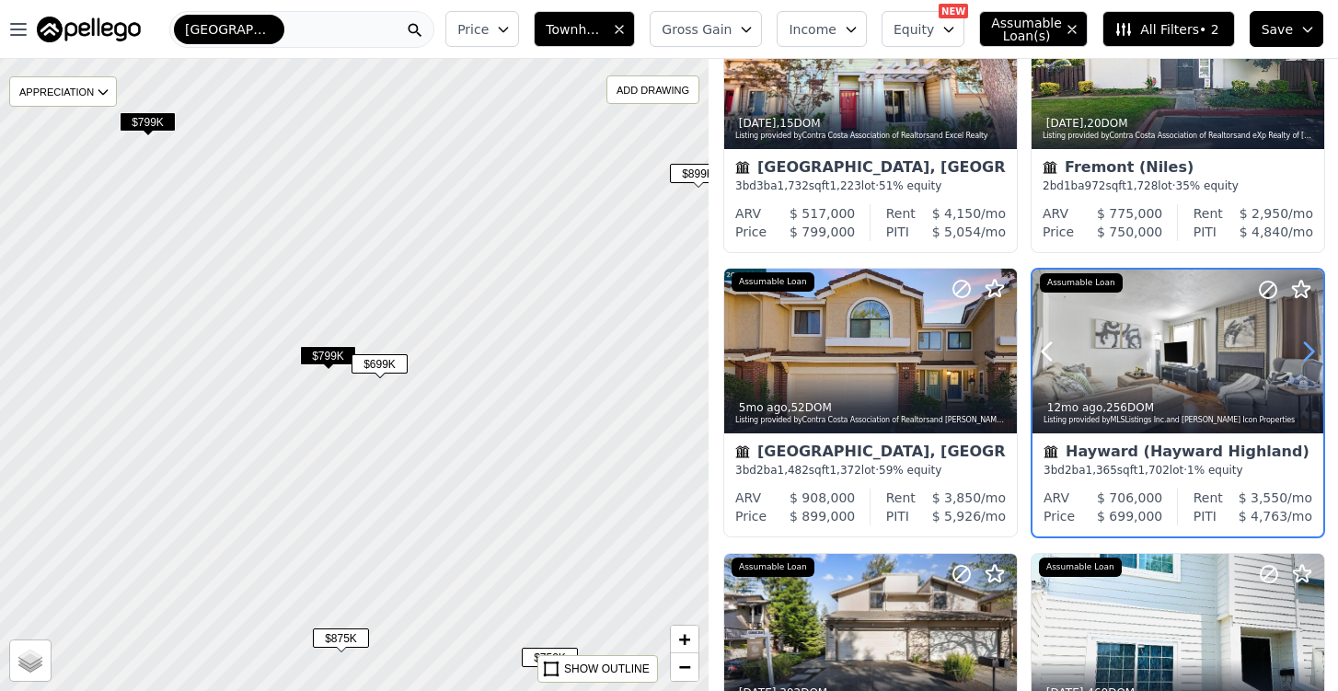
click at [1306, 358] on icon at bounding box center [1308, 351] width 29 height 29
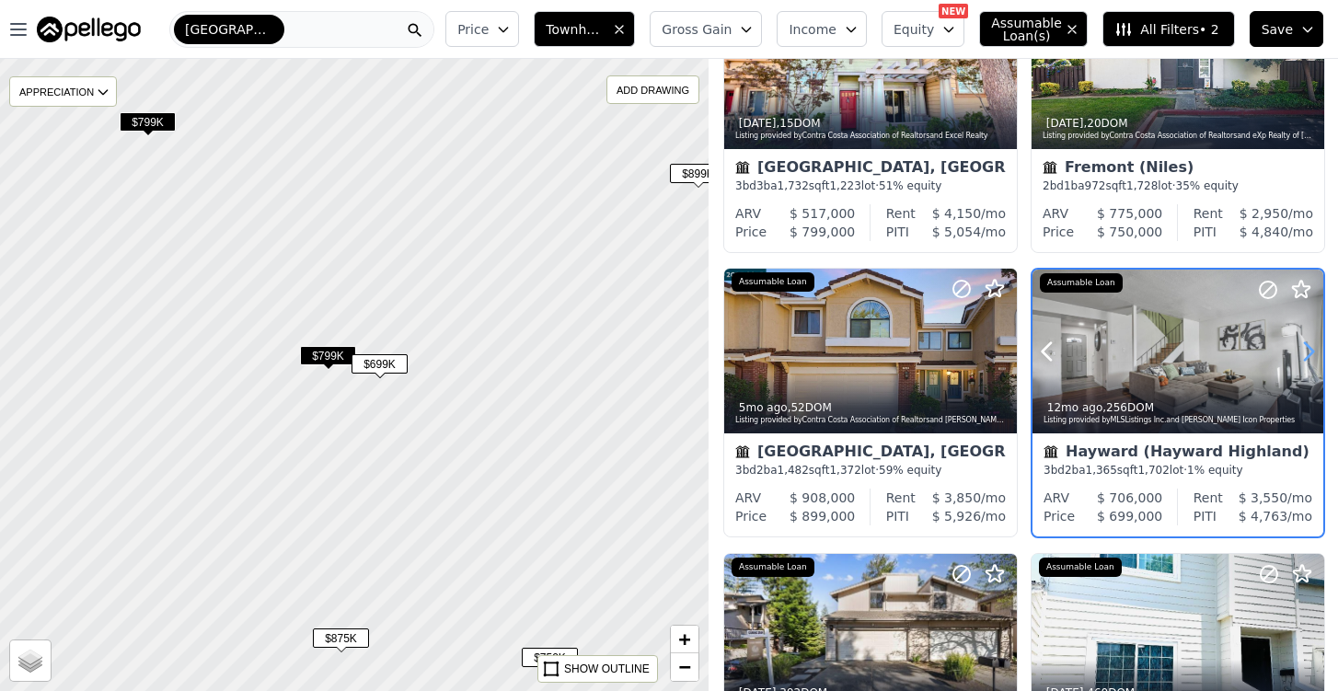
click at [1306, 358] on icon at bounding box center [1308, 351] width 29 height 29
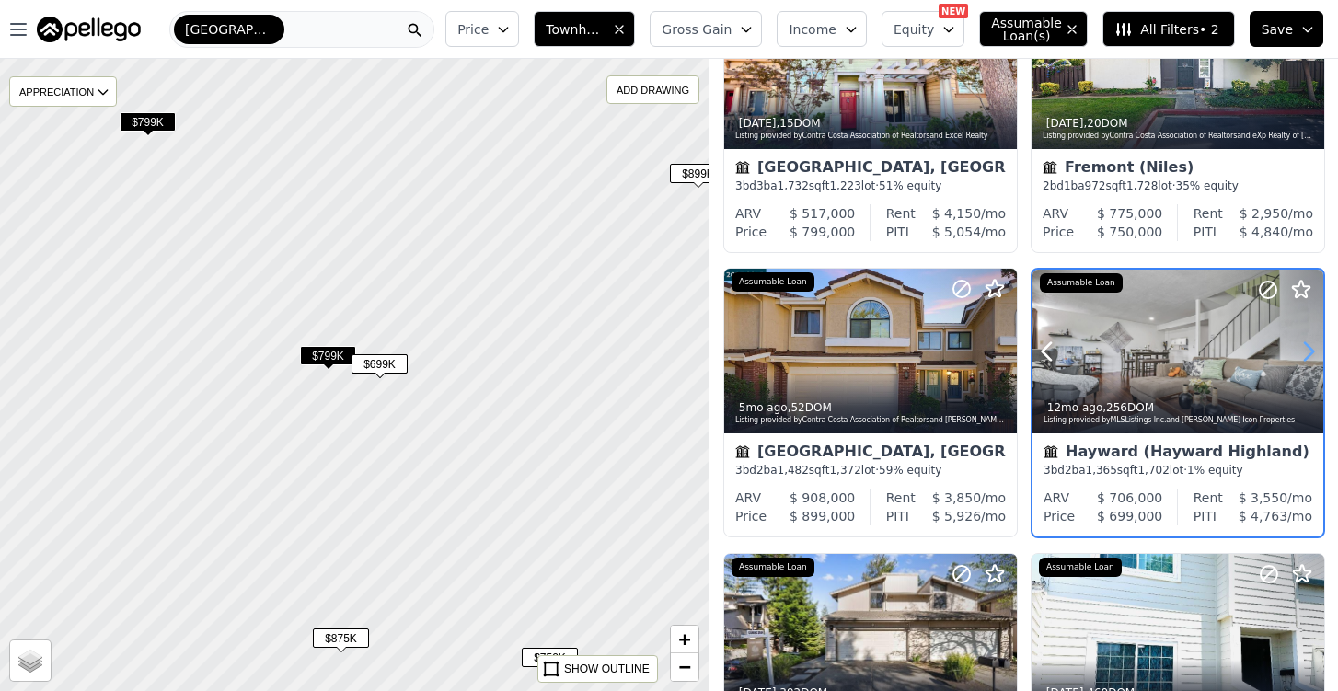
click at [1306, 358] on icon at bounding box center [1308, 351] width 29 height 29
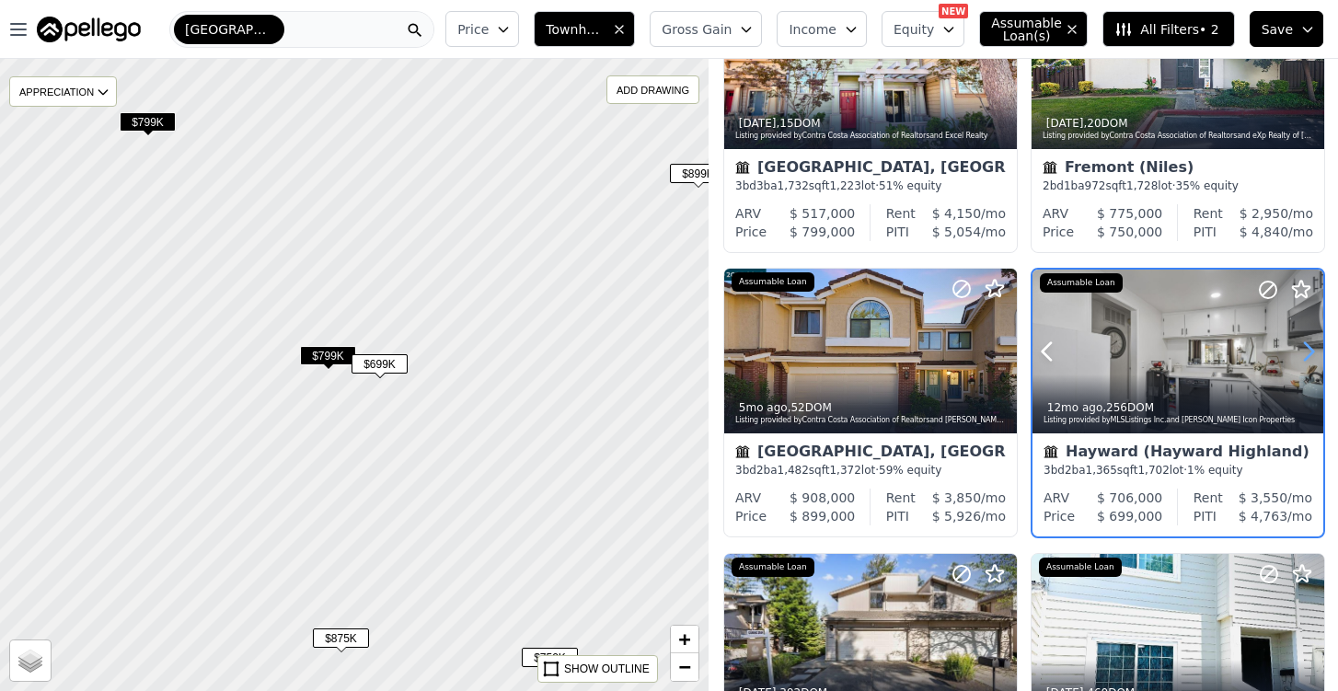
click at [1306, 358] on icon at bounding box center [1308, 351] width 29 height 29
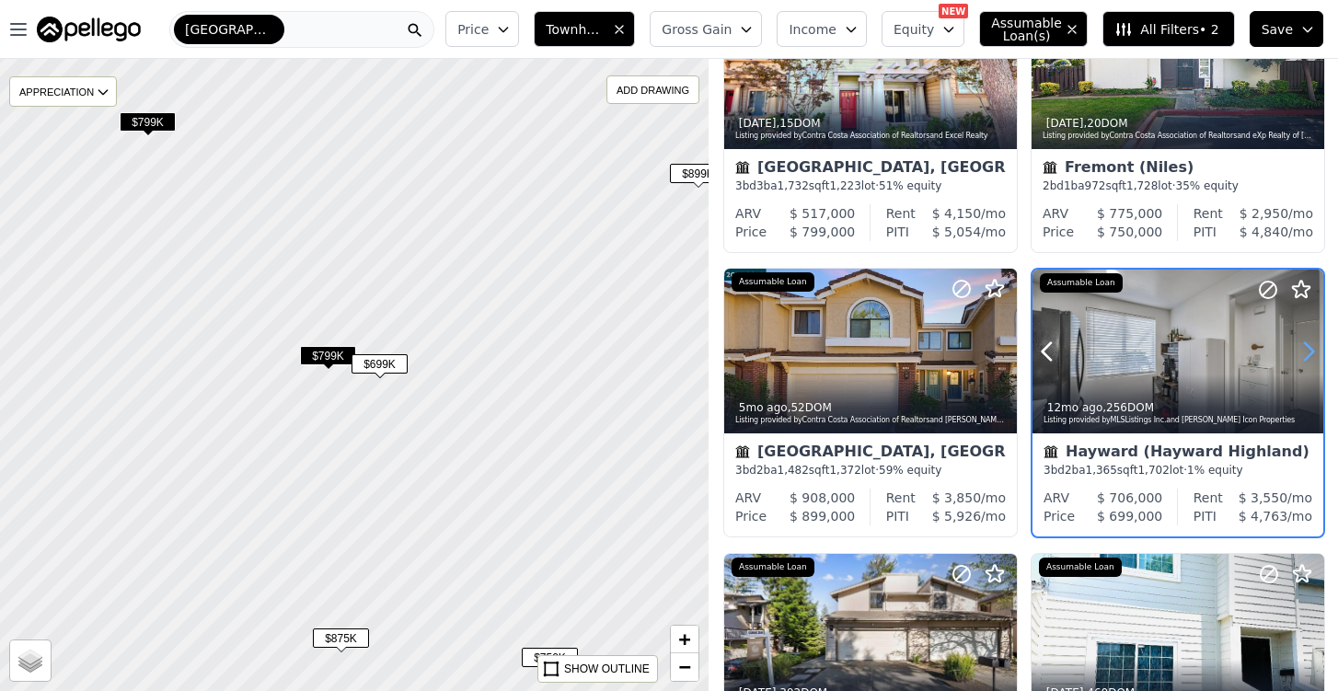
click at [1306, 358] on icon at bounding box center [1308, 351] width 29 height 29
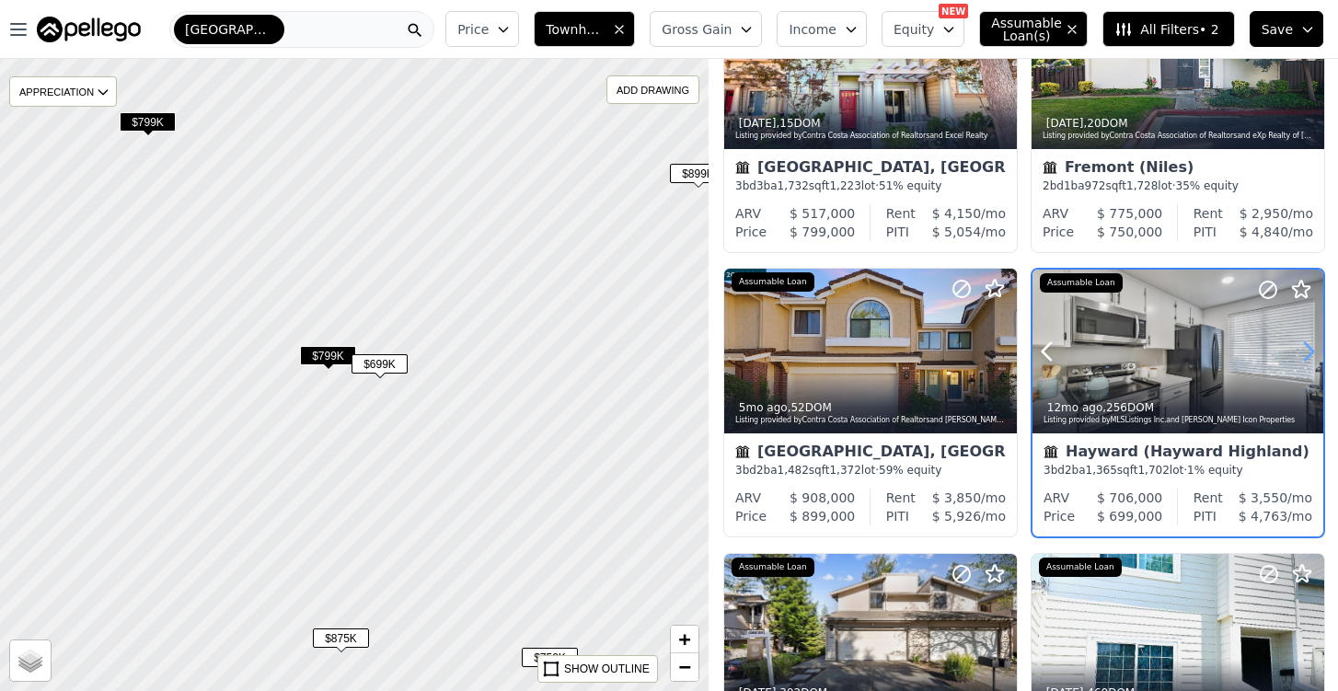
click at [1306, 358] on icon at bounding box center [1308, 351] width 29 height 29
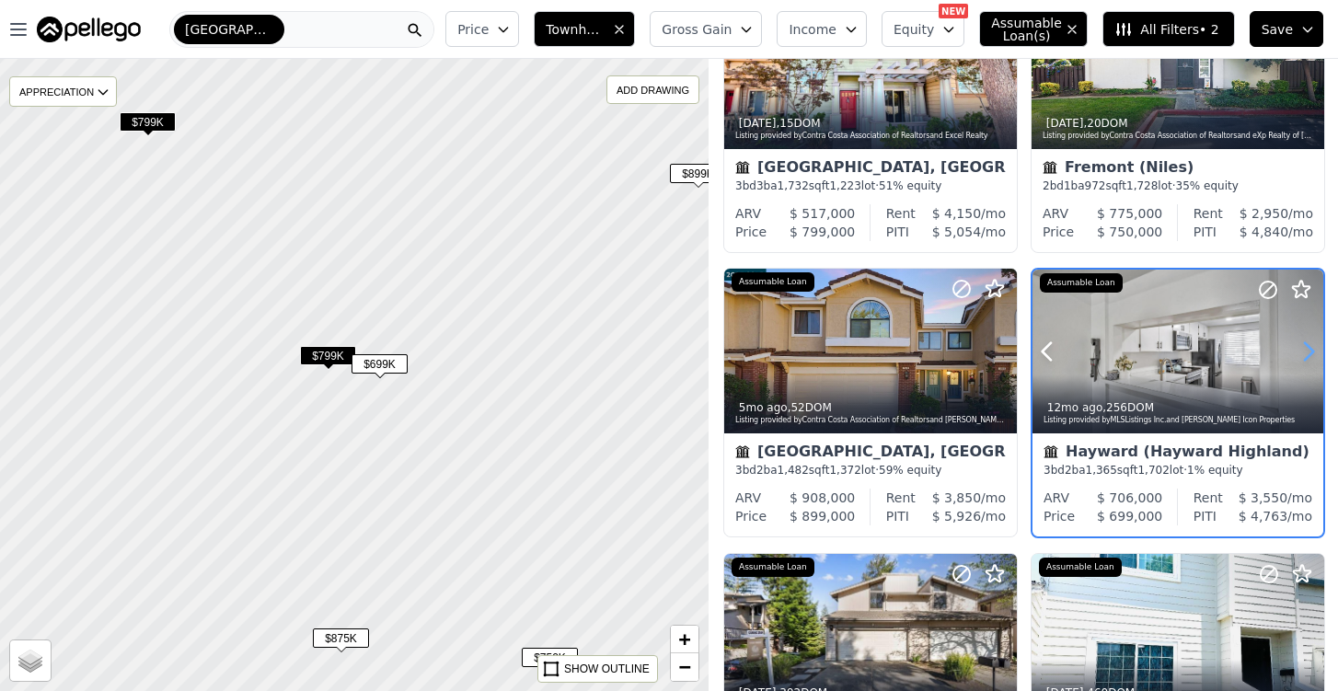
click at [1306, 358] on icon at bounding box center [1308, 351] width 29 height 29
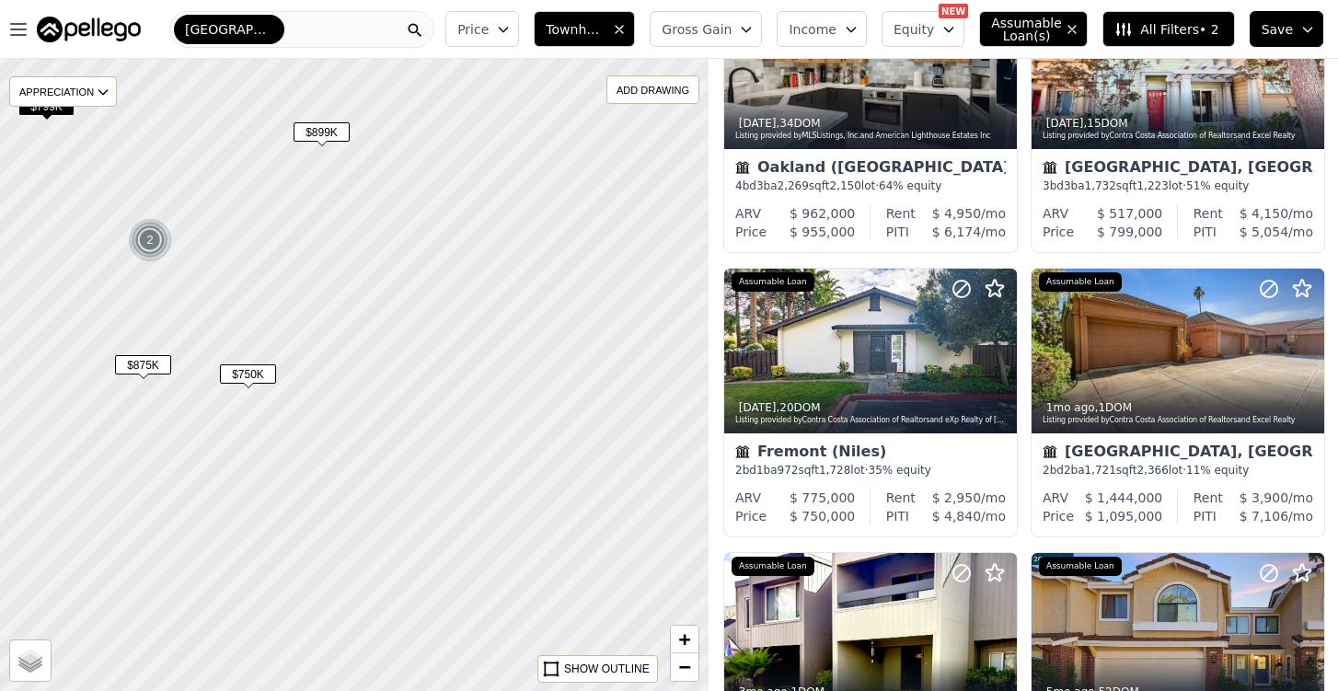
drag, startPoint x: 515, startPoint y: 518, endPoint x: 248, endPoint y: 307, distance: 340.9
click at [248, 307] on div at bounding box center [350, 369] width 851 height 758
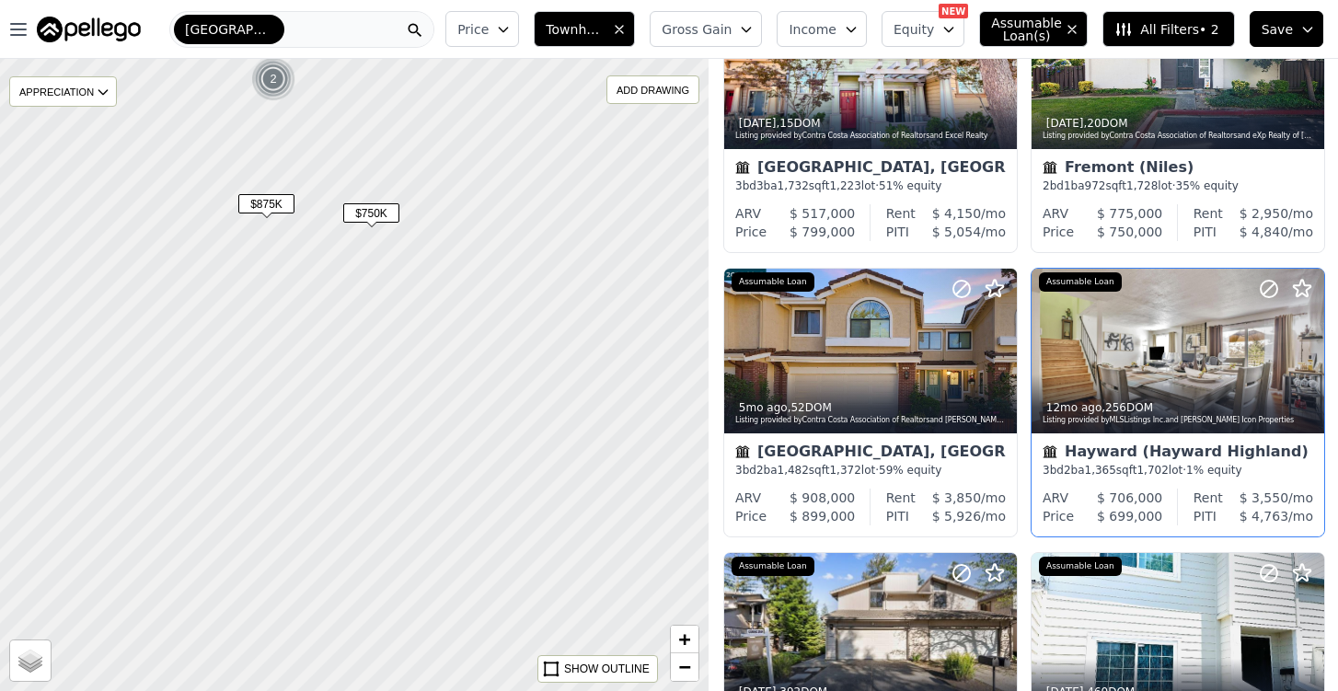
drag, startPoint x: 214, startPoint y: 428, endPoint x: 353, endPoint y: 289, distance: 195.9
click at [353, 289] on div at bounding box center [354, 374] width 851 height 758
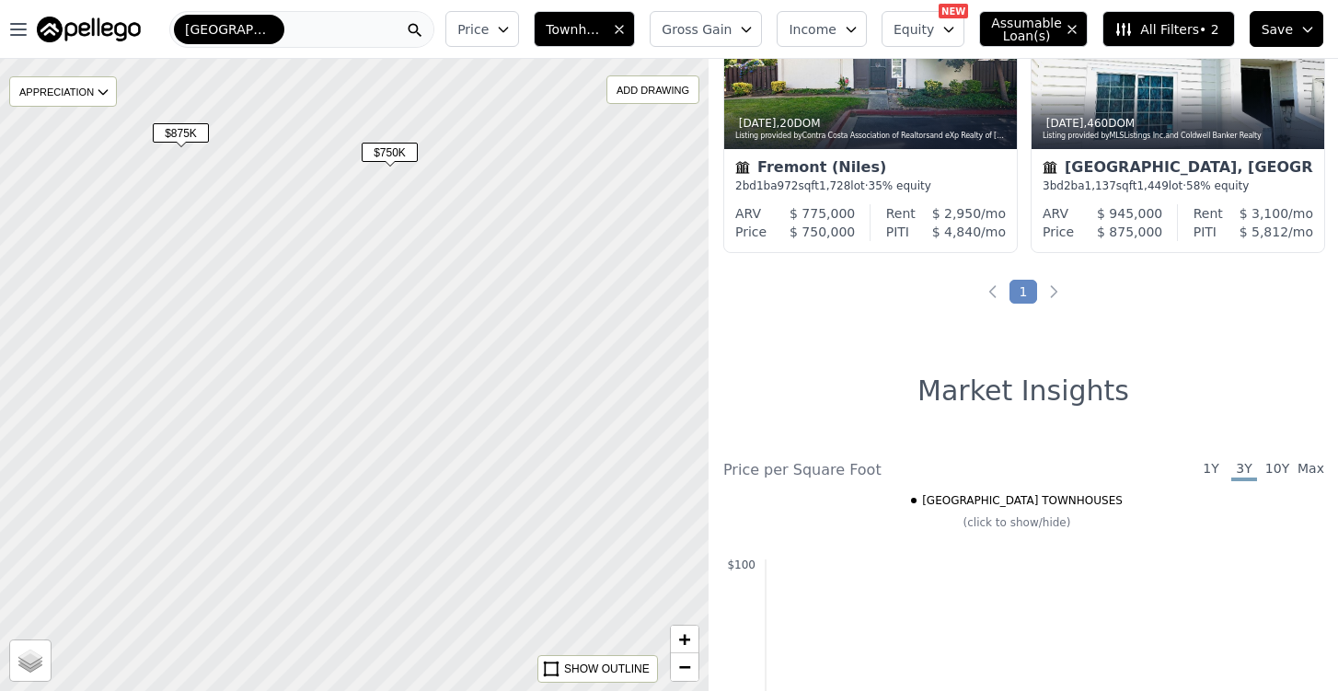
click at [181, 137] on span "$875K" at bounding box center [181, 132] width 56 height 19
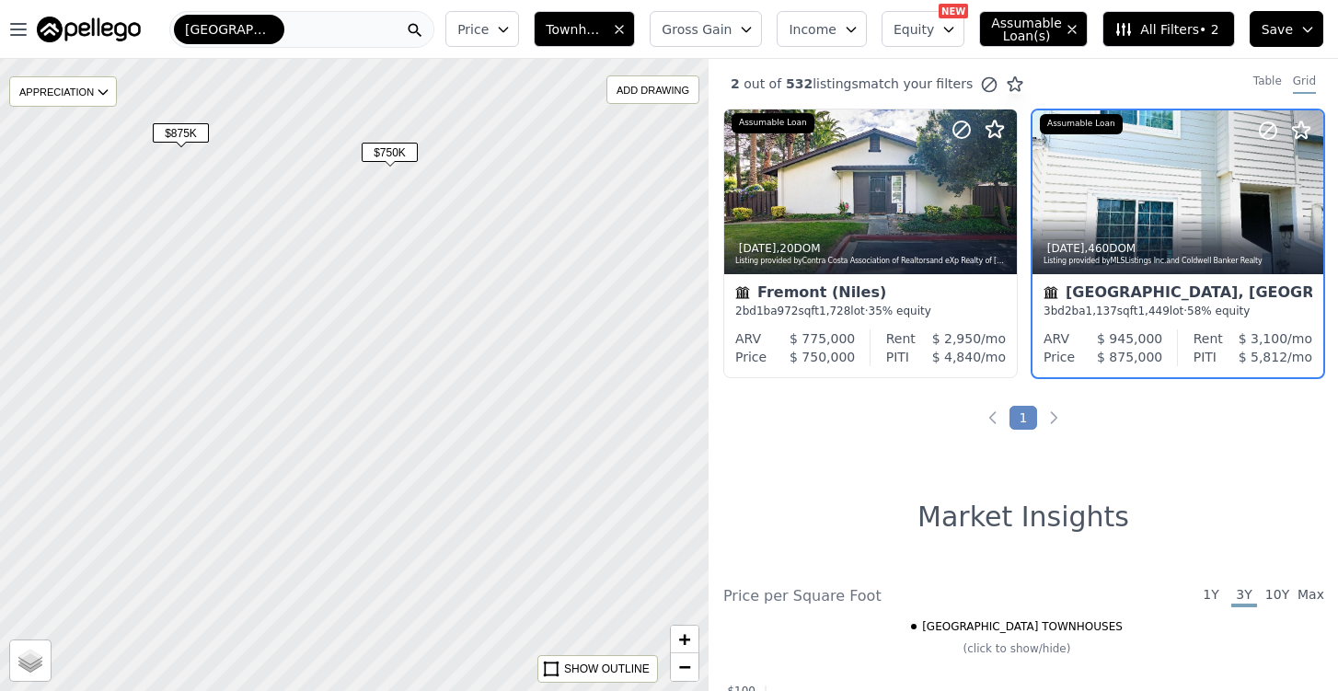
click at [383, 158] on span "$750K" at bounding box center [390, 152] width 56 height 19
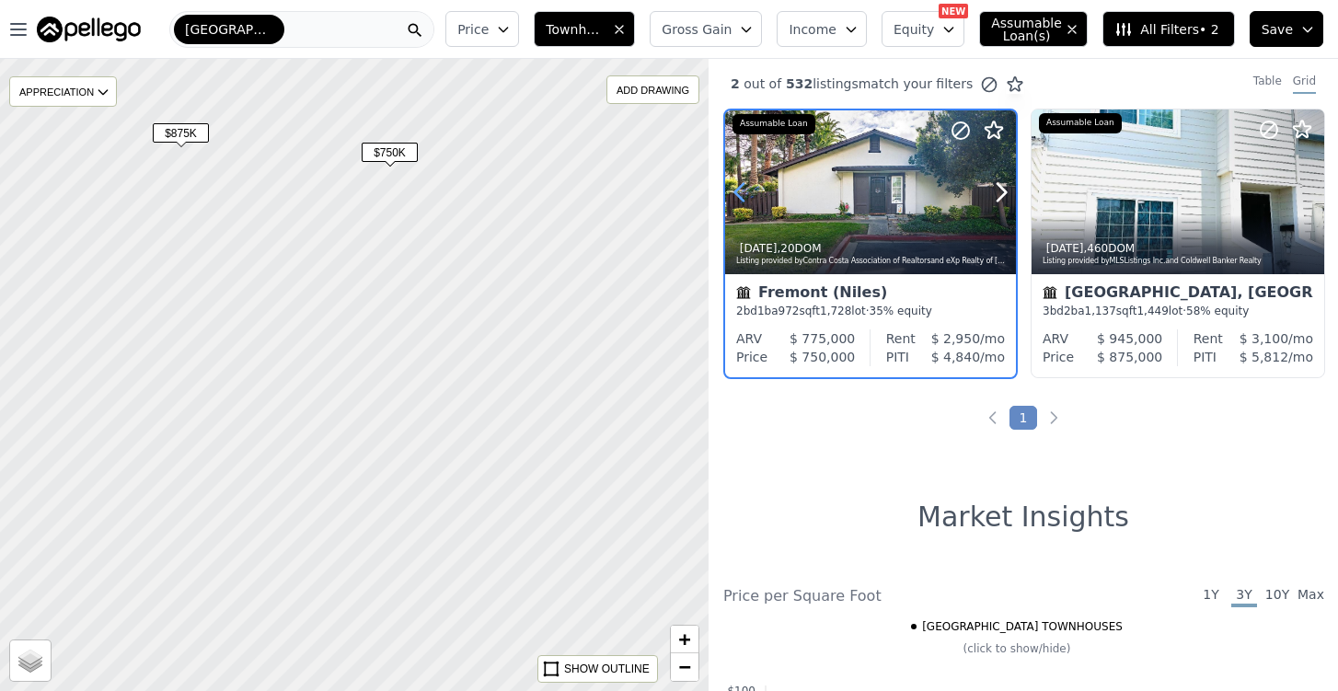
click at [745, 196] on icon at bounding box center [739, 192] width 29 height 29
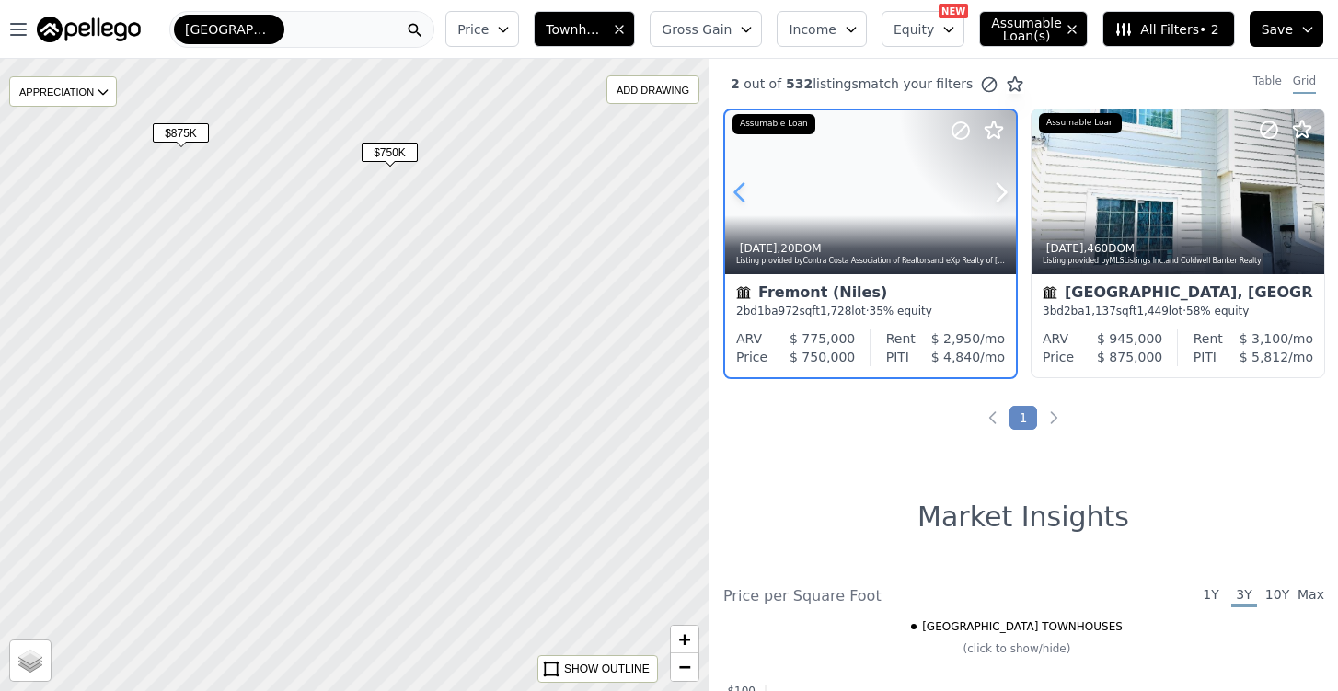
click at [745, 196] on icon at bounding box center [739, 192] width 29 height 29
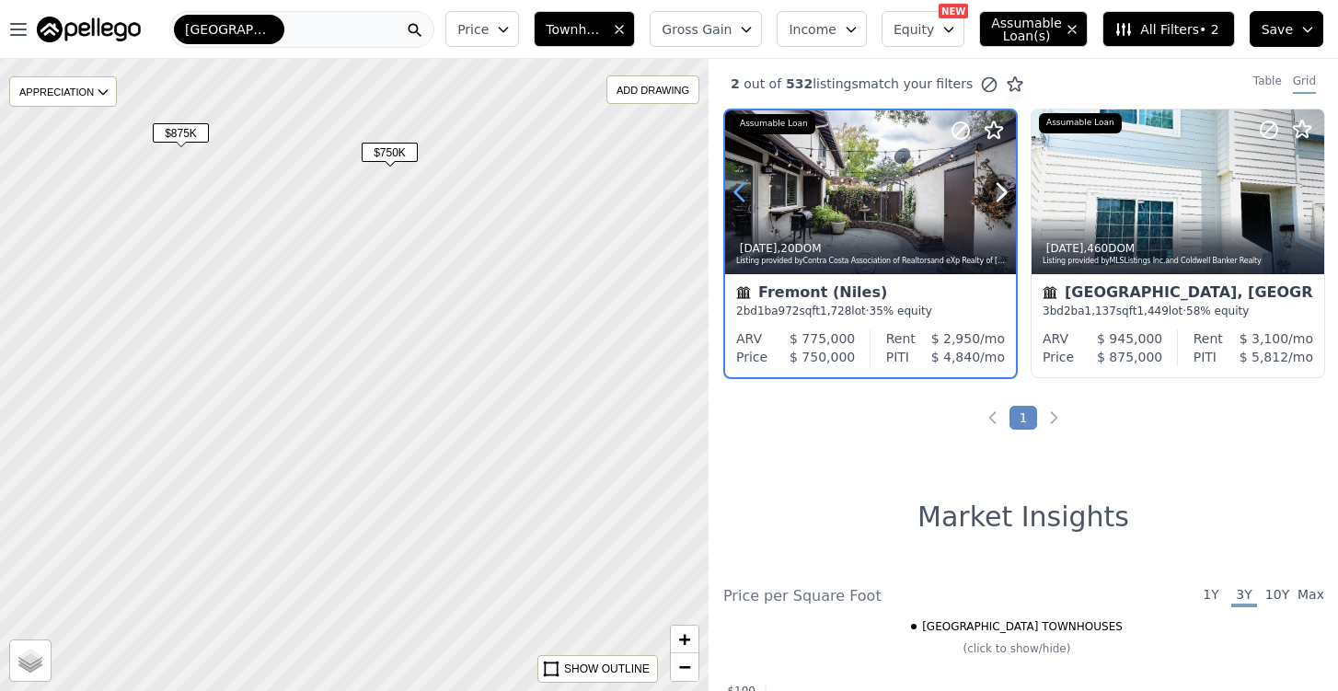
click at [745, 196] on icon at bounding box center [739, 192] width 29 height 29
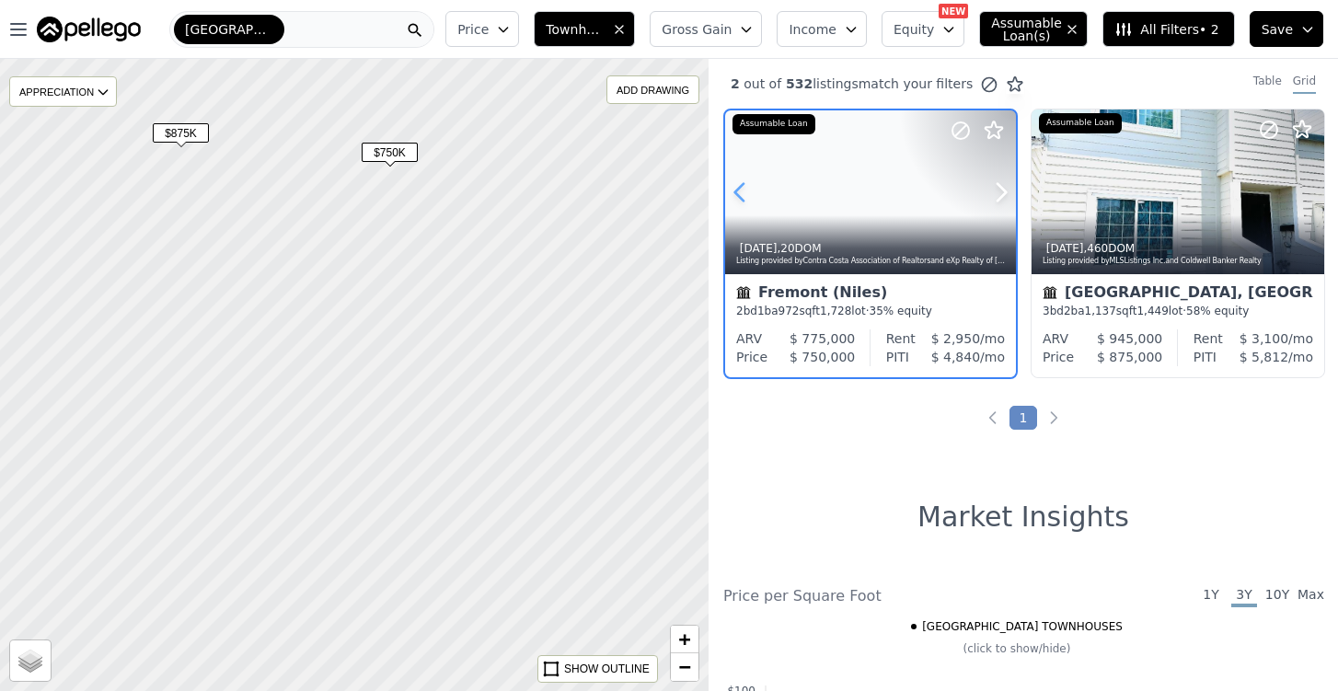
click at [745, 196] on icon at bounding box center [739, 192] width 29 height 29
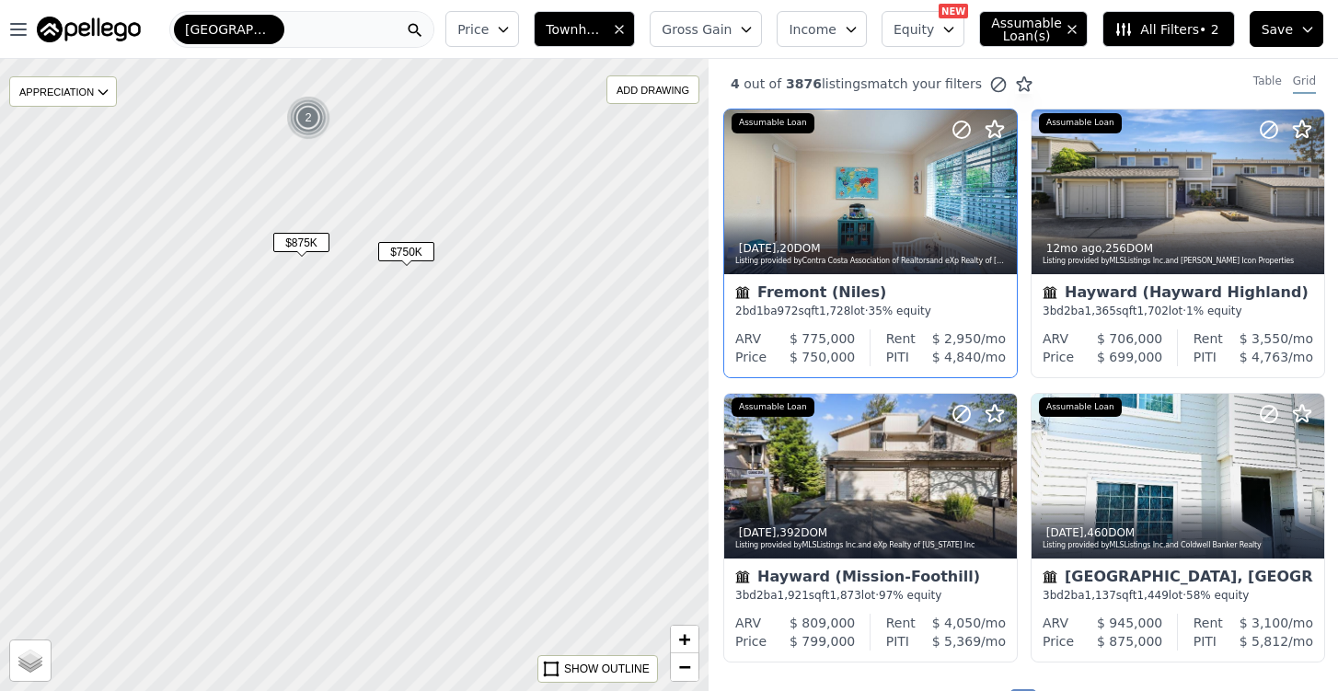
click at [732, 33] on span "Gross Gain" at bounding box center [697, 29] width 70 height 18
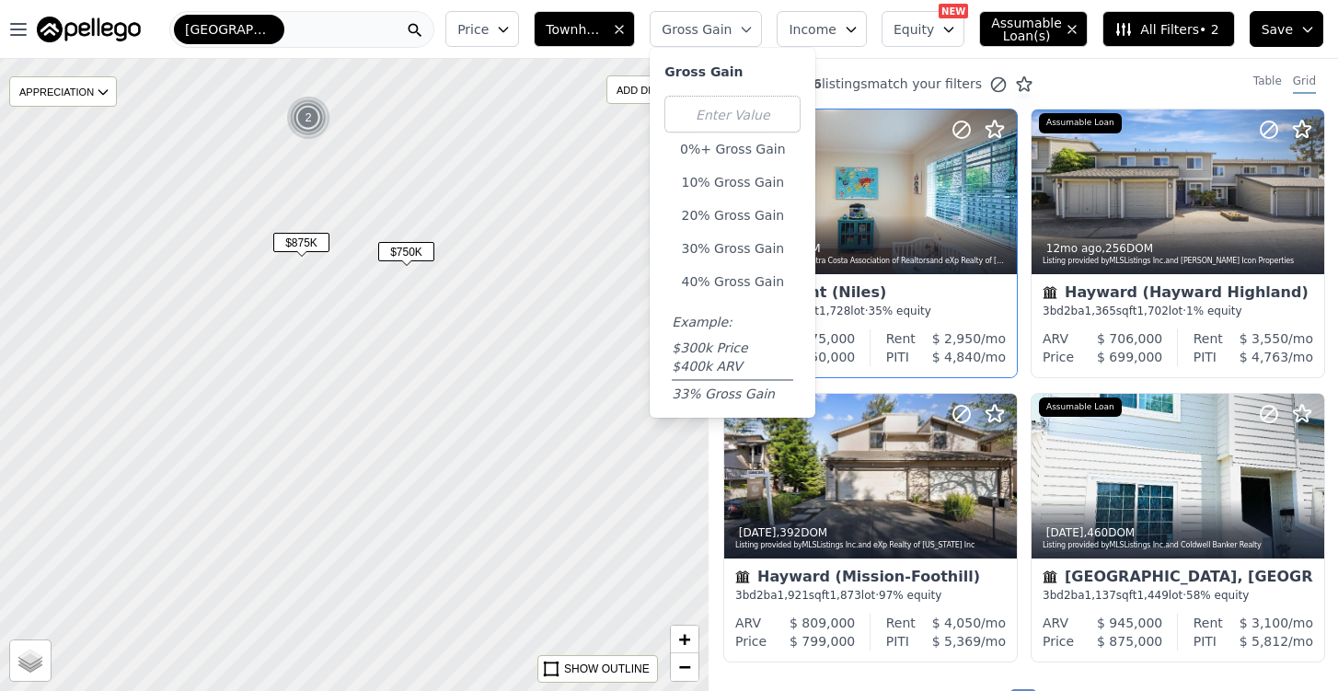
click at [866, 36] on button "Income" at bounding box center [822, 29] width 90 height 36
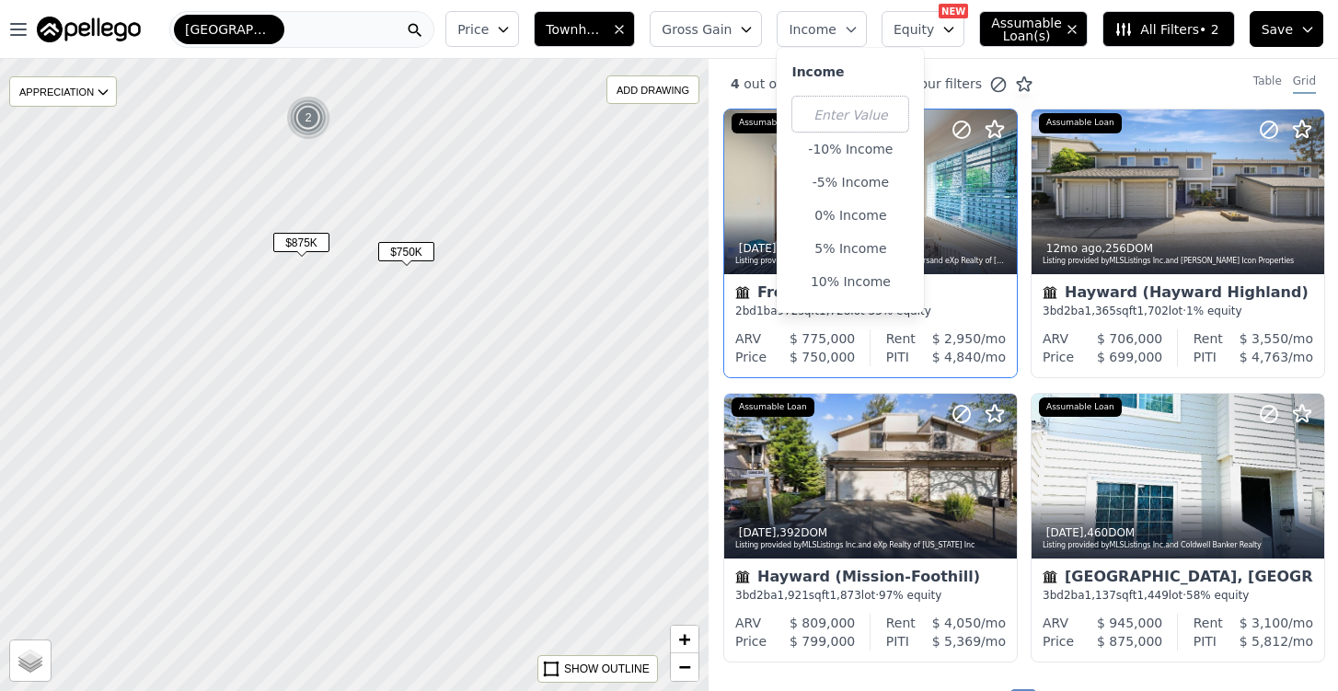
click at [931, 38] on span "Equity" at bounding box center [914, 29] width 41 height 18
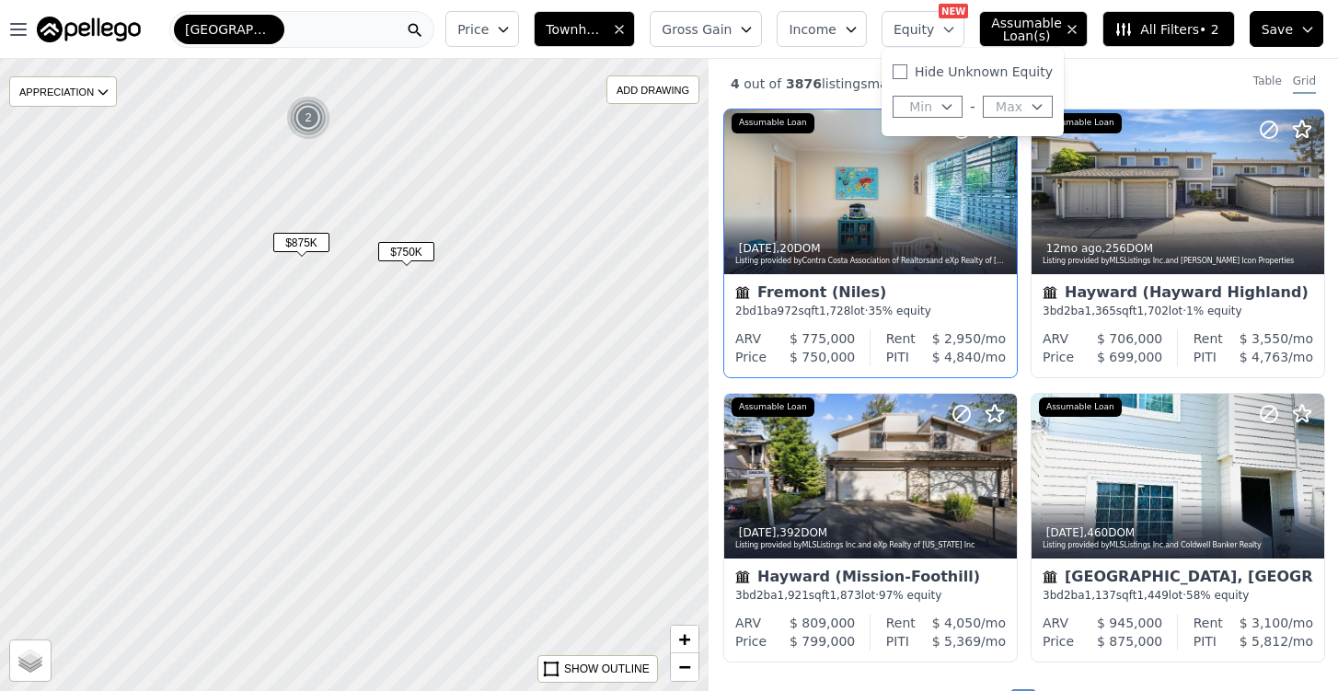
click at [489, 32] on span "Price" at bounding box center [472, 29] width 31 height 18
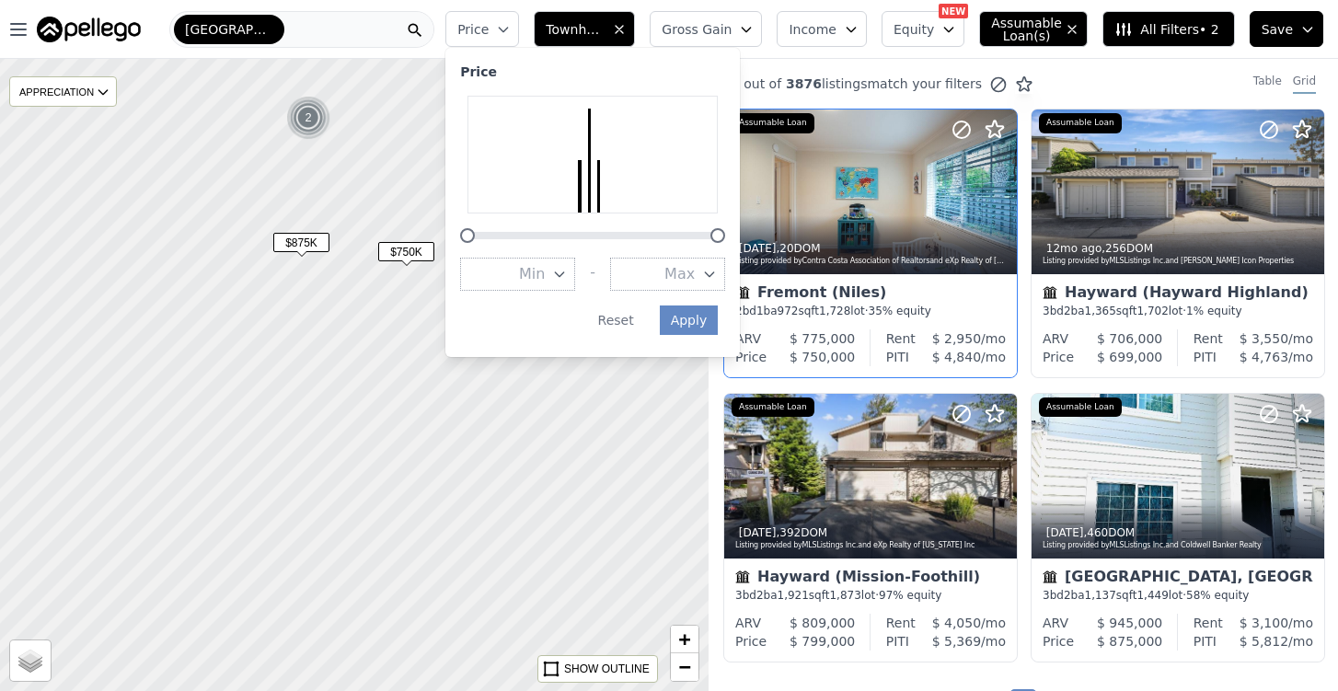
click at [790, 63] on div "4 out of 3876 listings match your filters Table Grid" at bounding box center [1024, 84] width 630 height 50
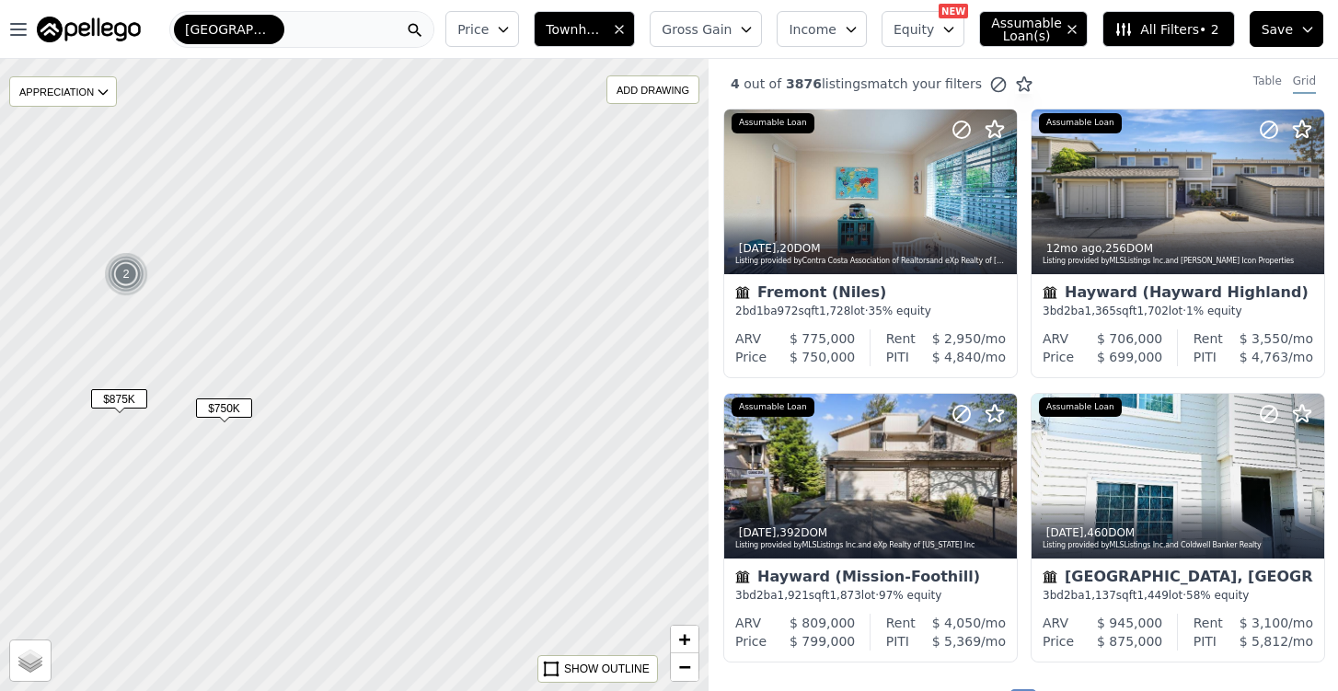
drag, startPoint x: 555, startPoint y: 263, endPoint x: 365, endPoint y: 447, distance: 264.9
click at [365, 446] on div at bounding box center [352, 377] width 851 height 758
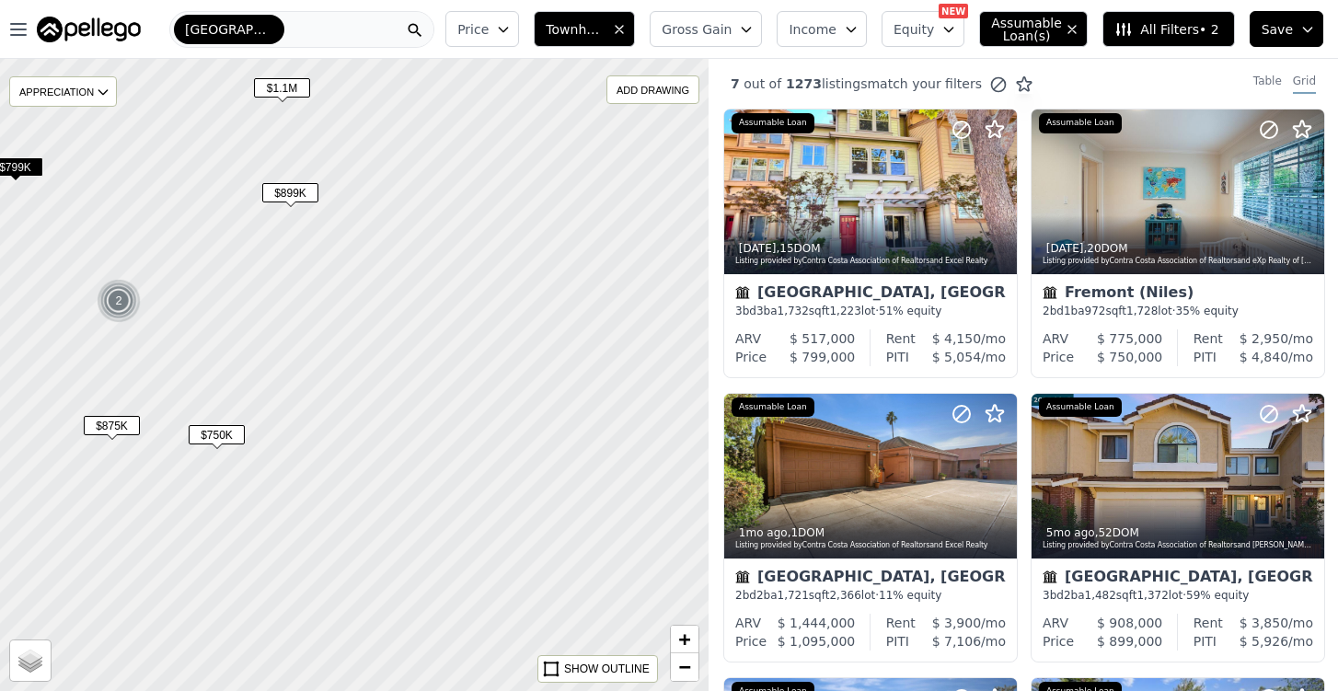
click at [627, 31] on icon "button" at bounding box center [619, 29] width 15 height 15
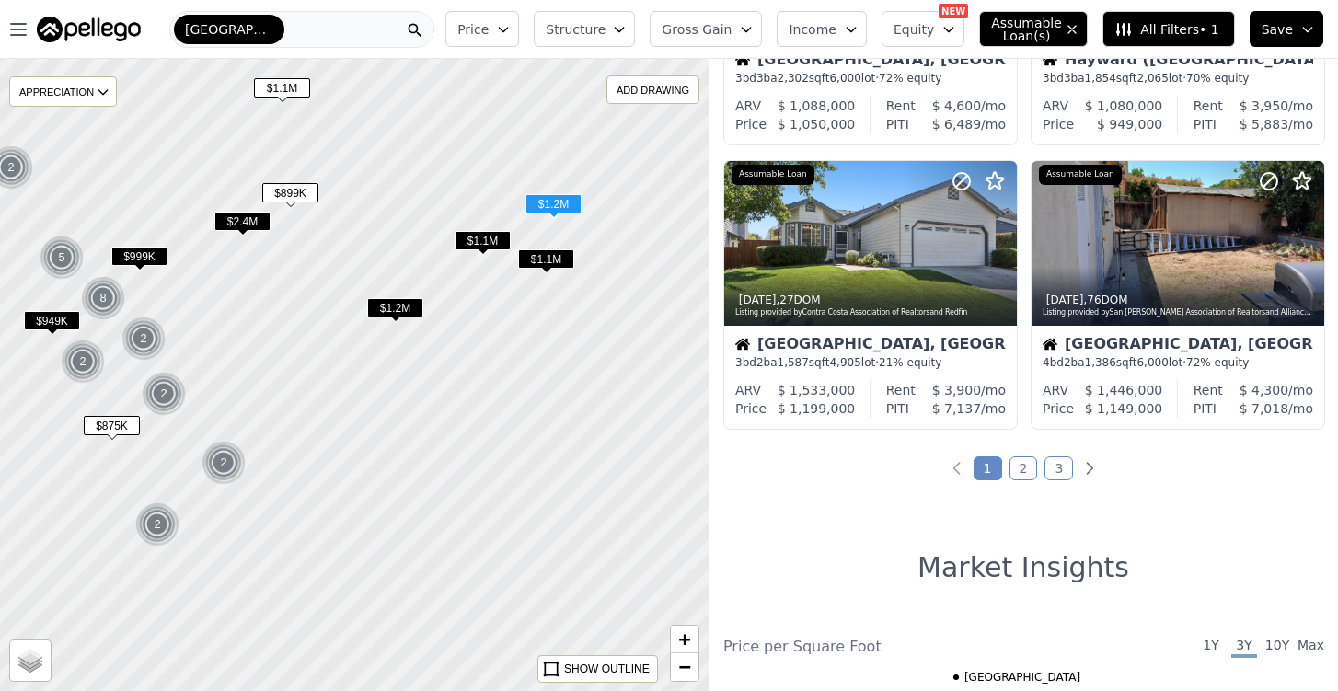
scroll to position [1372, 0]
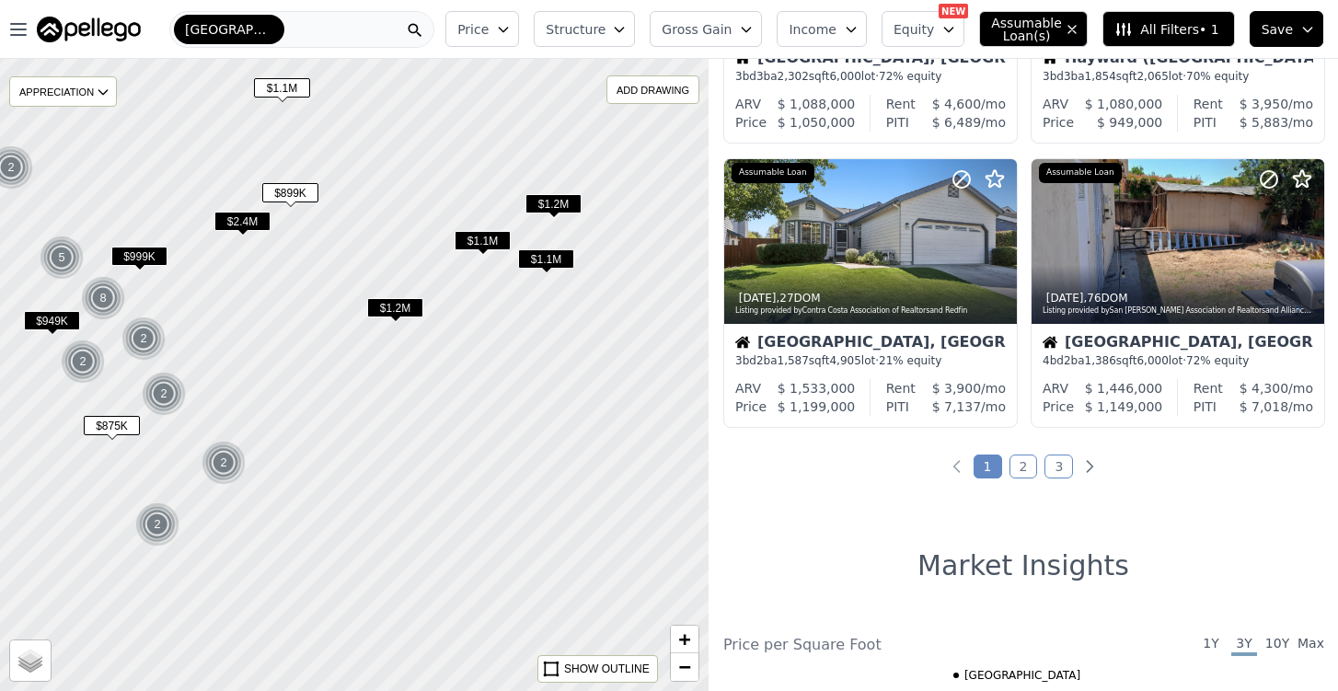
click at [270, 30] on span "[GEOGRAPHIC_DATA]" at bounding box center [229, 29] width 88 height 18
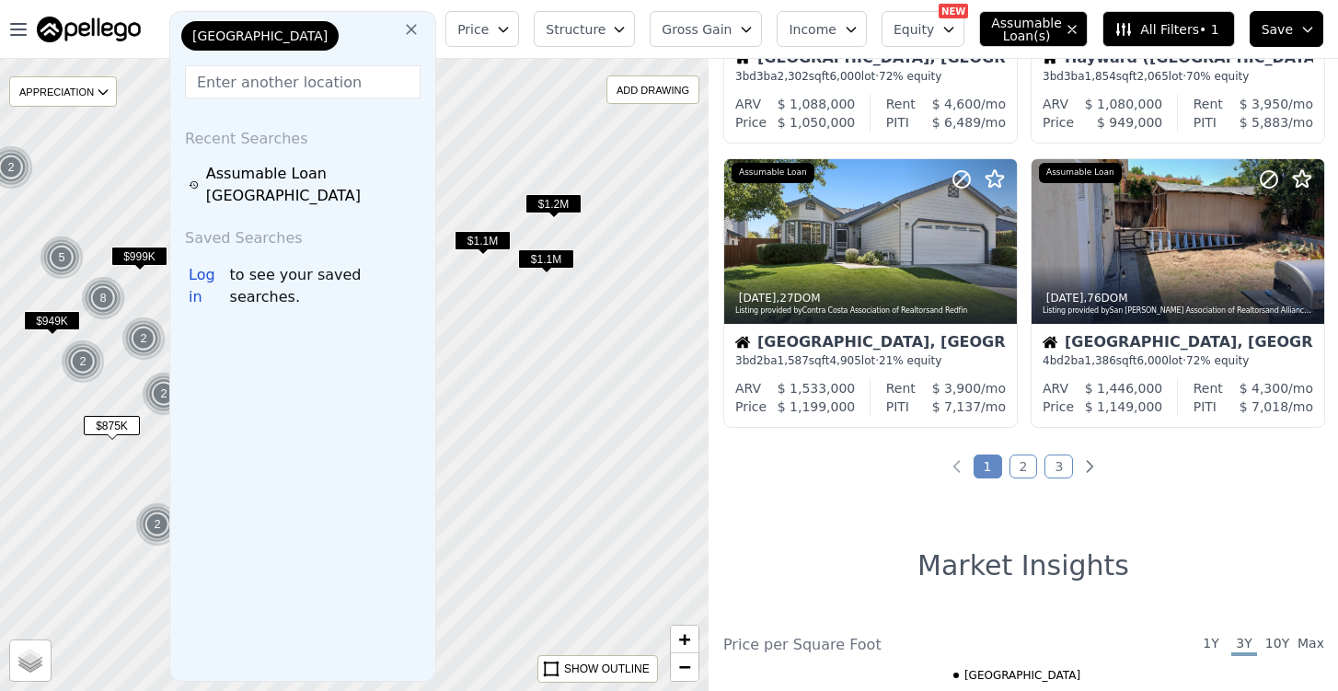
click at [421, 34] on icon at bounding box center [411, 29] width 18 height 18
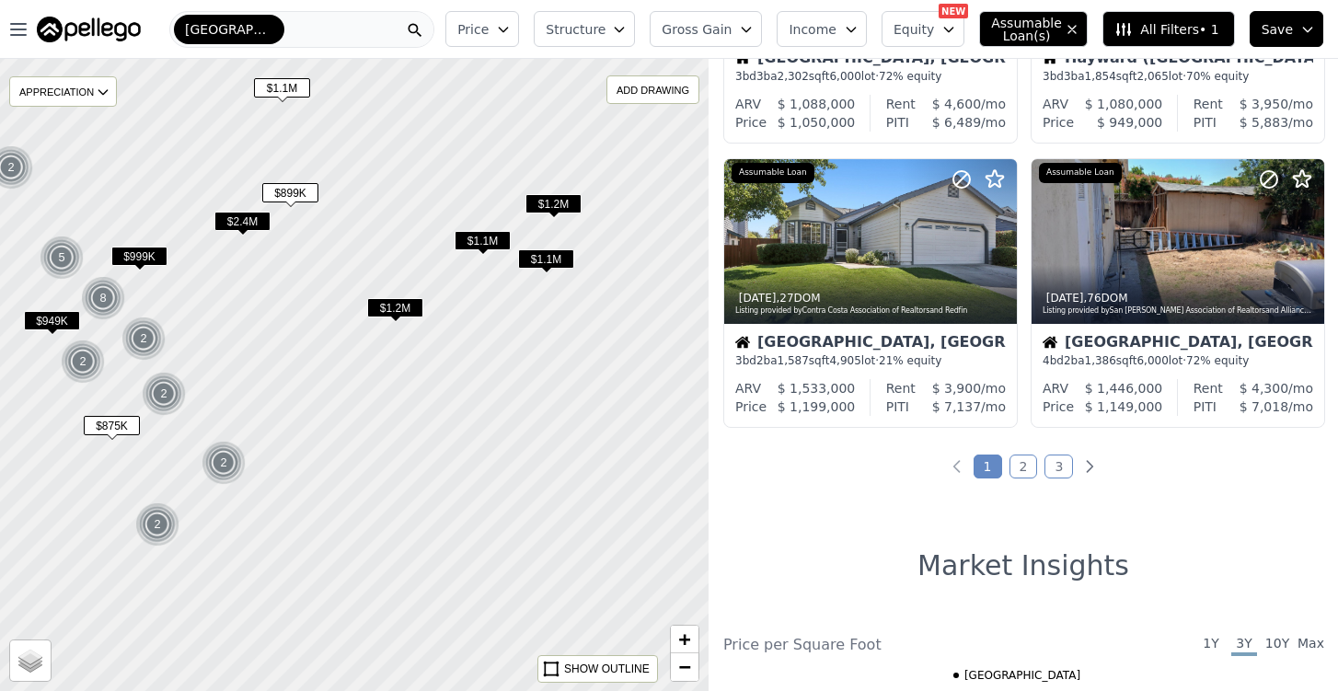
click at [326, 29] on div "[GEOGRAPHIC_DATA]" at bounding box center [301, 29] width 265 height 37
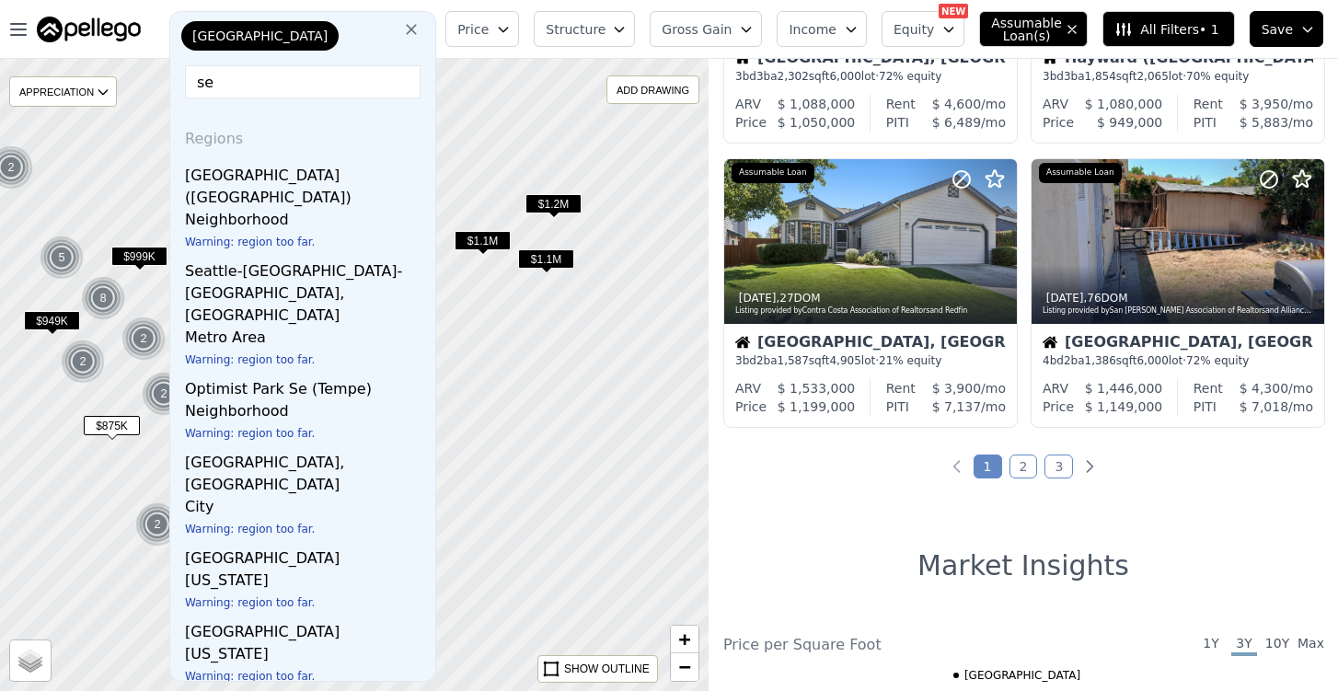
type input "s"
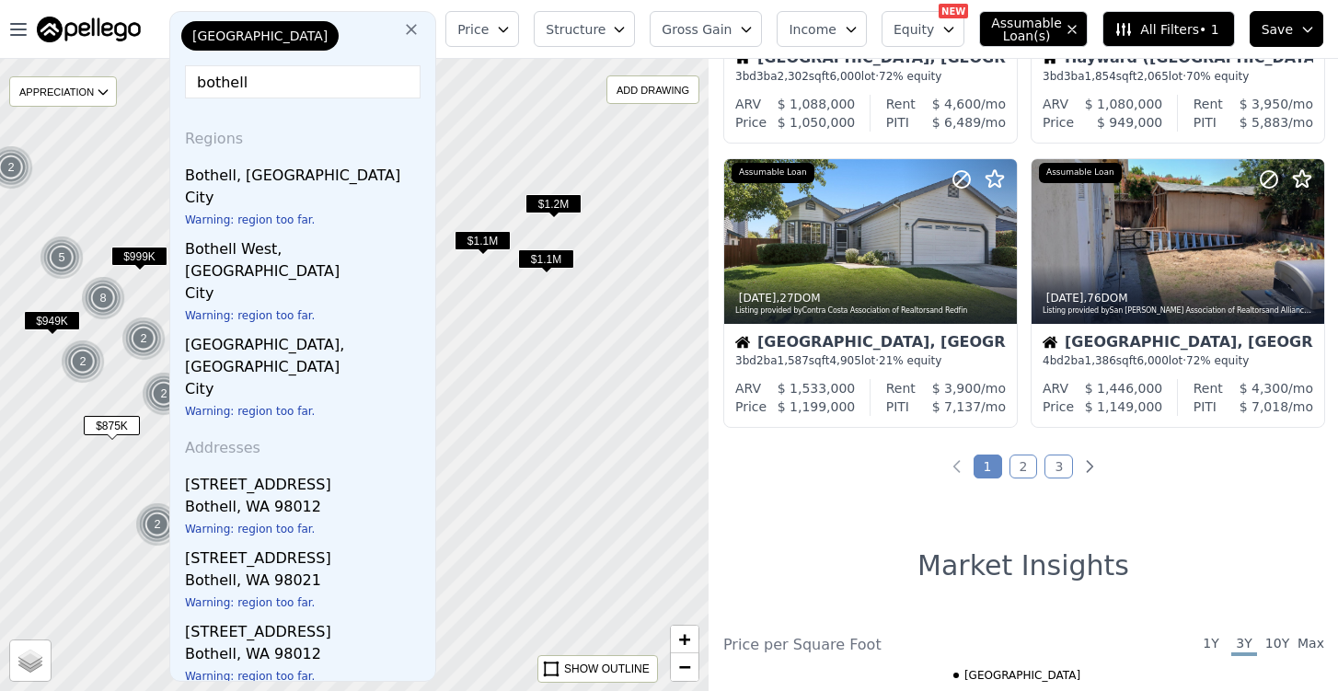
type input "Bothell"
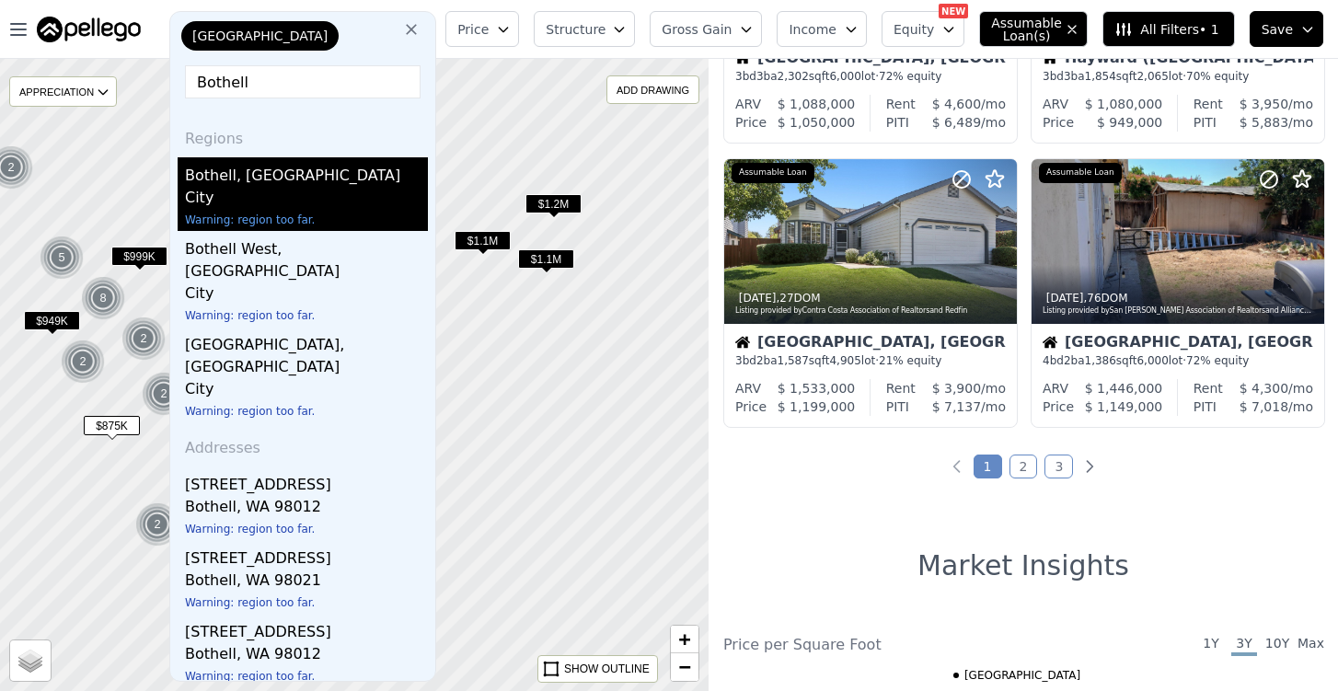
drag, startPoint x: 326, startPoint y: 29, endPoint x: 241, endPoint y: 187, distance: 178.7
click at [241, 187] on div "City" at bounding box center [306, 200] width 243 height 26
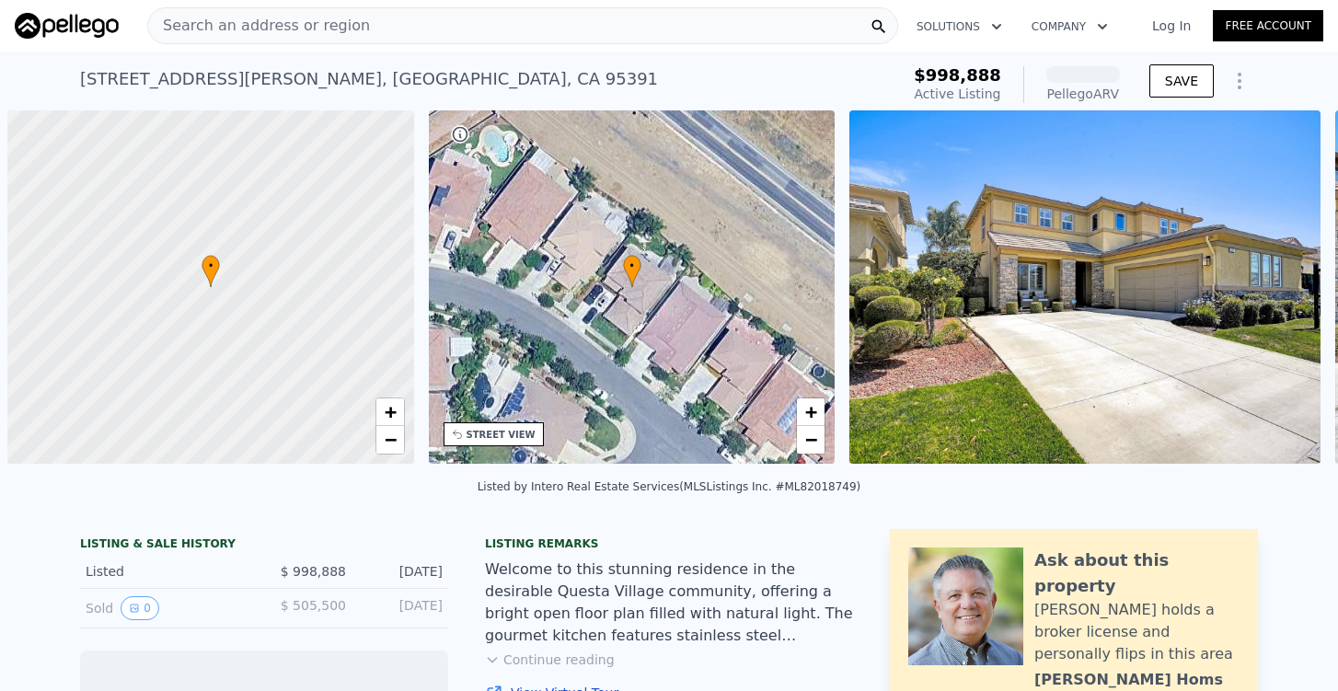
scroll to position [0, 7]
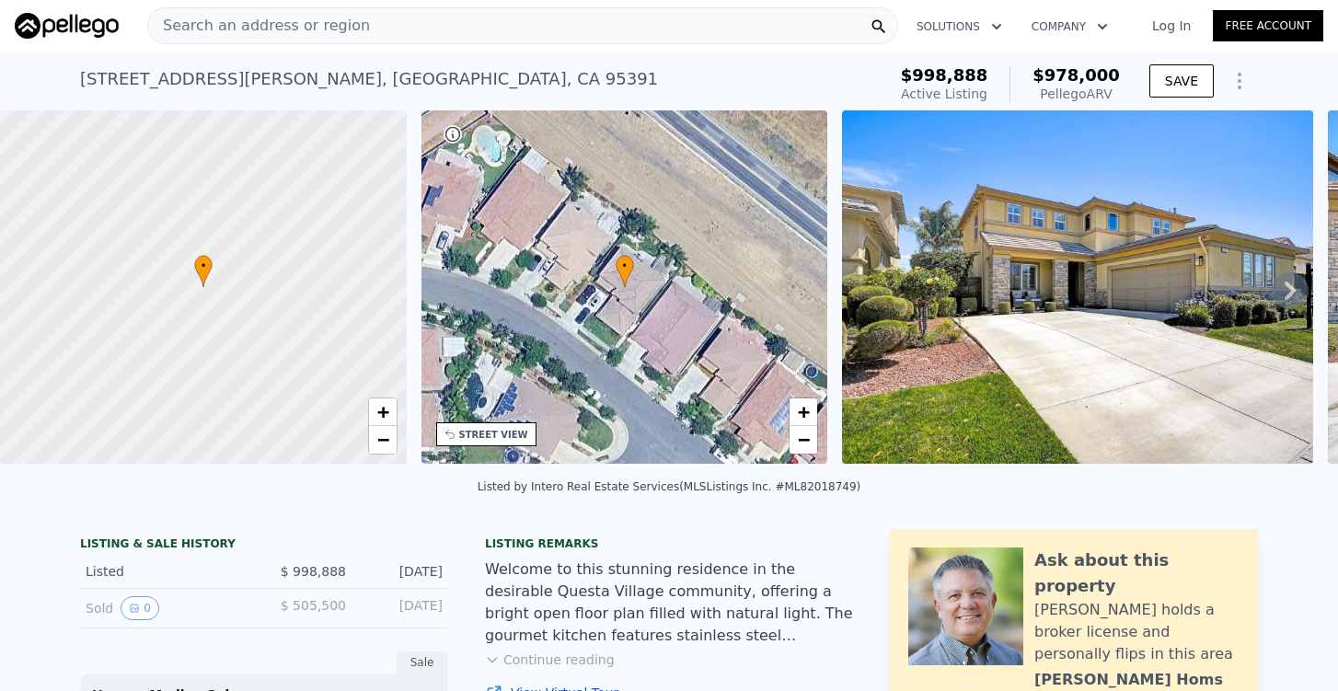
click at [1072, 300] on img at bounding box center [1077, 286] width 471 height 353
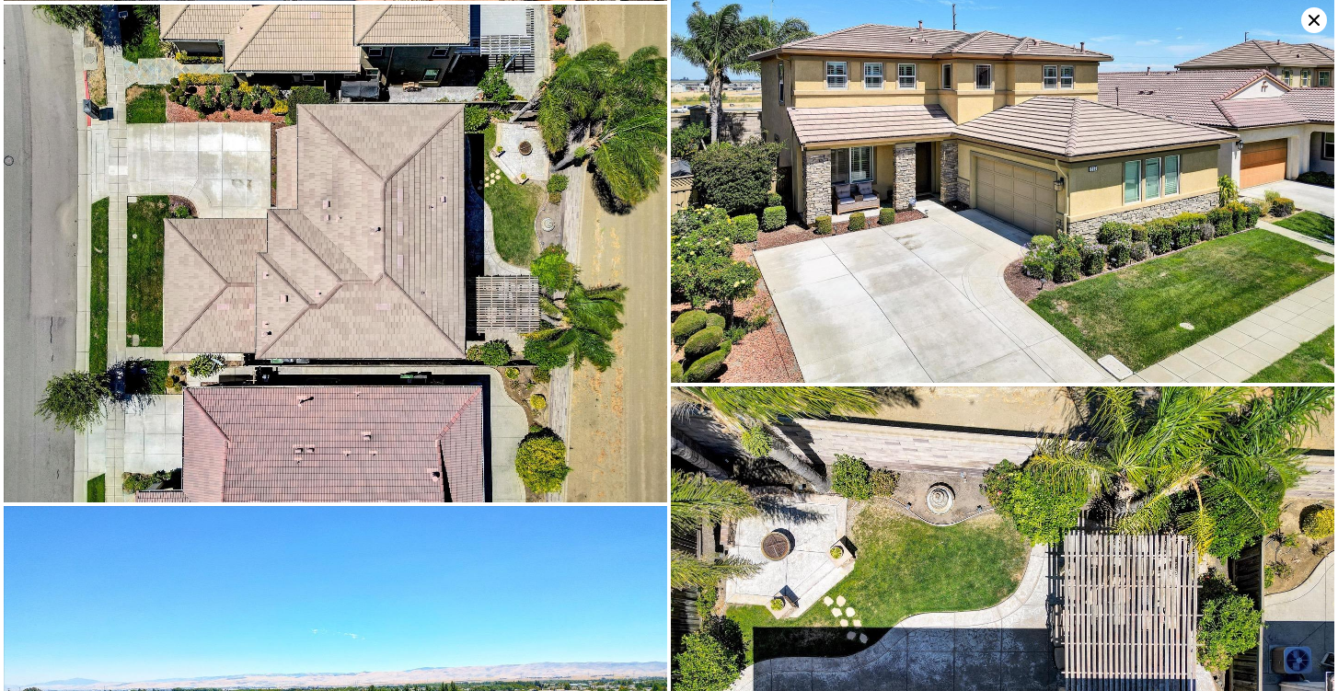
scroll to position [11808, 0]
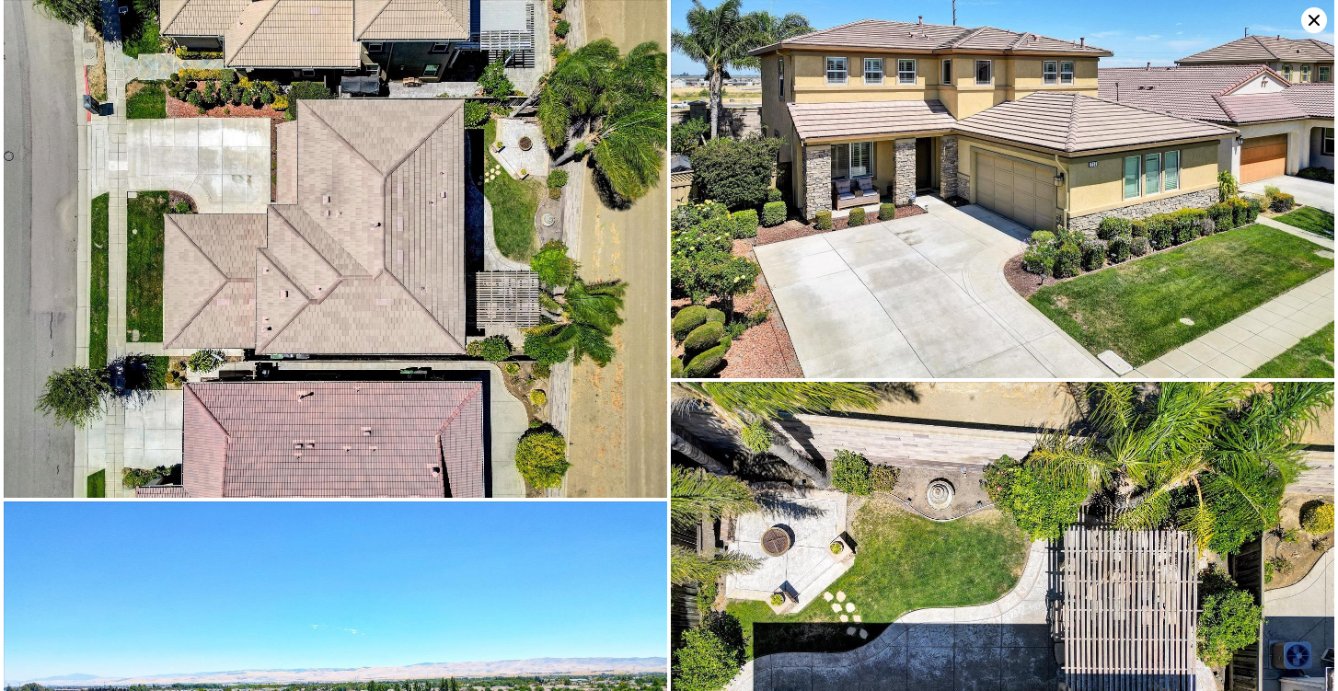
click at [539, 260] on img at bounding box center [336, 249] width 664 height 498
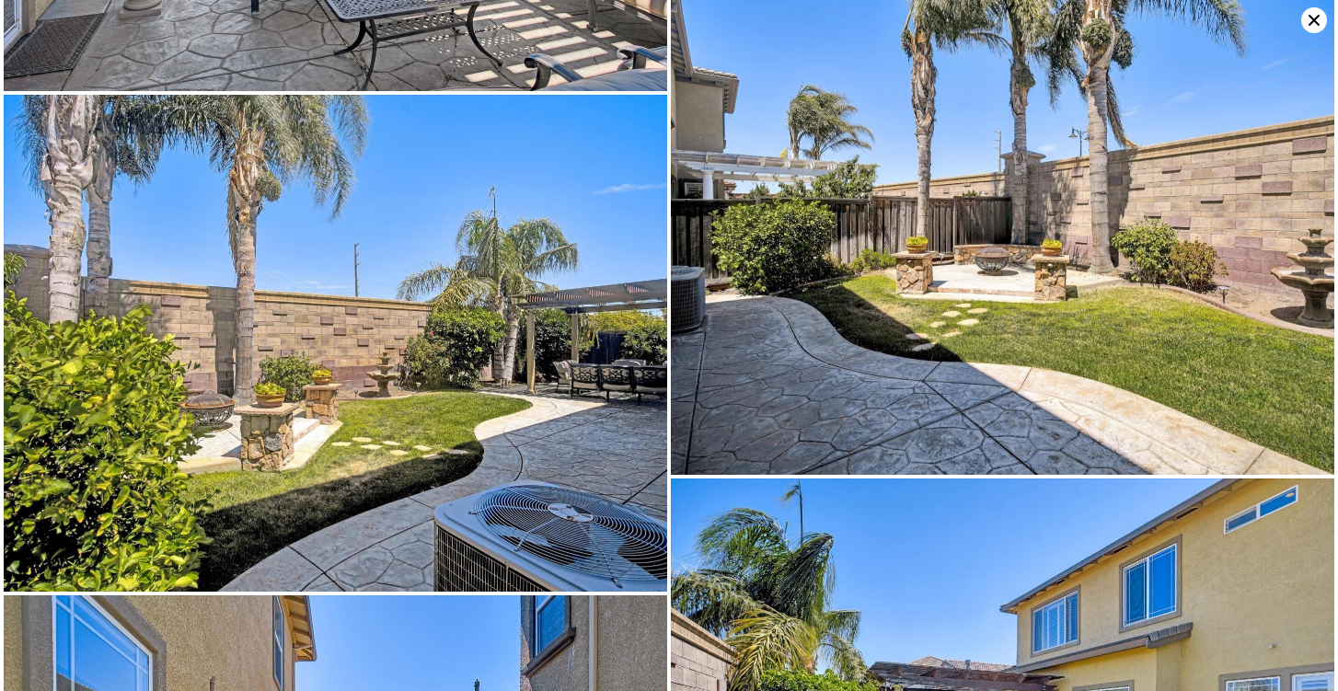
scroll to position [10691, 0]
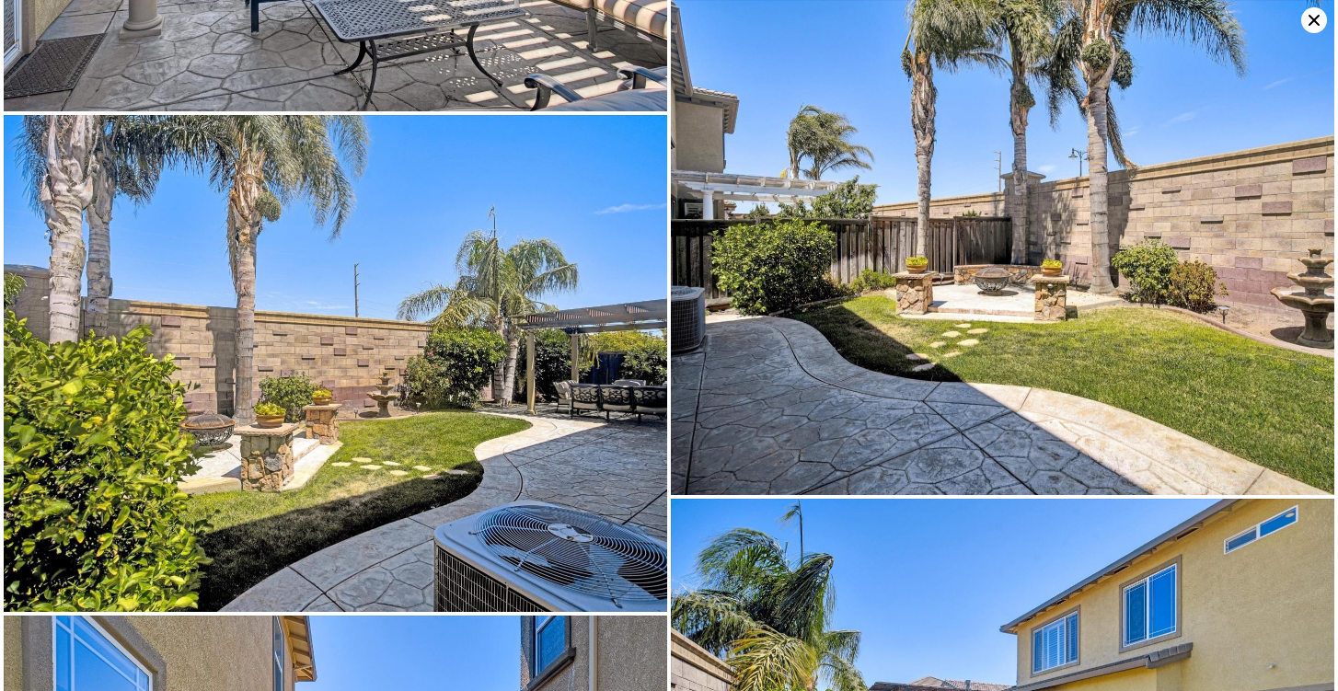
click at [1313, 29] on icon at bounding box center [1315, 20] width 26 height 26
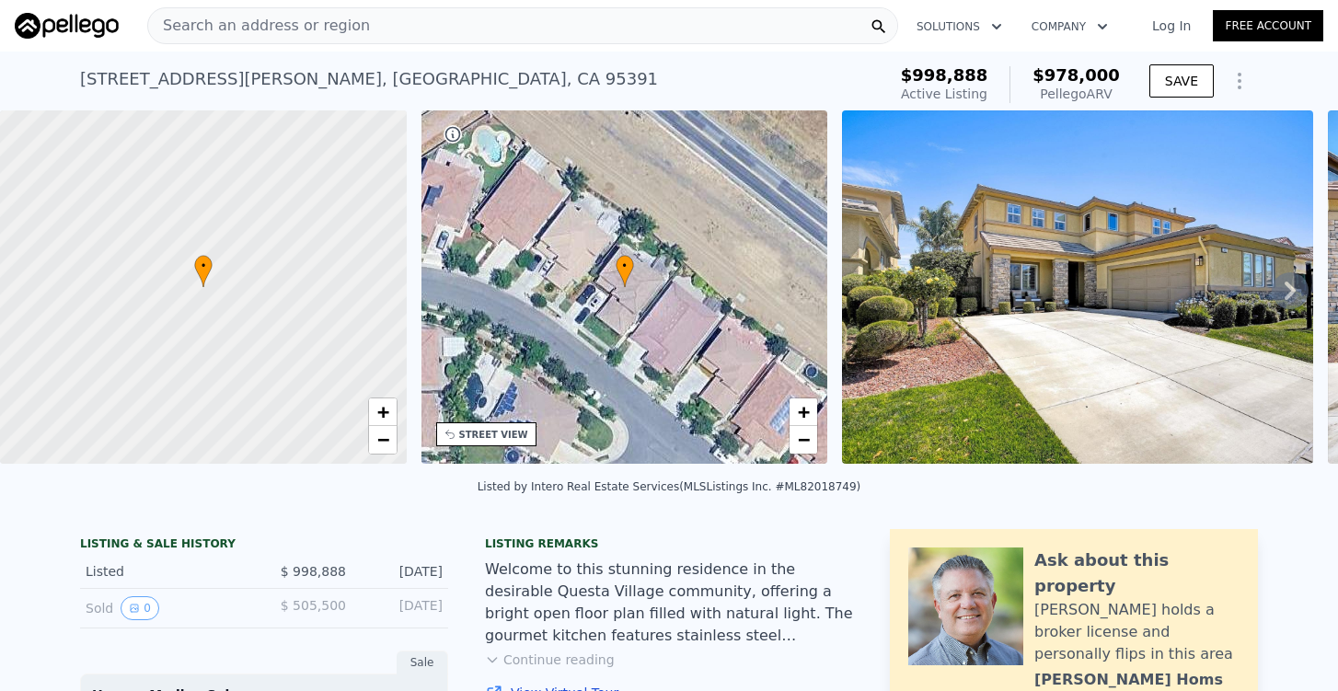
scroll to position [0, 0]
